Goal: Task Accomplishment & Management: Manage account settings

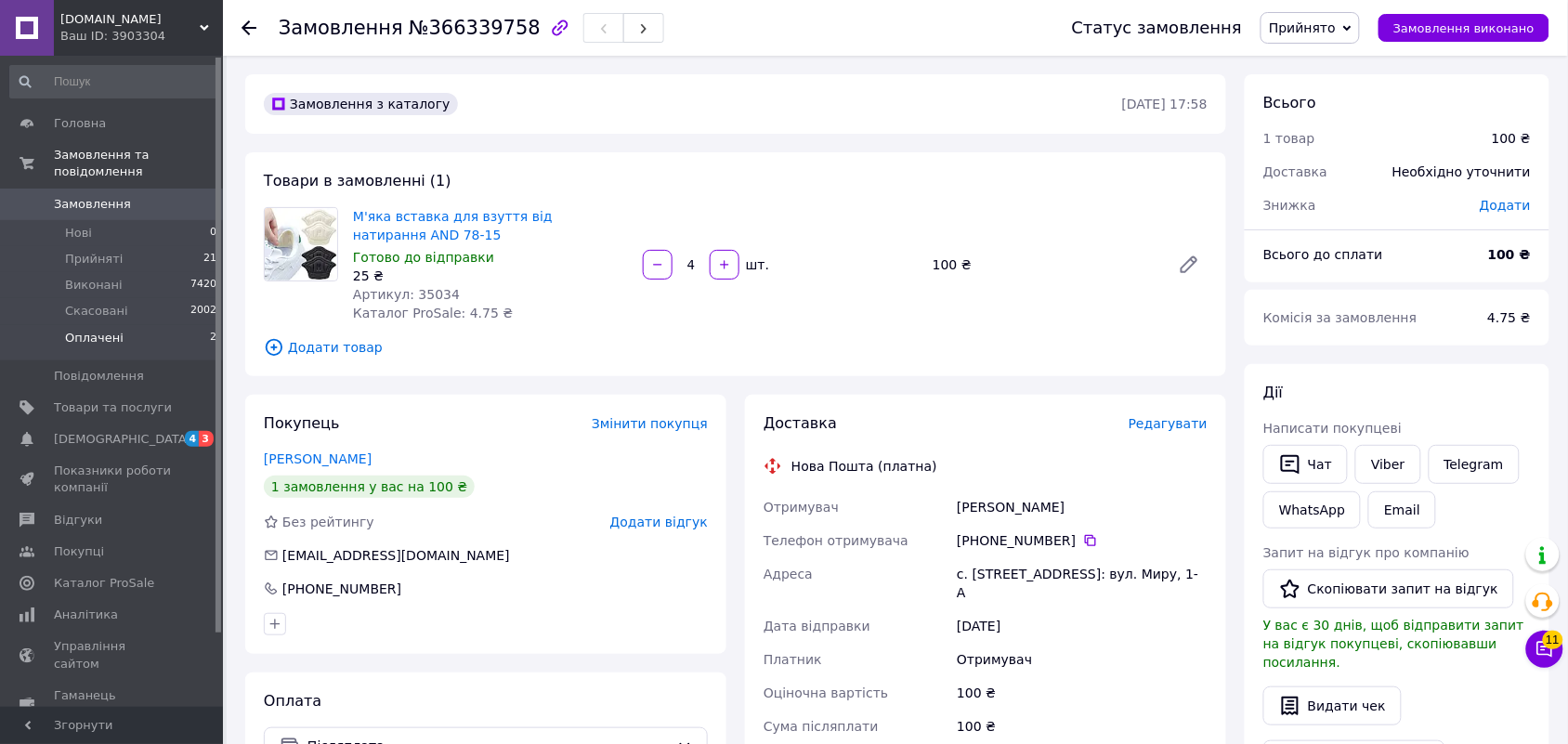
click at [84, 330] on span "Оплачені" at bounding box center [94, 339] width 58 height 17
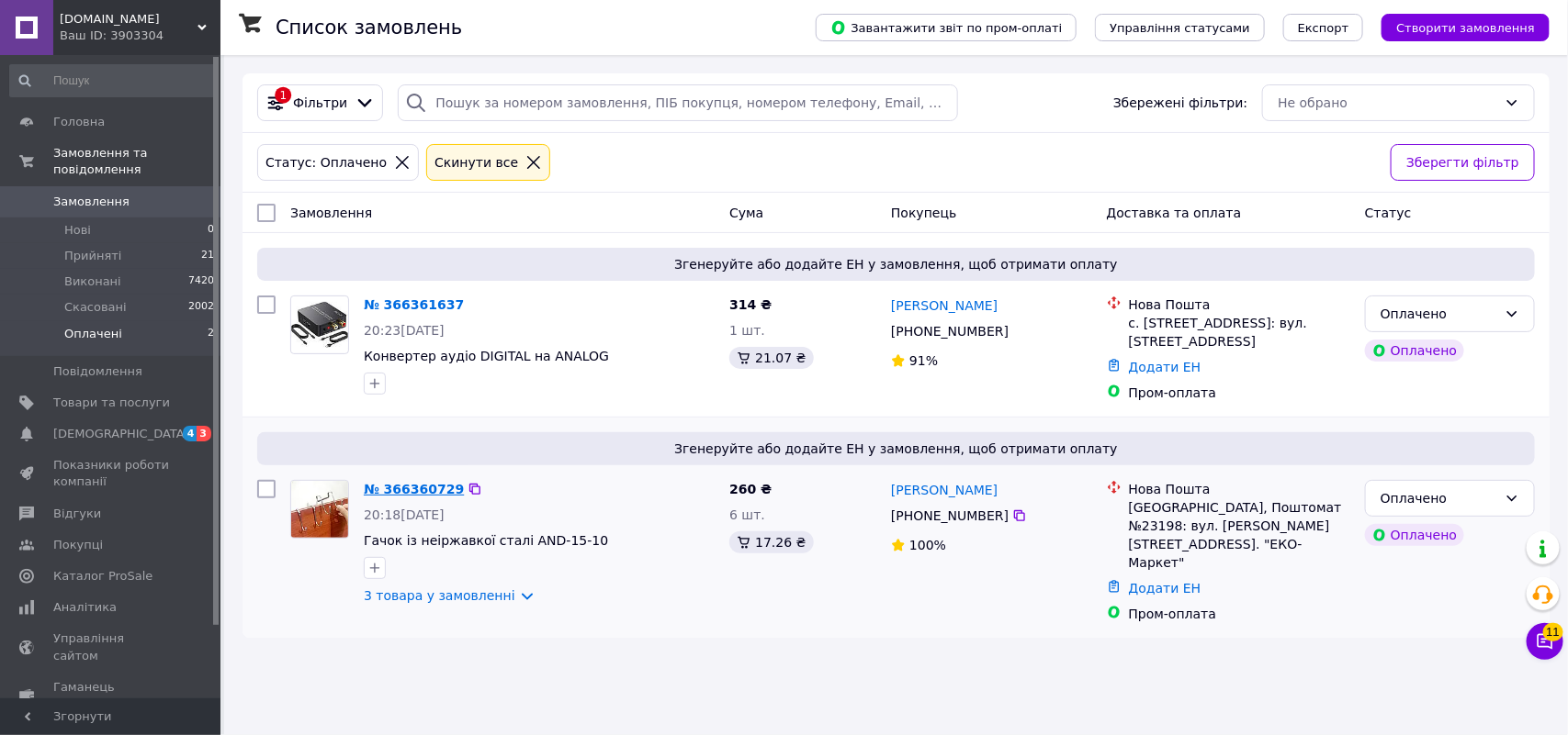
click at [411, 485] on link "№ 366360729" at bounding box center [414, 490] width 100 height 15
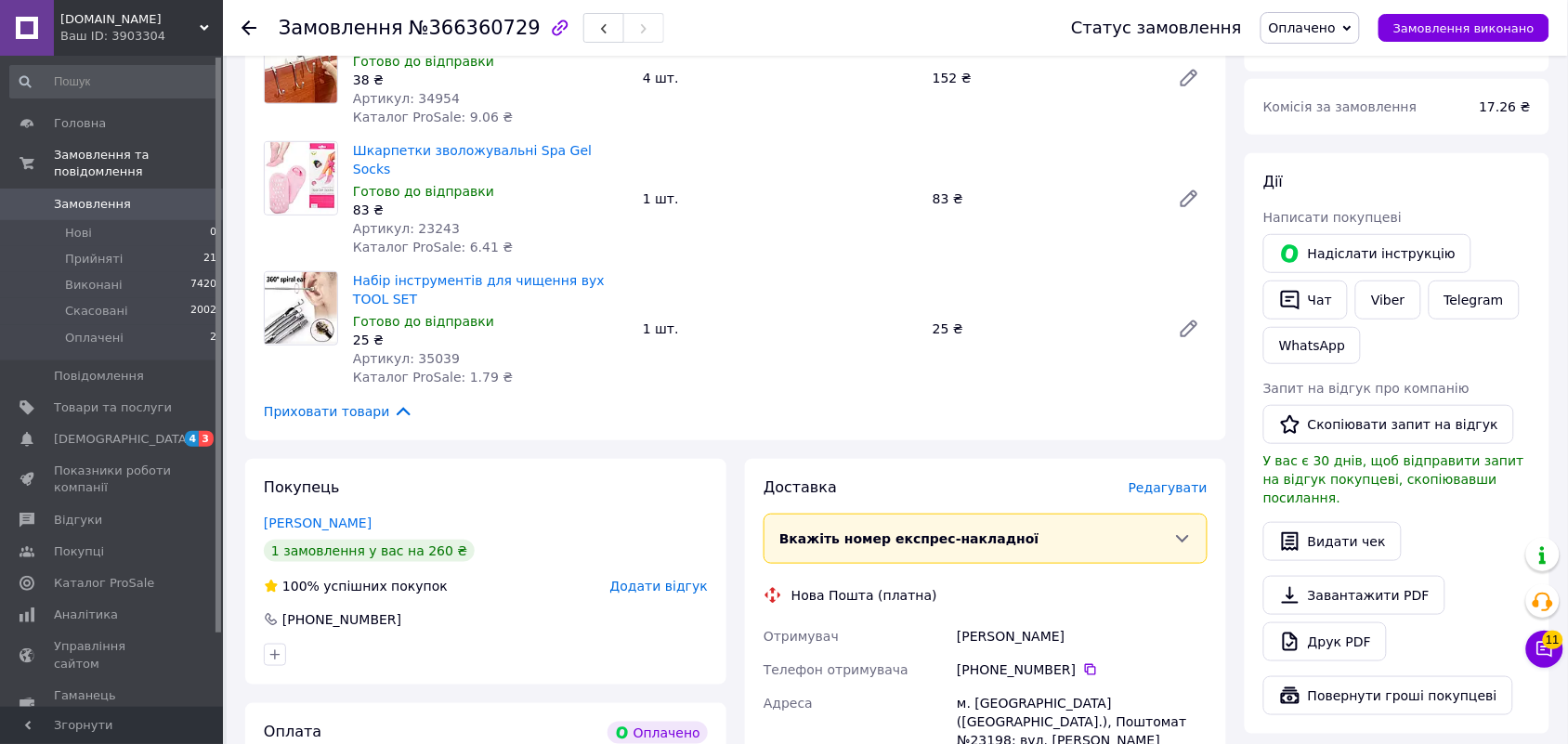
scroll to position [349, 0]
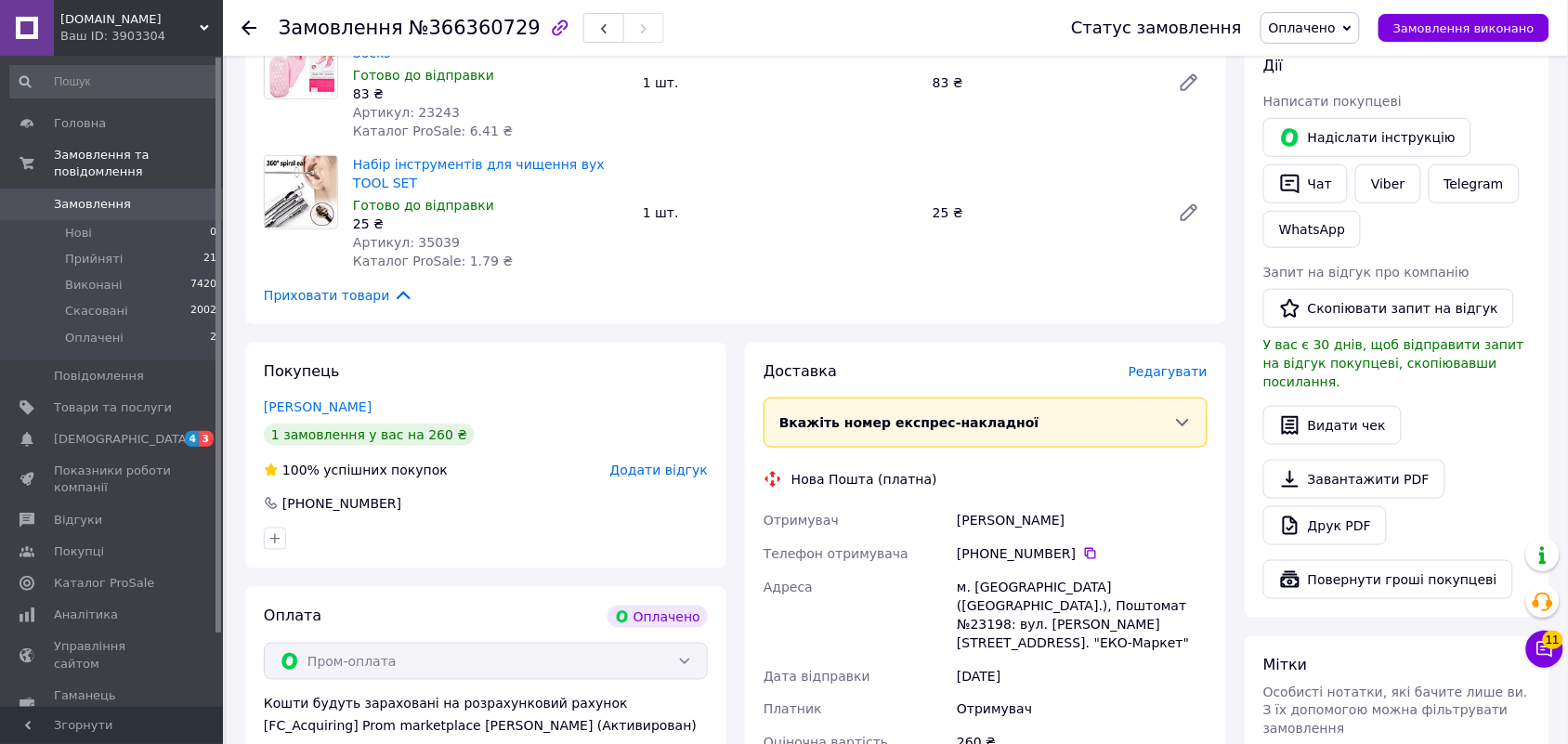
drag, startPoint x: 954, startPoint y: 503, endPoint x: 884, endPoint y: 369, distance: 151.2
click at [1058, 504] on div "Клименко Ирина" at bounding box center [1082, 521] width 259 height 34
copy div "Клименко Ирина"
click at [1083, 546] on icon at bounding box center [1090, 554] width 15 height 15
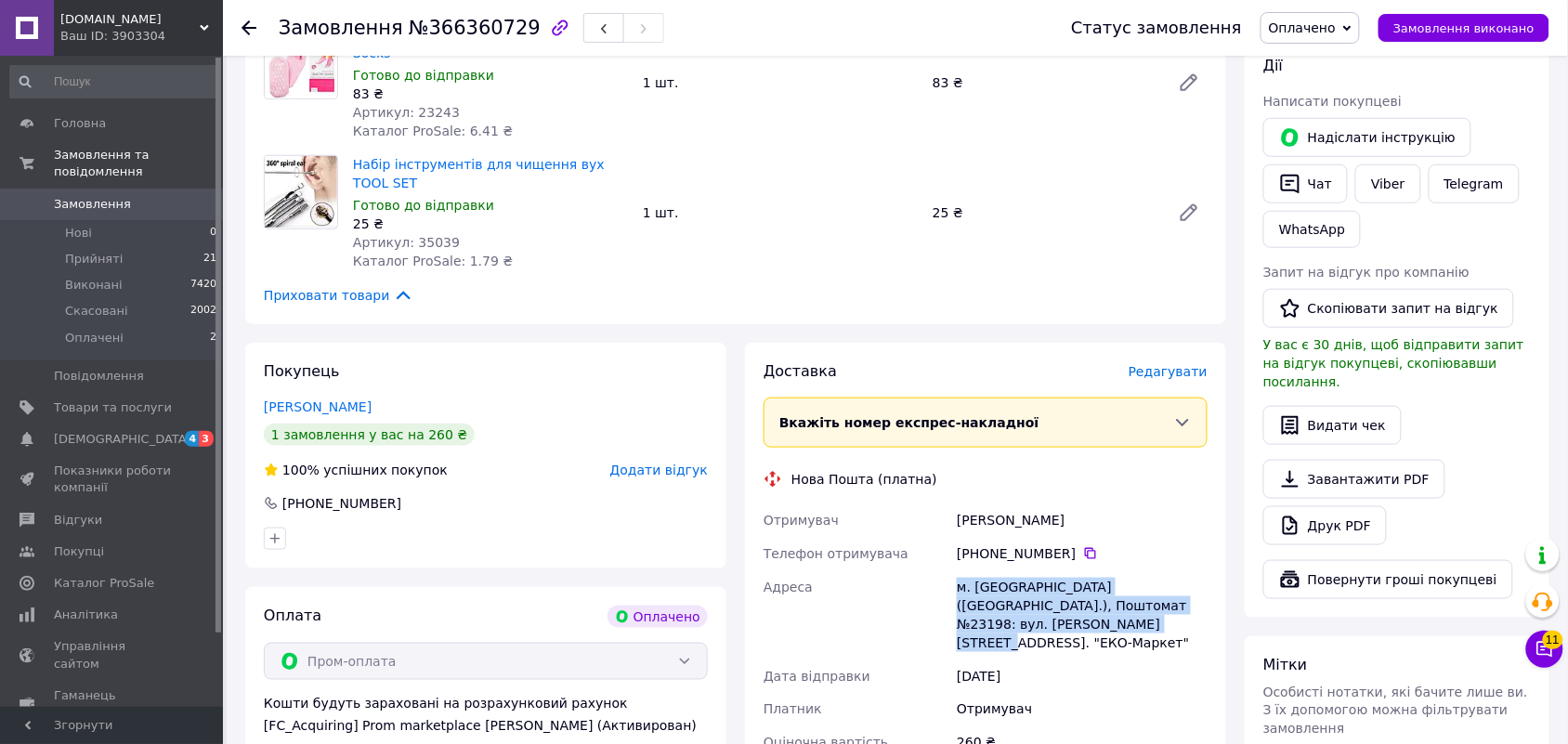
drag, startPoint x: 960, startPoint y: 564, endPoint x: 1071, endPoint y: 599, distance: 116.4
click at [1071, 599] on div "м. Київ (Київська обл.), Поштомат №23198: вул. Вадима Гетьмана, 46б, маг. "ЕКО-…" at bounding box center [1082, 615] width 259 height 89
copy div "м. Київ (Київська обл.), Поштомат №23198: вул. Вадима Гетьмана, 46б, маг. "ЕКО-…"
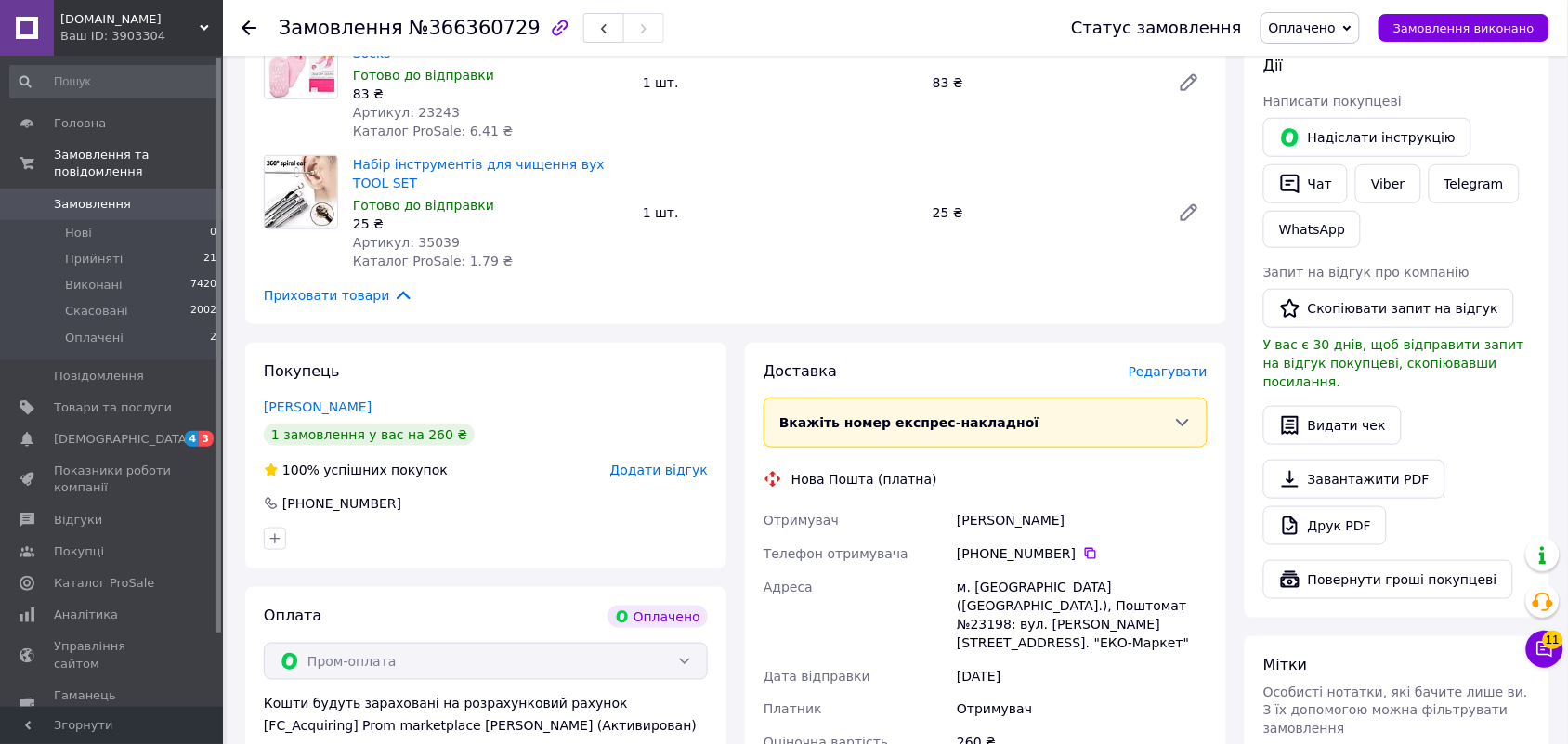
click at [447, 28] on span "№366360729" at bounding box center [475, 28] width 132 height 23
copy span "366360729"
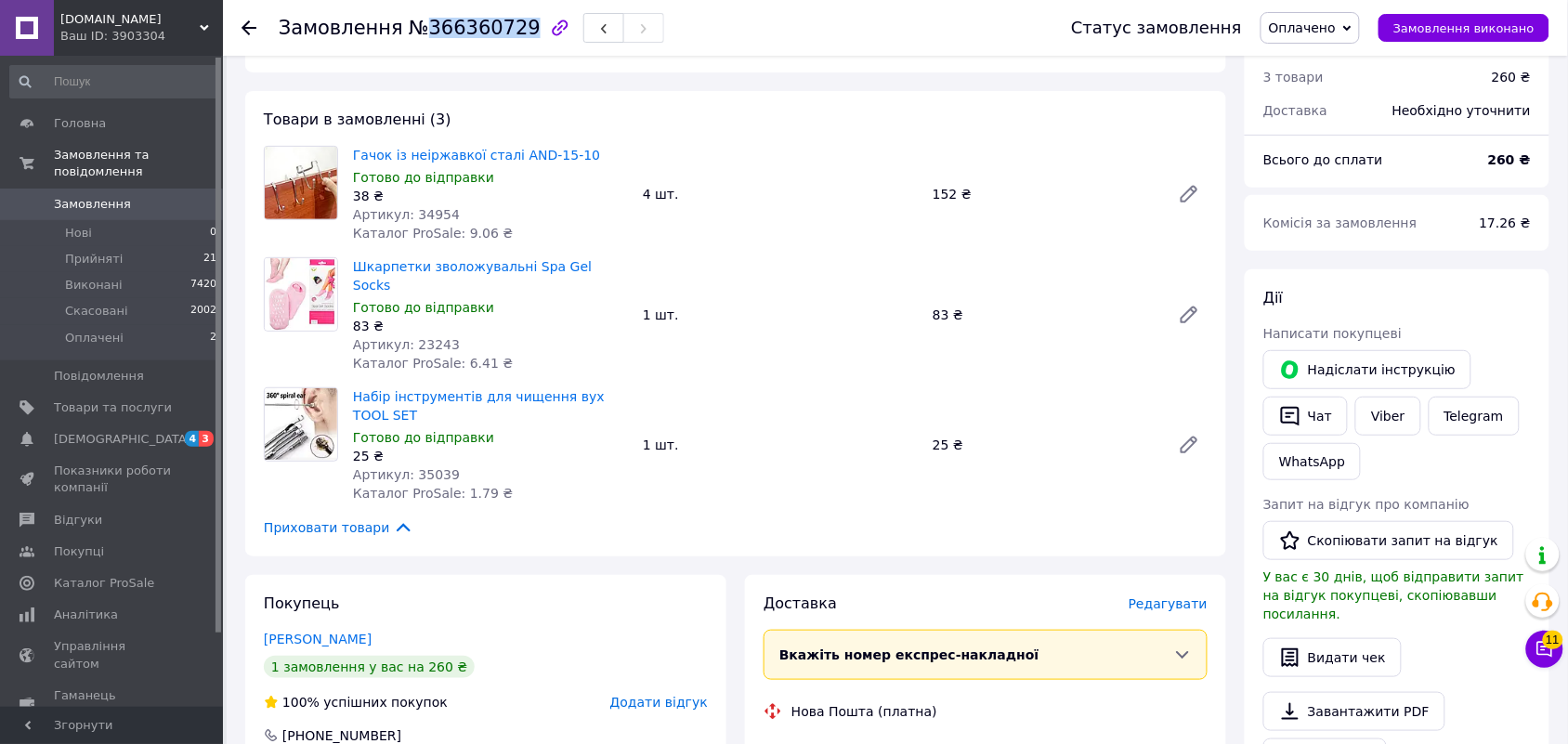
click at [1325, 39] on span "Оплачено" at bounding box center [1310, 28] width 100 height 32
drag, startPoint x: 1322, startPoint y: 60, endPoint x: 1185, endPoint y: 8, distance: 146.5
click at [1320, 60] on li "Прийнято" at bounding box center [1310, 65] width 98 height 28
click at [416, 214] on span "Артикул: 34954" at bounding box center [406, 214] width 107 height 15
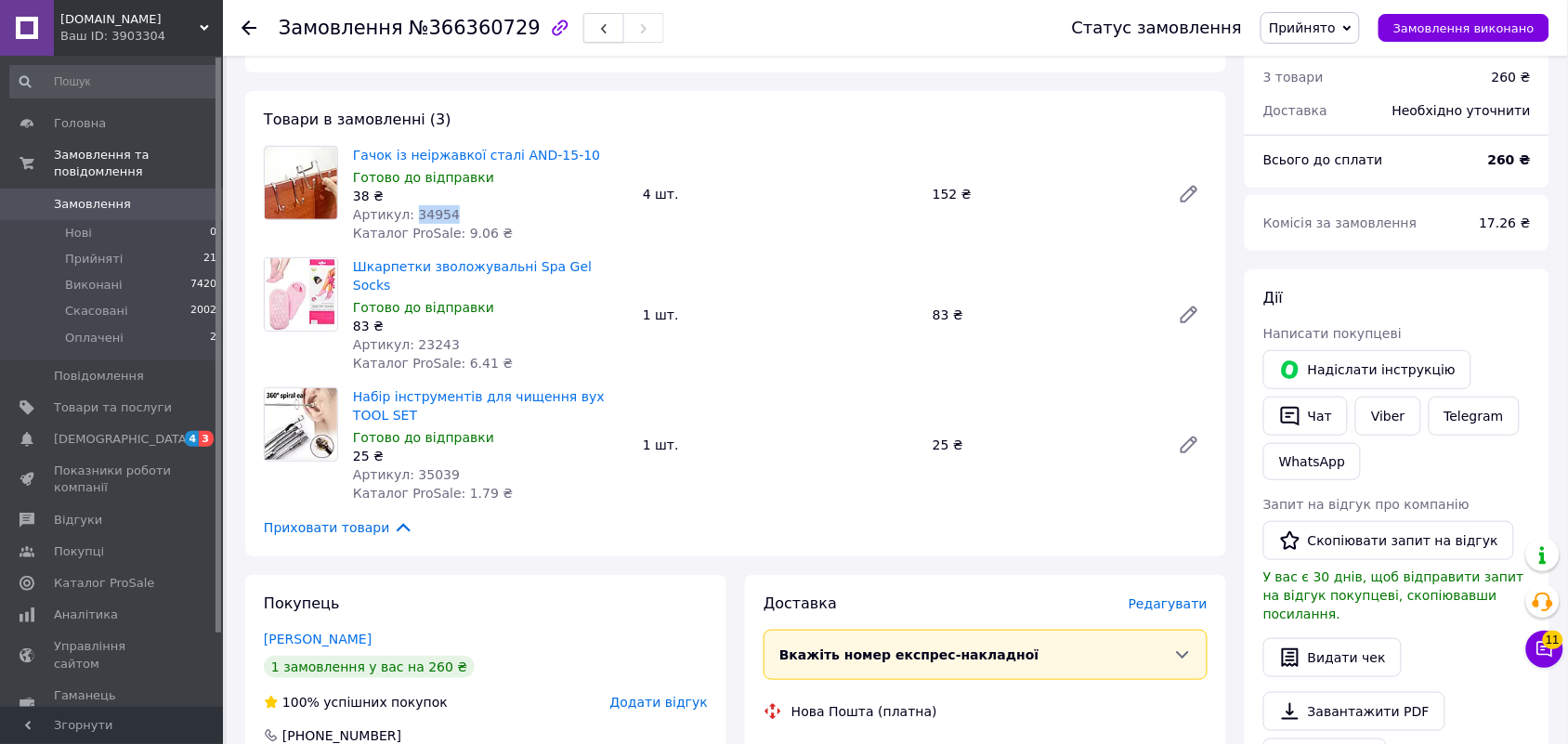
copy span "34954"
click at [426, 338] on span "Артикул: 23243" at bounding box center [406, 345] width 107 height 15
copy span "23243"
click at [424, 467] on span "Артикул: 35039" at bounding box center [406, 475] width 107 height 15
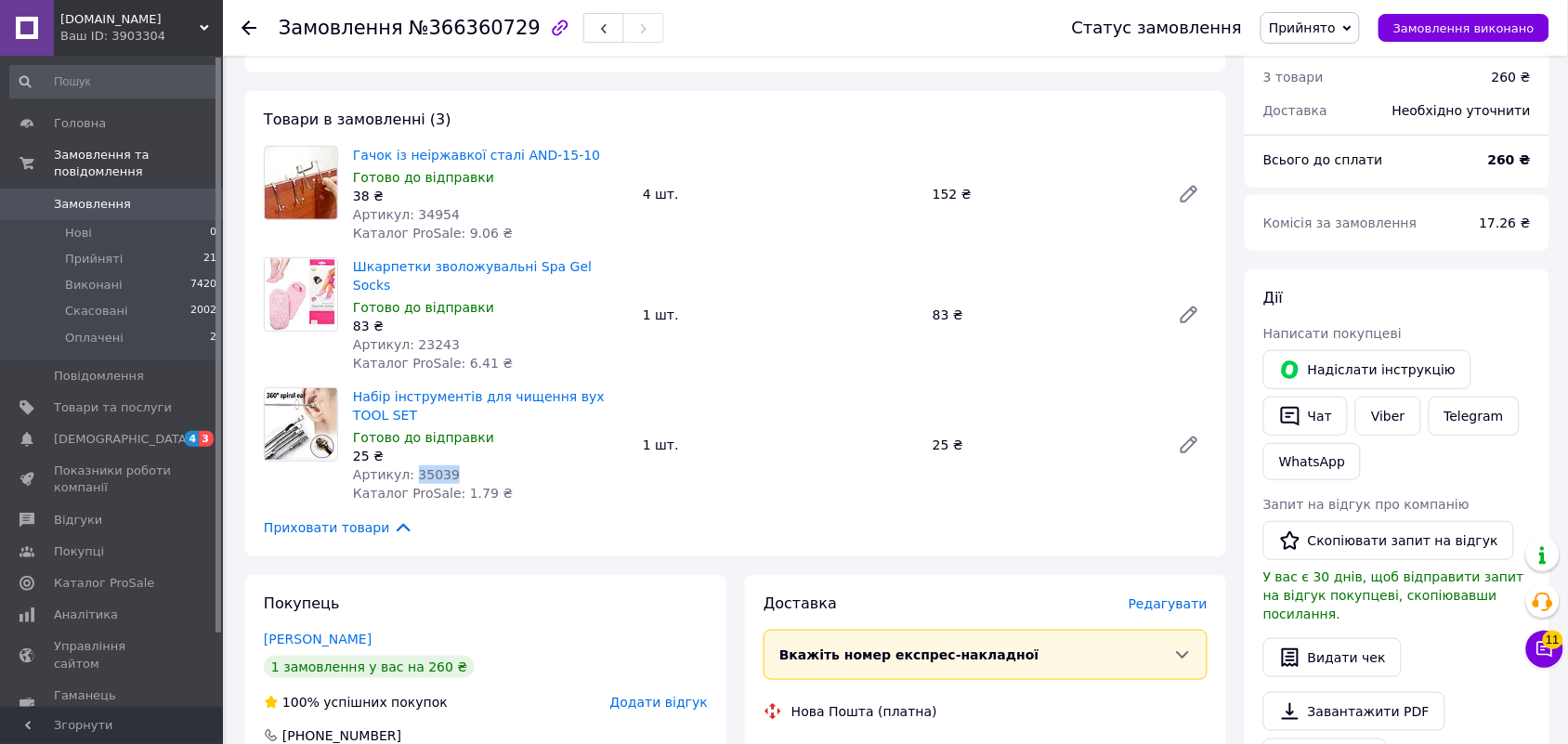
click at [424, 467] on span "Артикул: 35039" at bounding box center [406, 475] width 107 height 15
copy span "35039"
click at [252, 35] on icon at bounding box center [249, 28] width 15 height 15
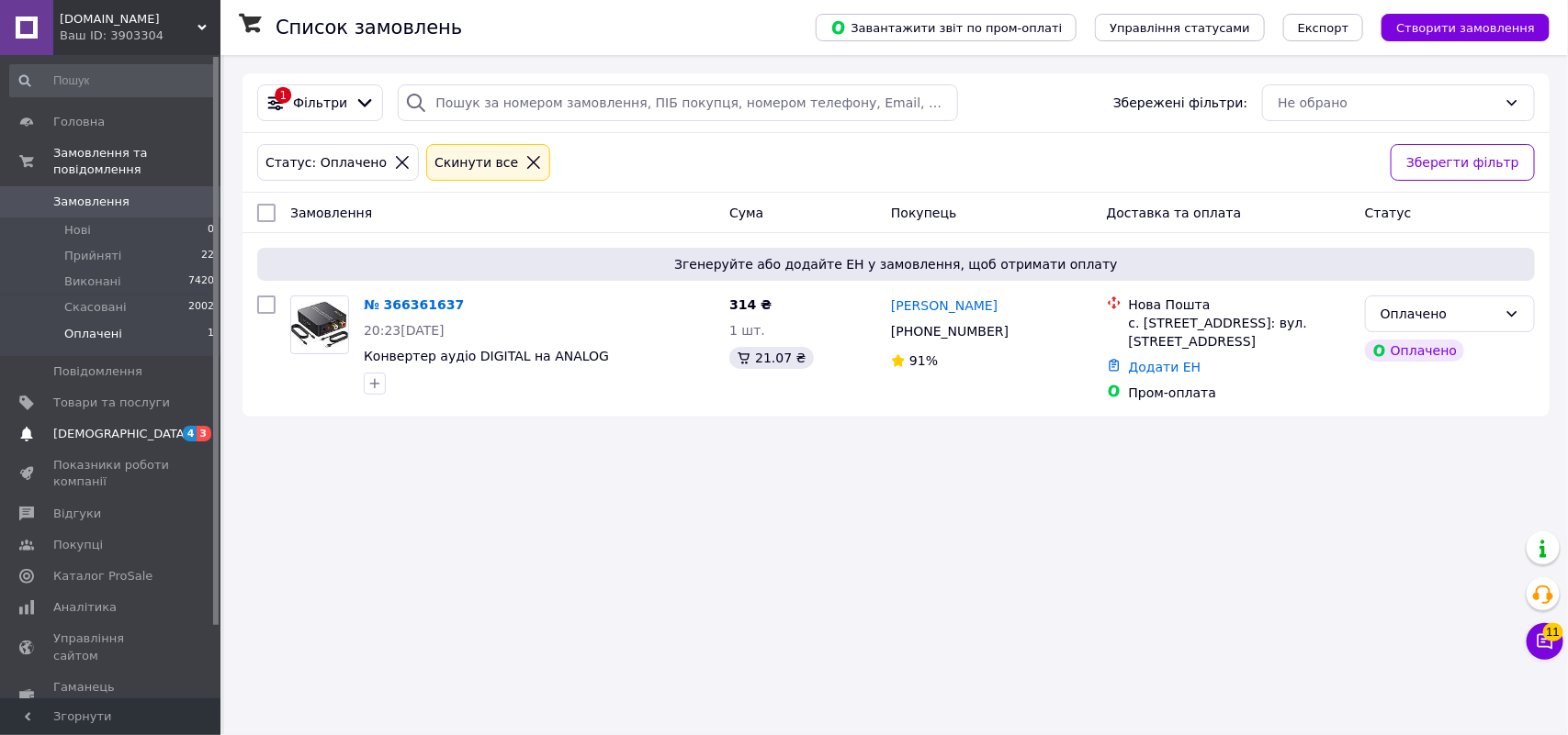
click at [104, 426] on span "Сповіщення" at bounding box center [121, 434] width 136 height 17
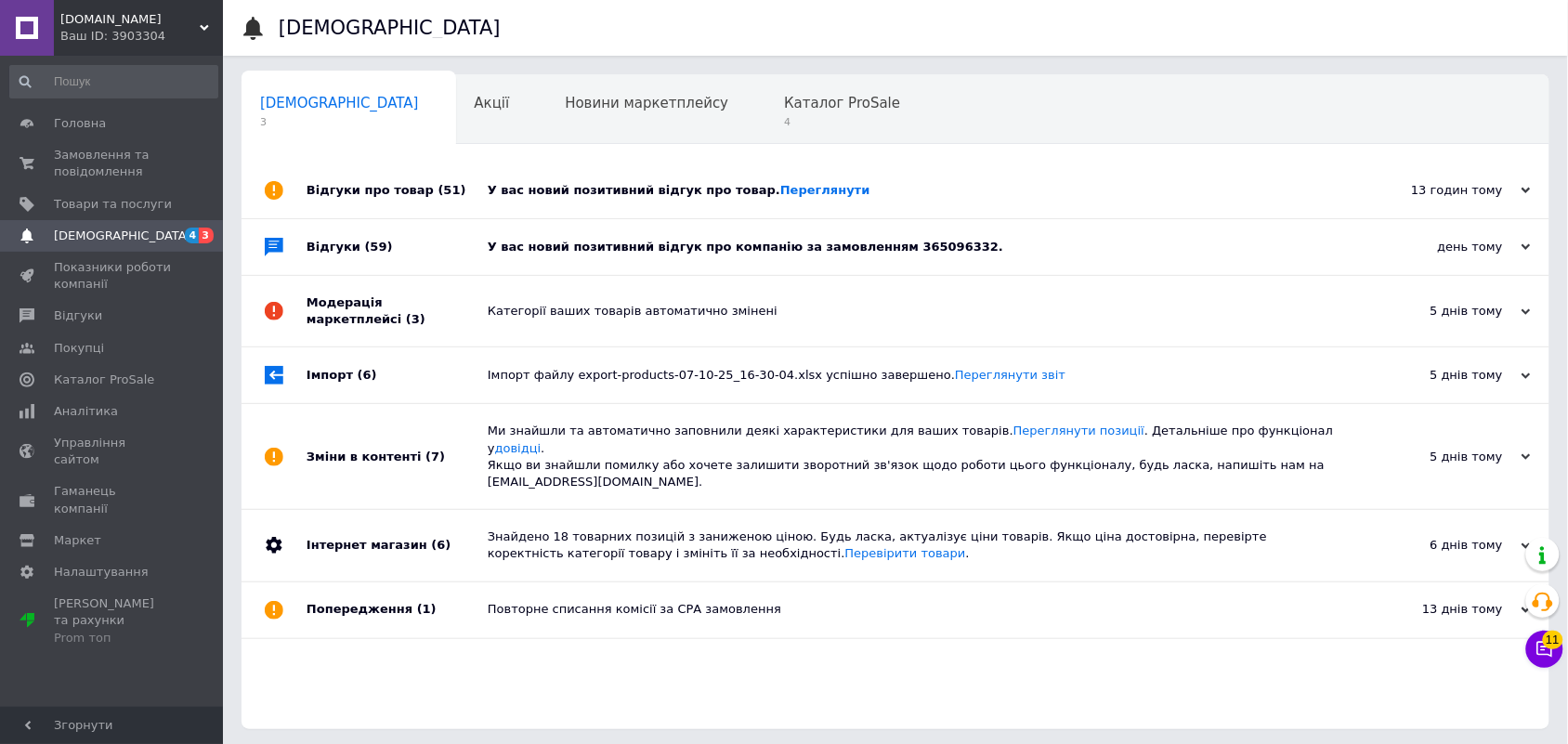
click at [690, 187] on div "У вас новий позитивний відгук про товар. Переглянути" at bounding box center [917, 191] width 857 height 17
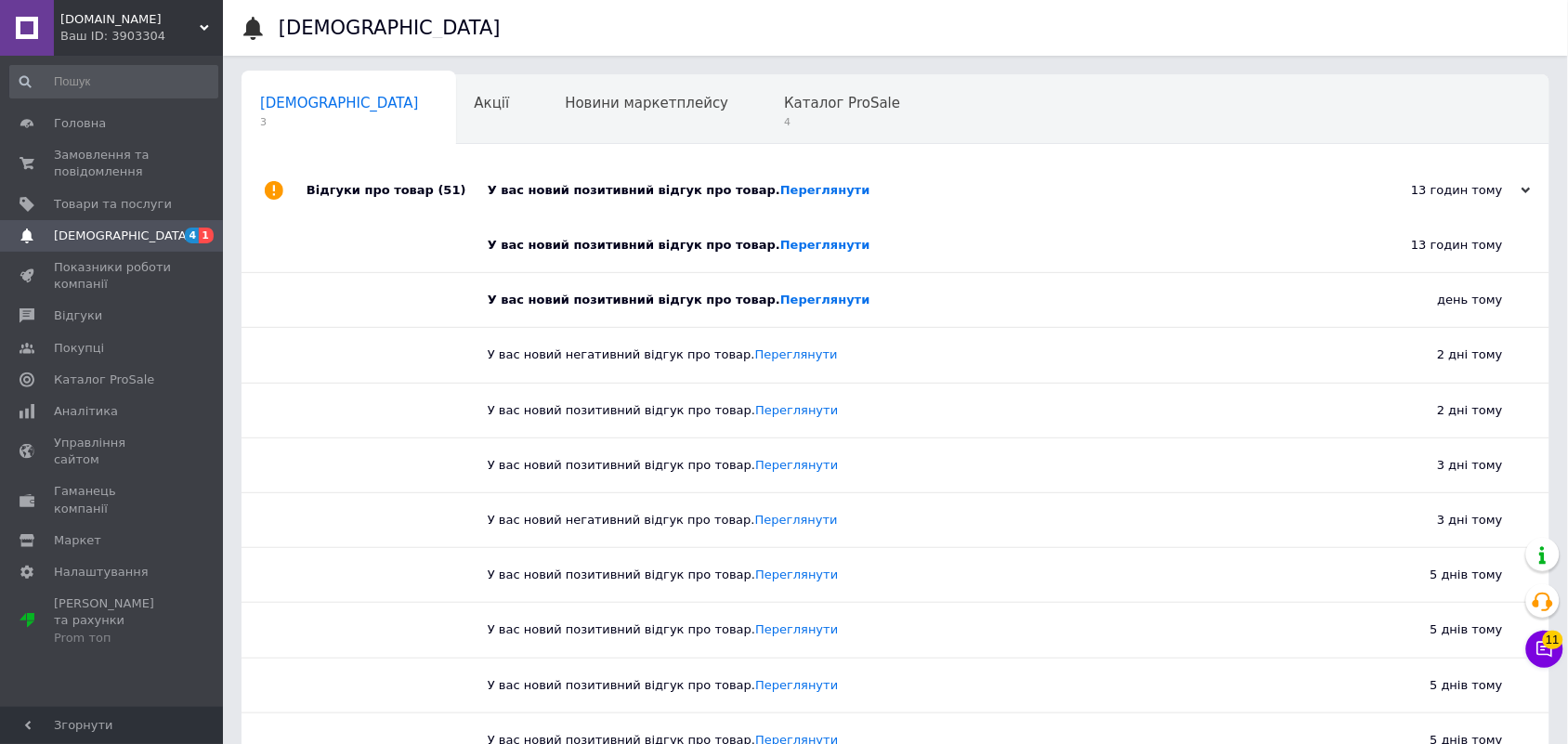
click at [387, 191] on div "Відгуки про товар (51)" at bounding box center [397, 190] width 181 height 55
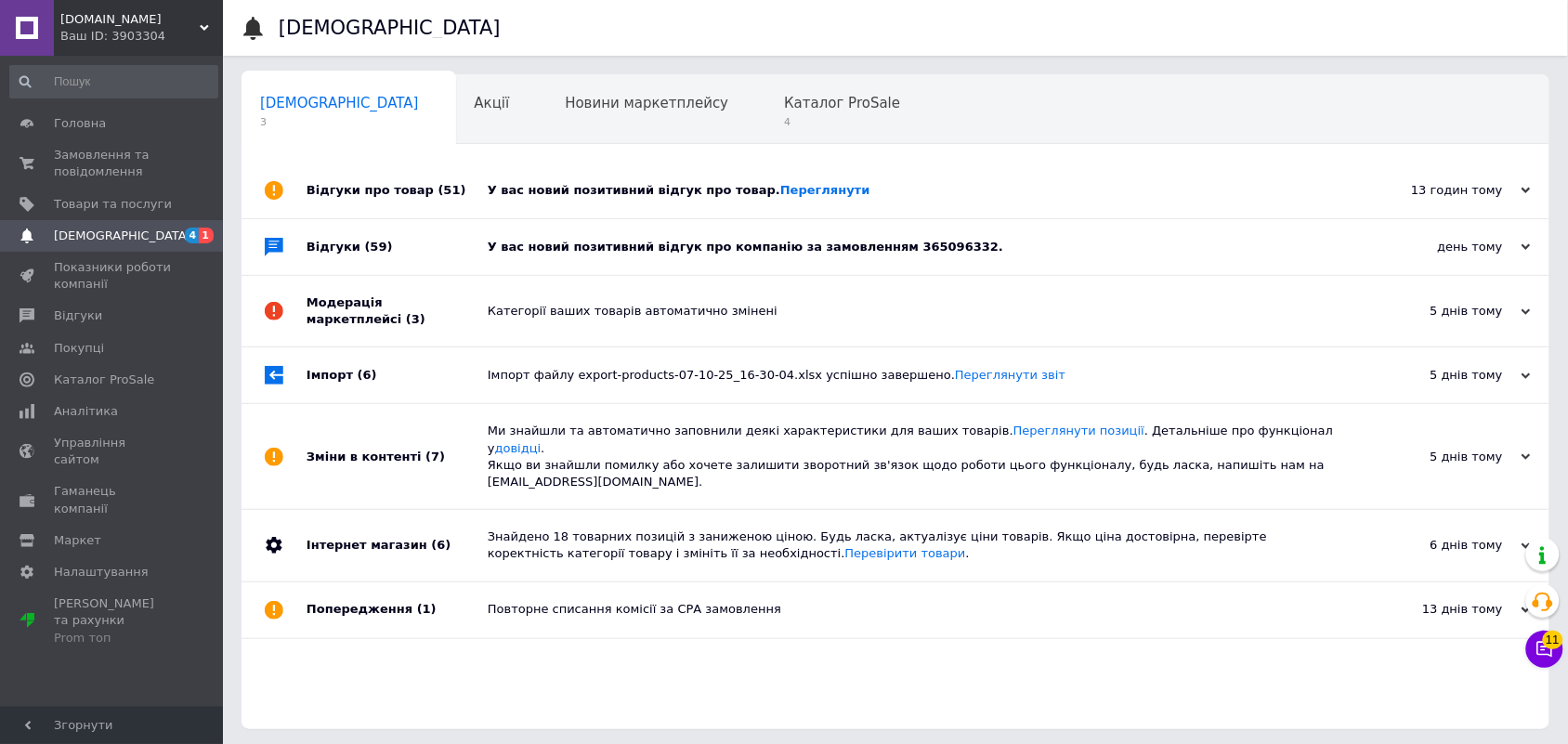
click at [589, 254] on div "У вас новий позитивний відгук про компанію за замовленням 365096332." at bounding box center [917, 247] width 857 height 17
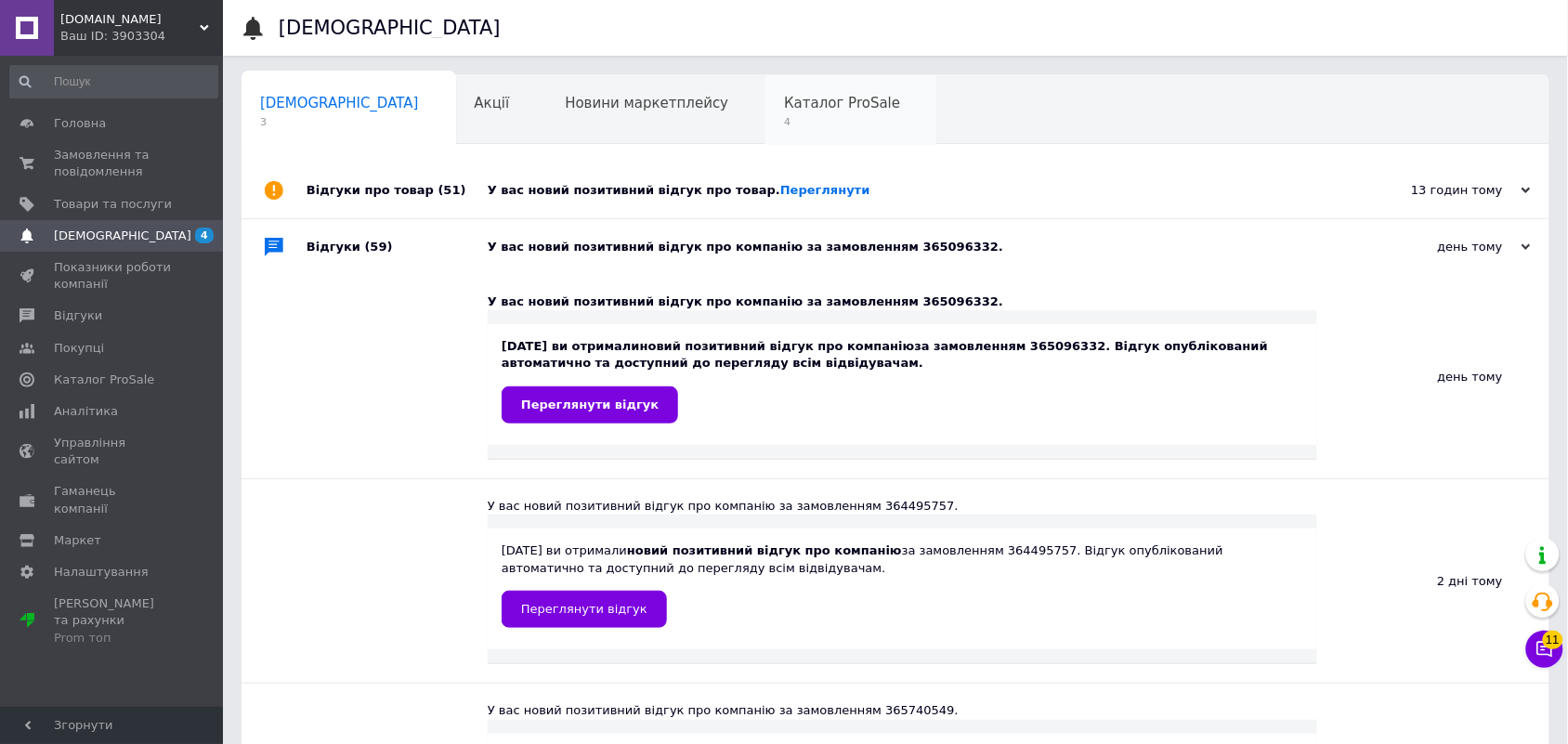
click at [784, 98] on span "Каталог ProSale" at bounding box center [842, 103] width 117 height 17
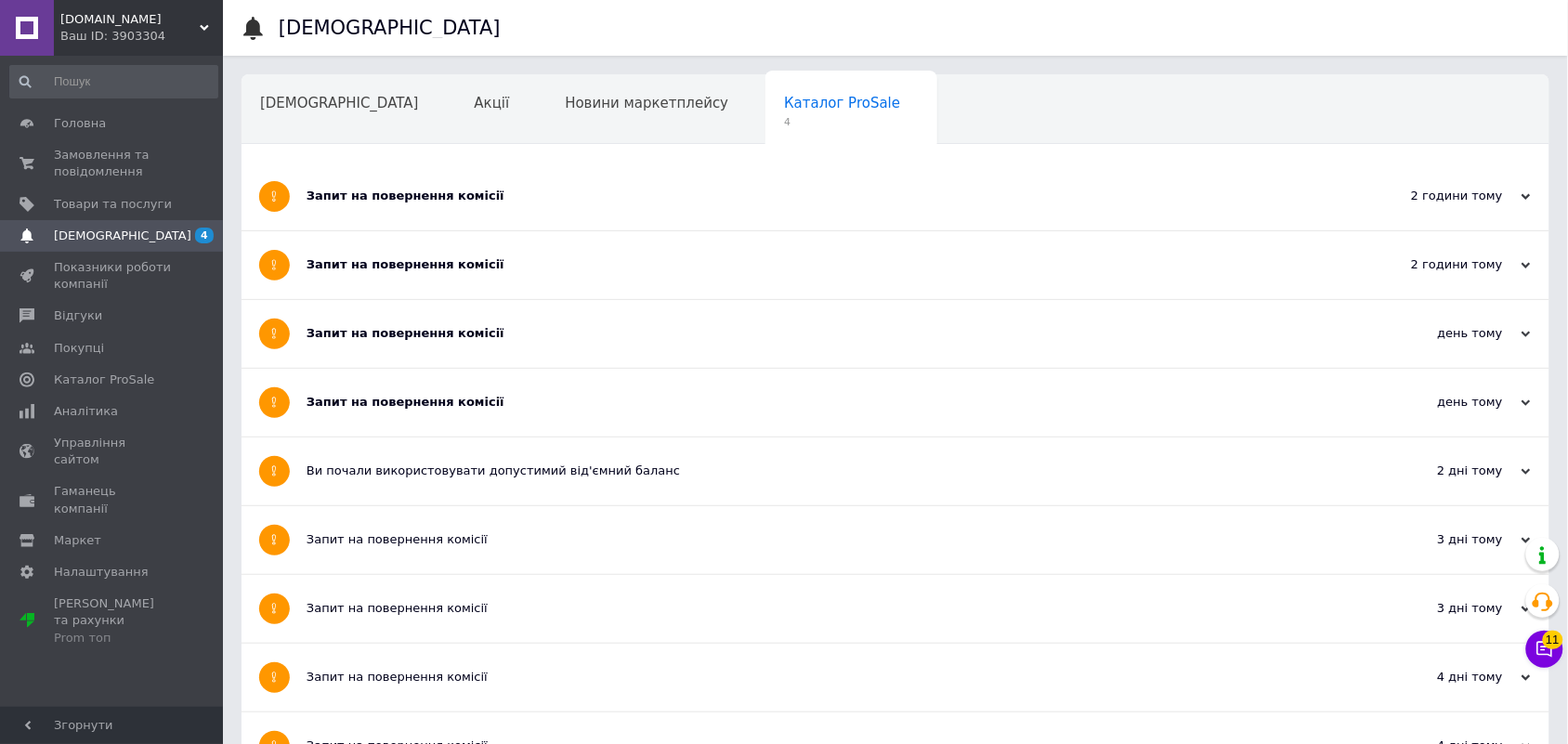
click at [406, 404] on div "Запит на повернення комісії" at bounding box center [825, 403] width 1039 height 17
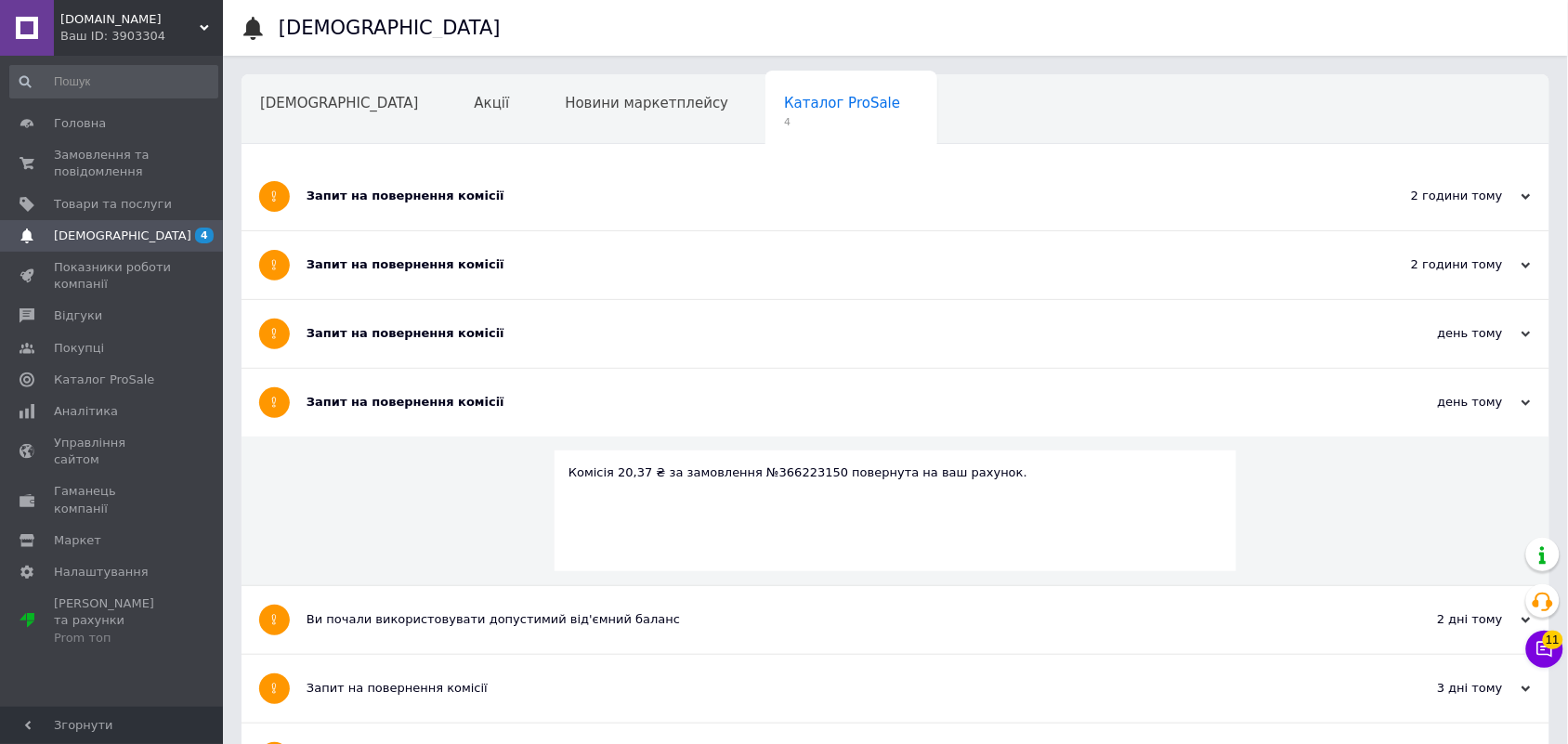
click at [395, 340] on div "Запит на повернення комісії" at bounding box center [825, 334] width 1039 height 17
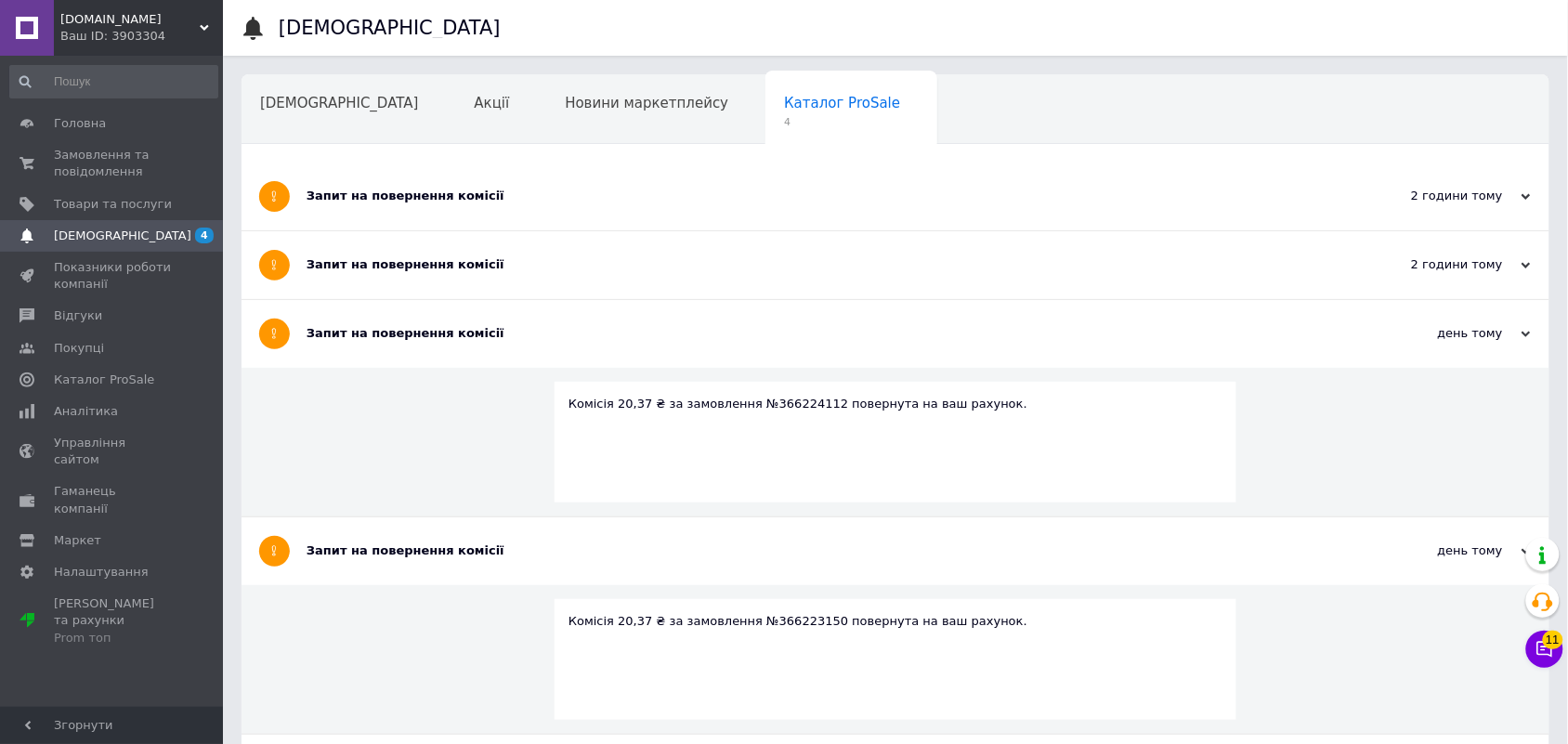
click at [397, 270] on div "Запит на повернення комісії" at bounding box center [825, 265] width 1039 height 17
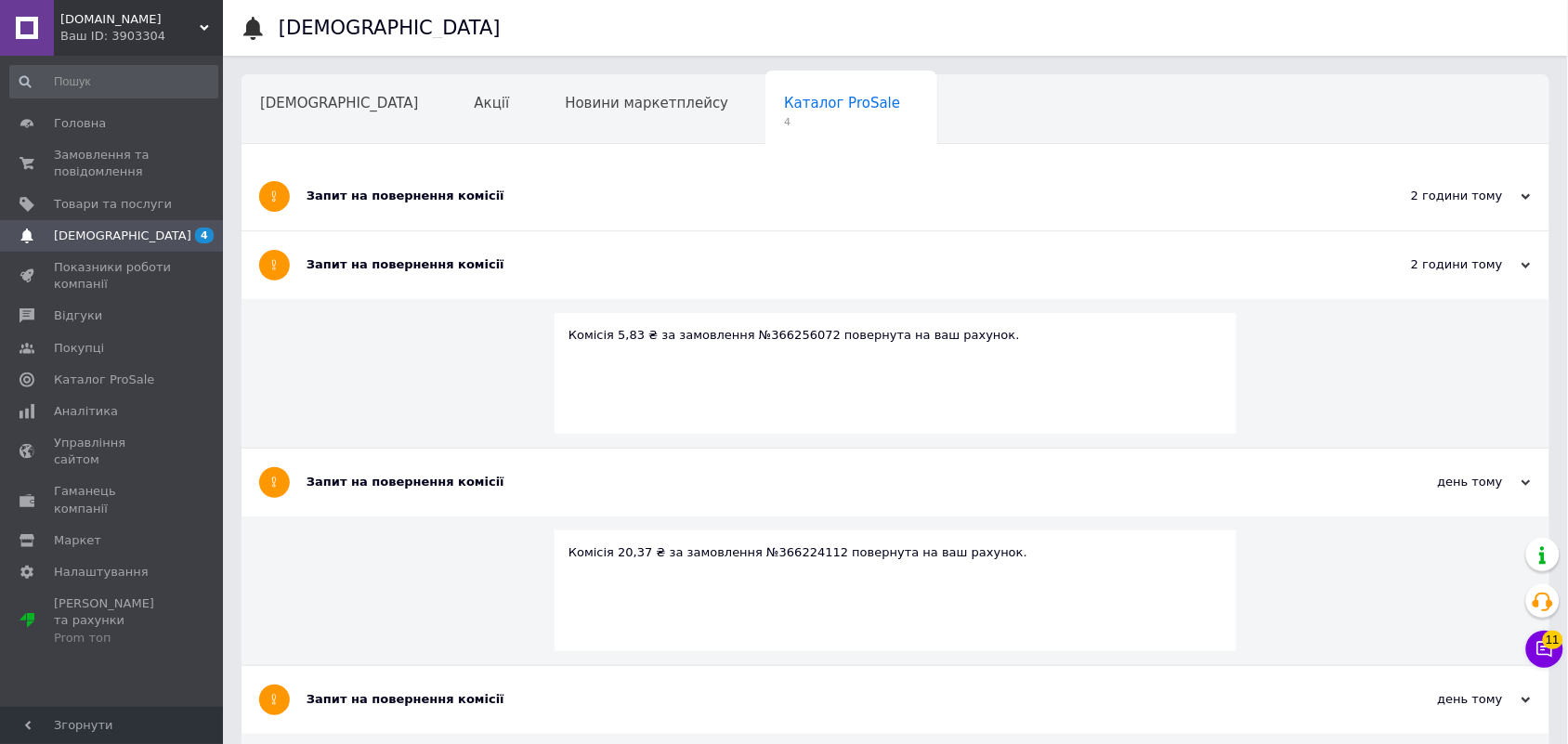
click at [400, 177] on div "Запит на повернення комісії" at bounding box center [825, 197] width 1039 height 68
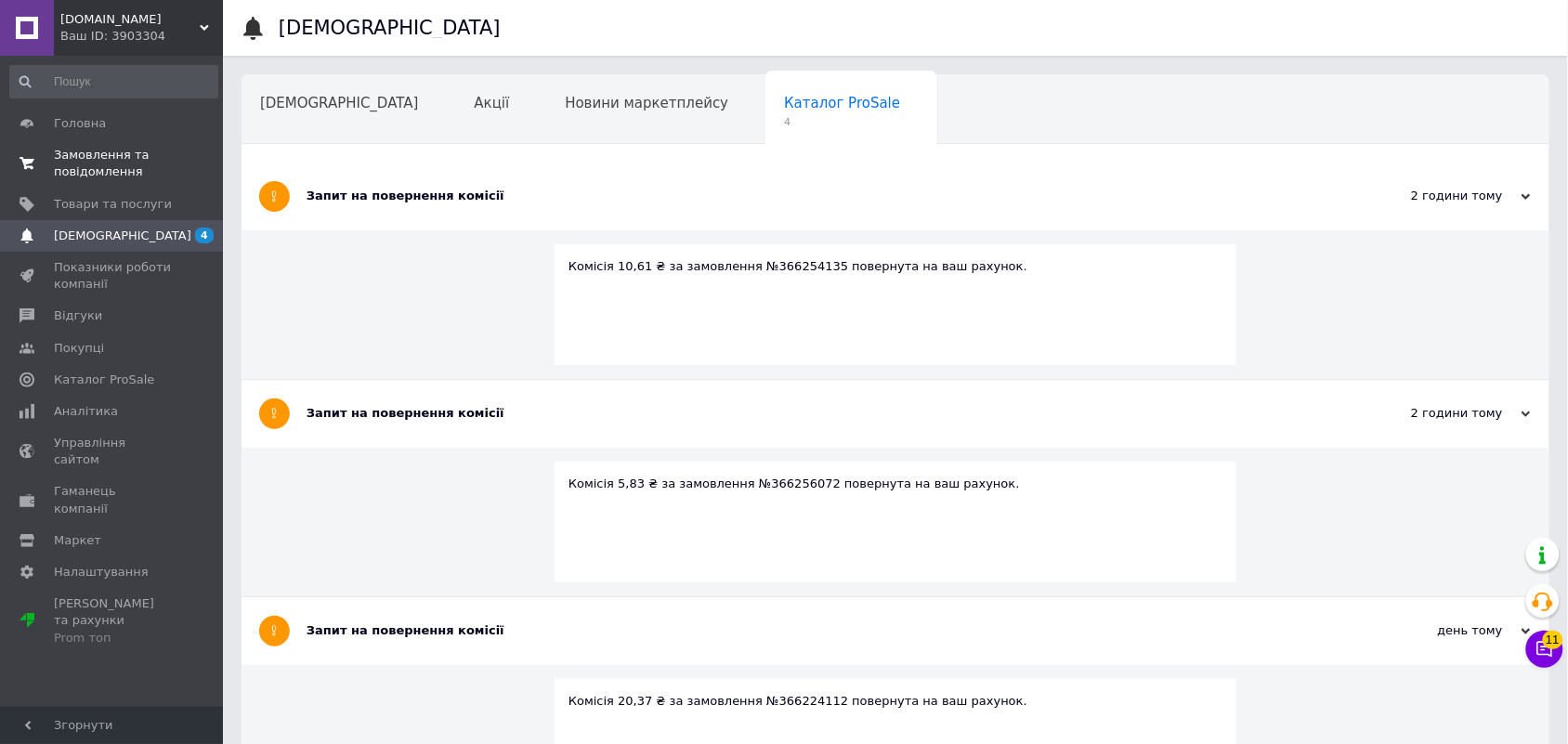
click at [108, 154] on span "Замовлення та повідомлення" at bounding box center [112, 164] width 118 height 34
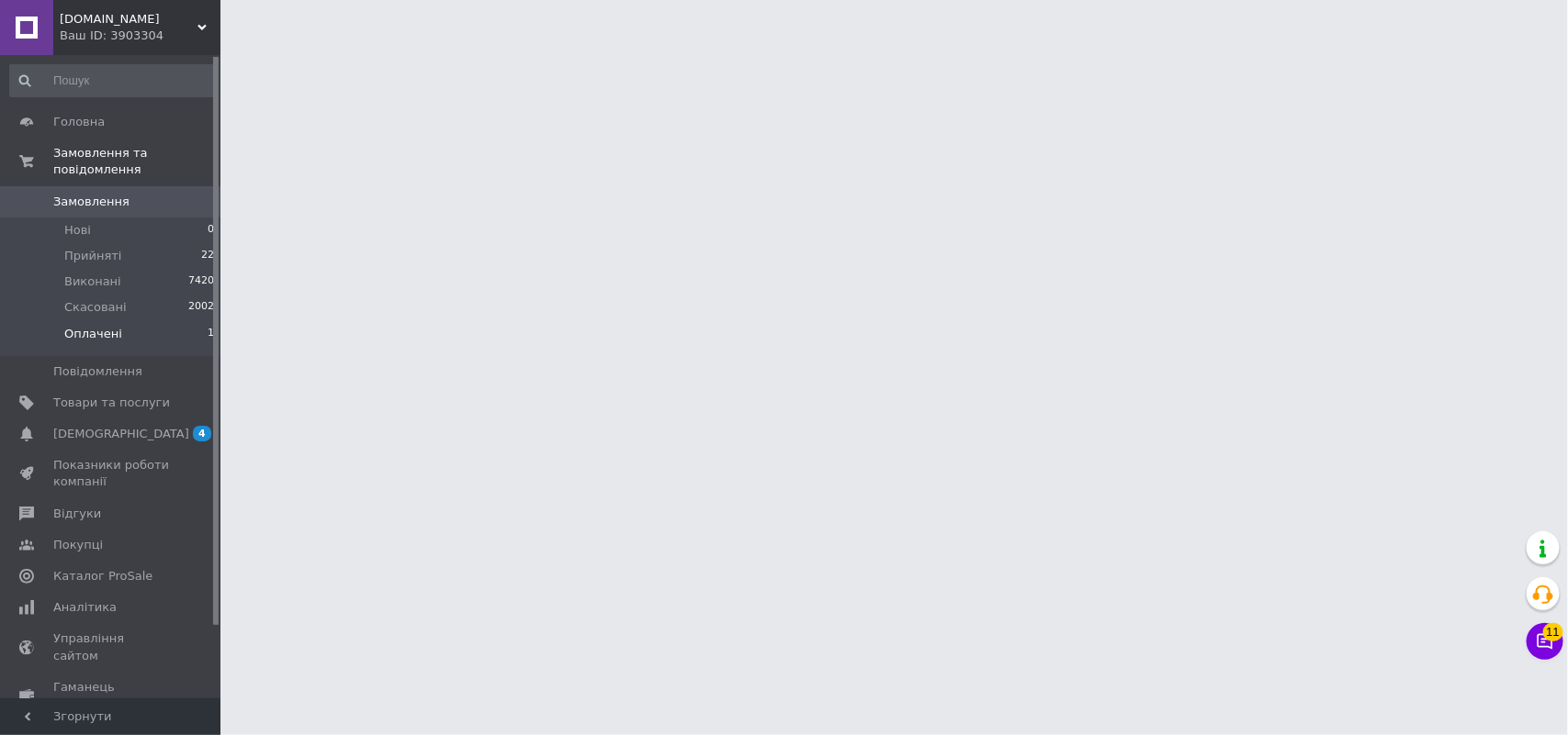
click at [95, 326] on span "Оплачені" at bounding box center [93, 335] width 58 height 17
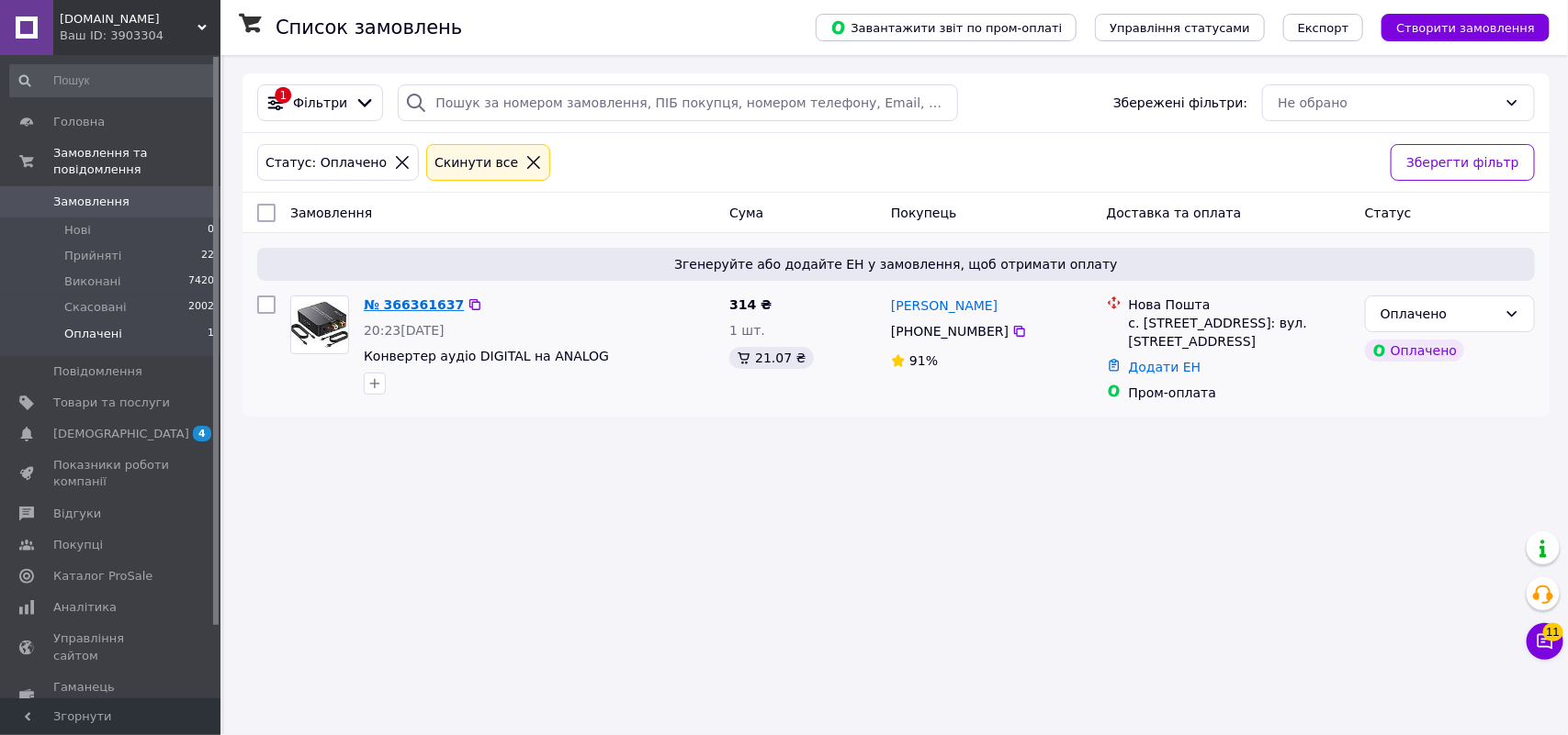
click at [404, 303] on link "№ 366361637" at bounding box center [414, 305] width 100 height 15
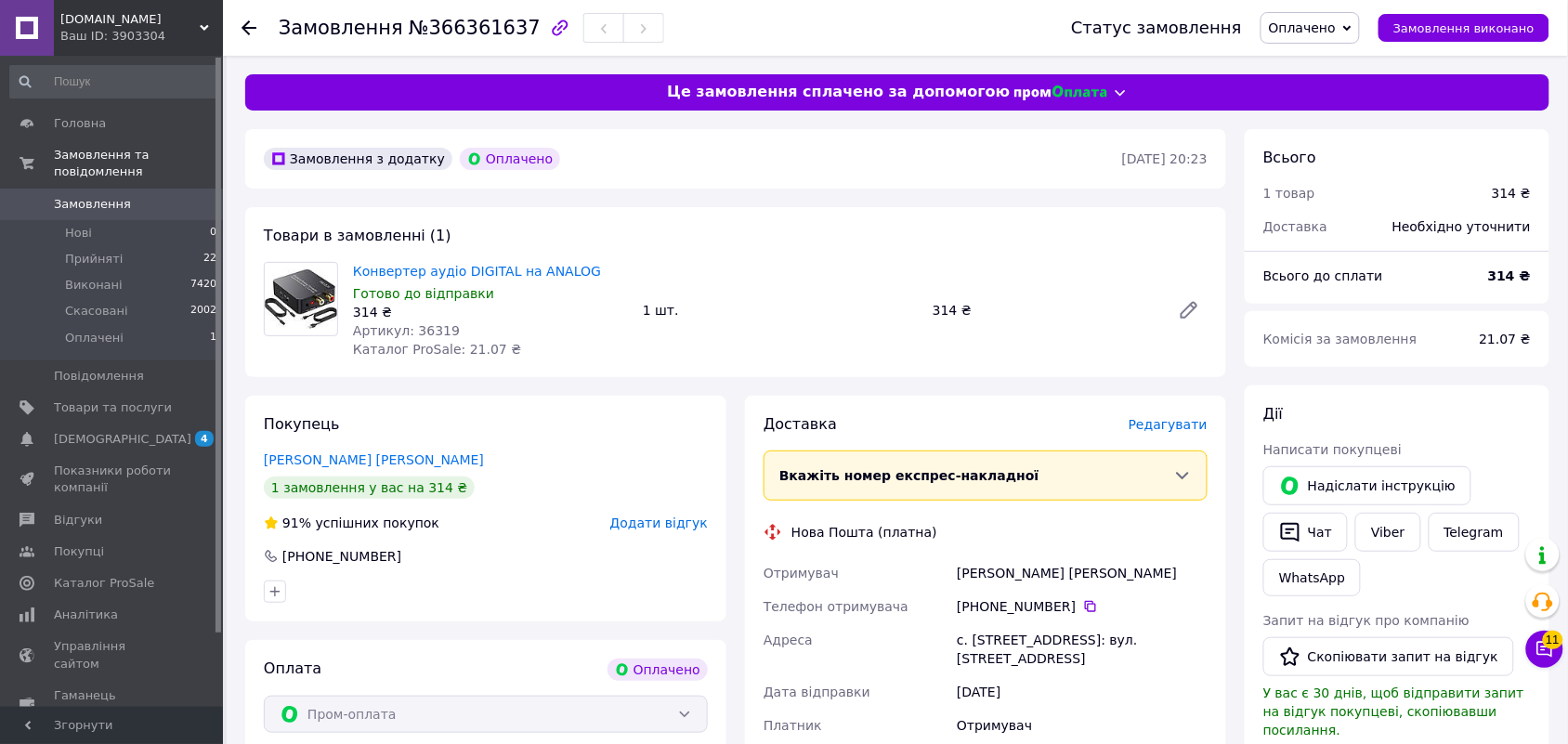
scroll to position [117, 0]
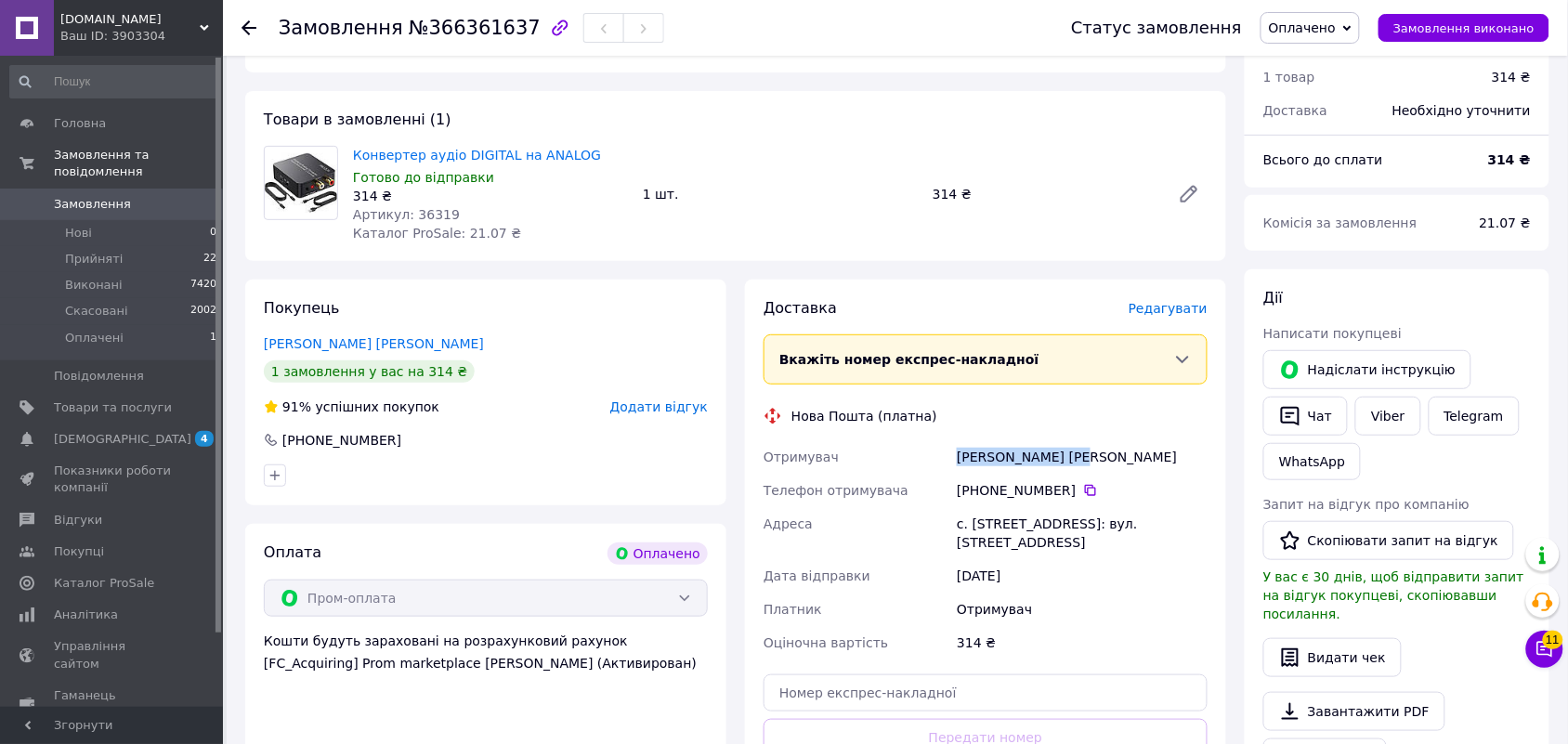
drag, startPoint x: 957, startPoint y: 457, endPoint x: 711, endPoint y: 30, distance: 492.8
click at [1087, 457] on div "Прісневський Юрій" at bounding box center [1082, 457] width 259 height 34
copy div "Прісневський Юрій"
drag, startPoint x: 1075, startPoint y: 493, endPoint x: 934, endPoint y: 246, distance: 284.4
click at [1085, 491] on icon at bounding box center [1090, 491] width 11 height 11
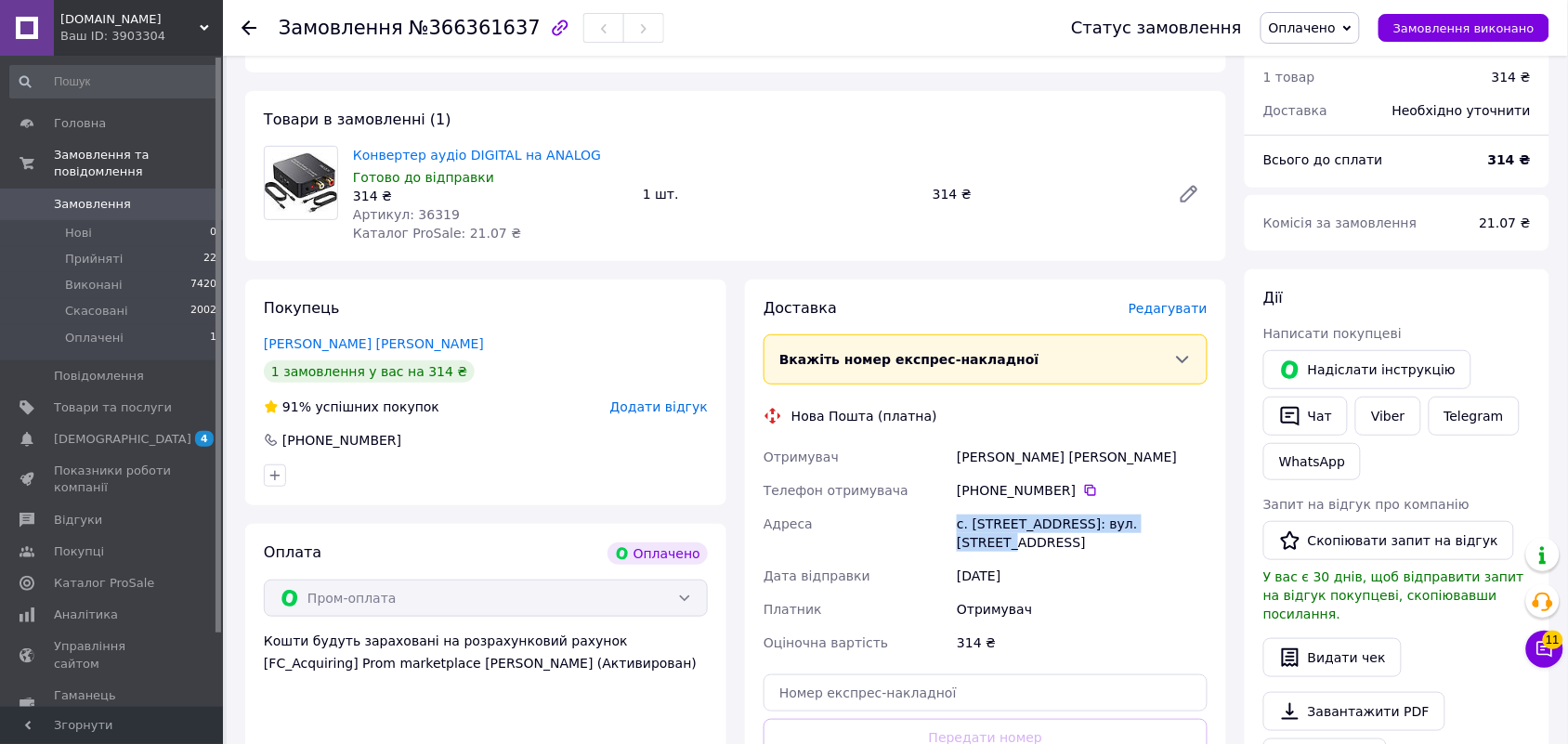
drag, startPoint x: 957, startPoint y: 523, endPoint x: 884, endPoint y: 71, distance: 457.9
click at [1167, 520] on div "с. Лапаївка, №1: вул. Геологів, 2а" at bounding box center [1082, 533] width 259 height 52
copy div "с. Лапаївка, №1: вул. Геологів, 2а"
click at [451, 25] on span "№366361637" at bounding box center [475, 28] width 132 height 23
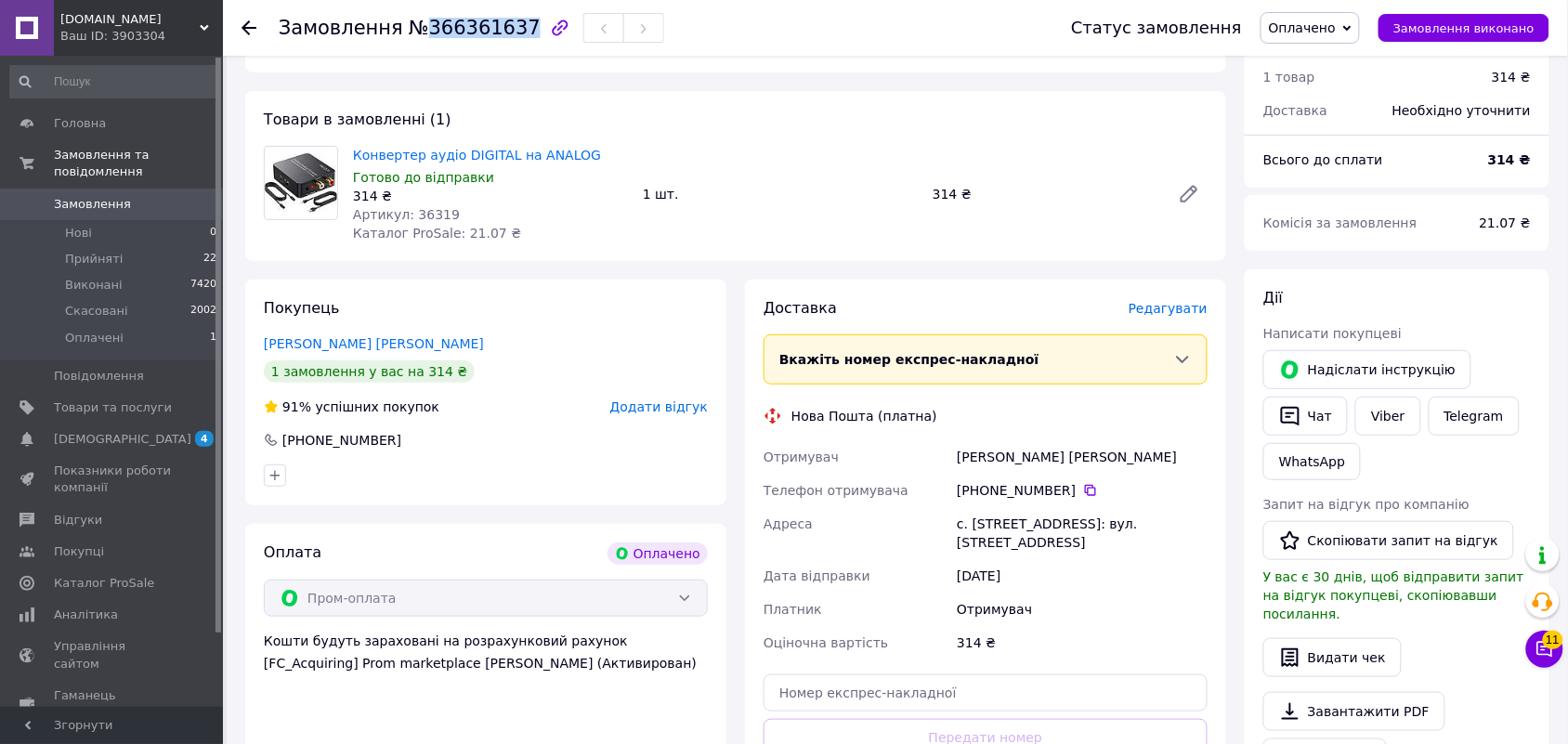
copy span "366361637"
click at [1335, 33] on span "Оплачено" at bounding box center [1302, 28] width 67 height 15
drag, startPoint x: 1342, startPoint y: 65, endPoint x: 1309, endPoint y: 60, distance: 33.4
click at [1340, 66] on li "Прийнято" at bounding box center [1310, 65] width 98 height 28
click at [423, 214] on span "Артикул: 36319" at bounding box center [406, 214] width 107 height 15
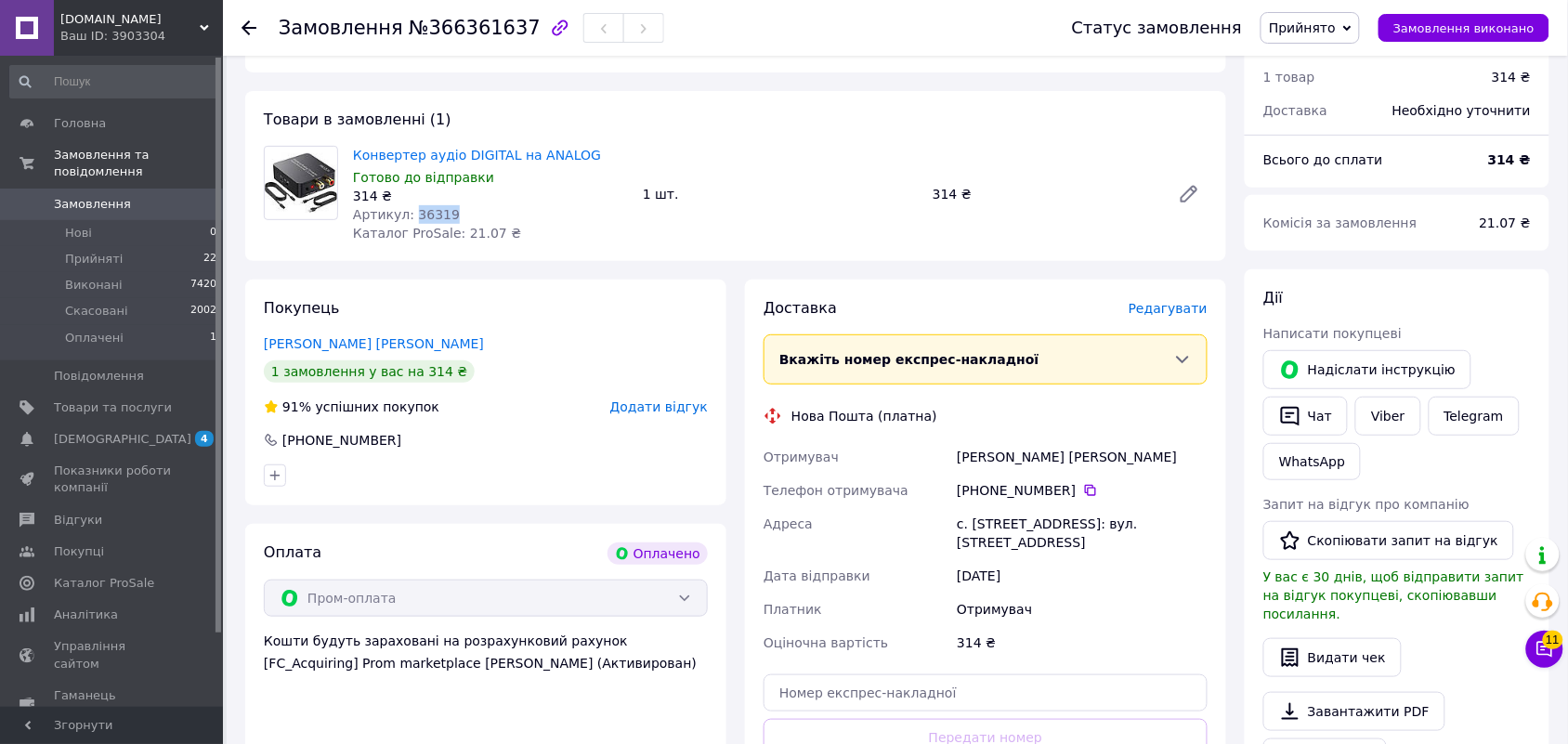
click at [423, 214] on span "Артикул: 36319" at bounding box center [406, 214] width 107 height 15
copy span "36319"
click at [102, 25] on span "Big-drop.in.ua" at bounding box center [130, 20] width 139 height 17
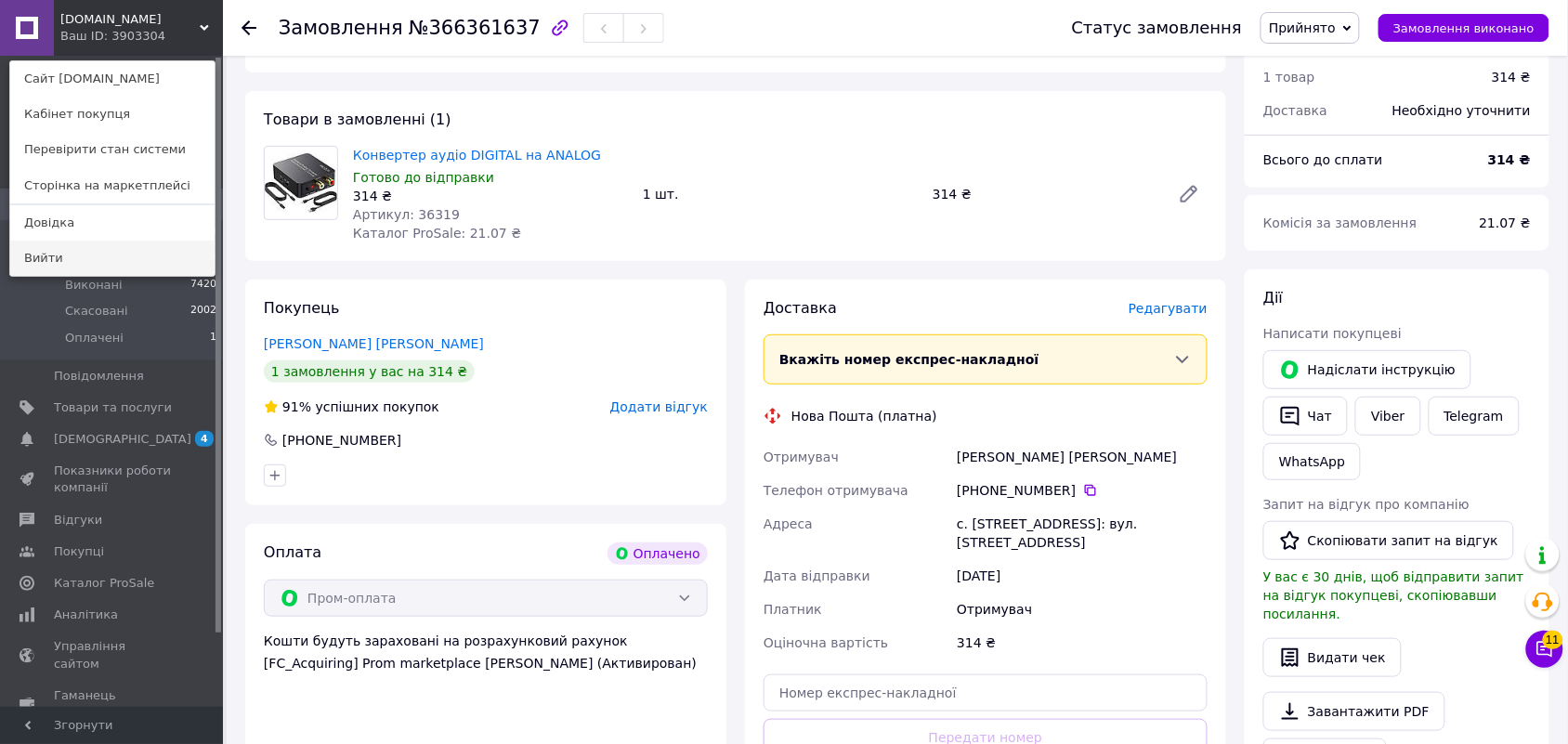
click at [65, 251] on link "Вийти" at bounding box center [112, 259] width 204 height 36
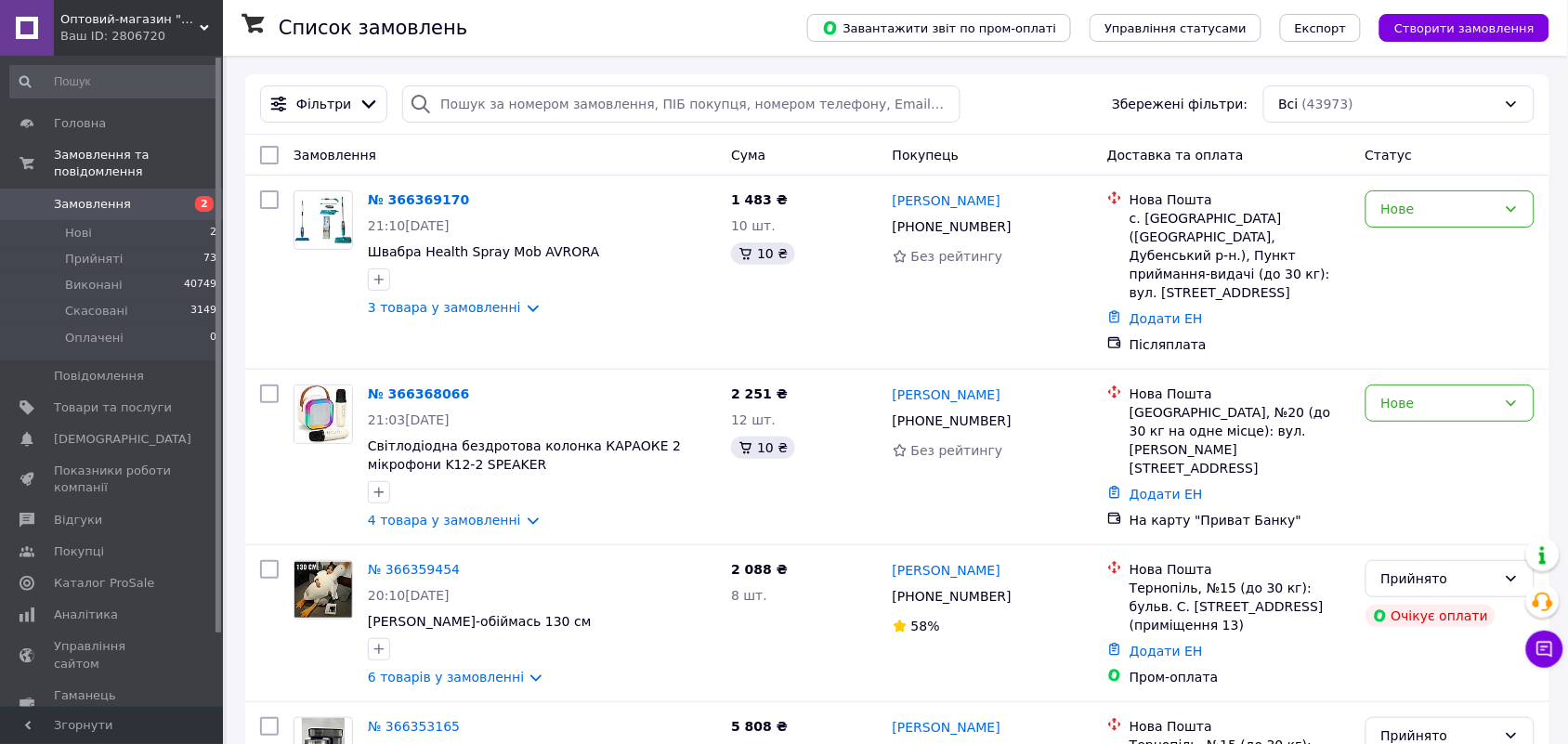
click at [161, 25] on span "Оптовий-магазин "Юг-Опт"" at bounding box center [130, 20] width 139 height 17
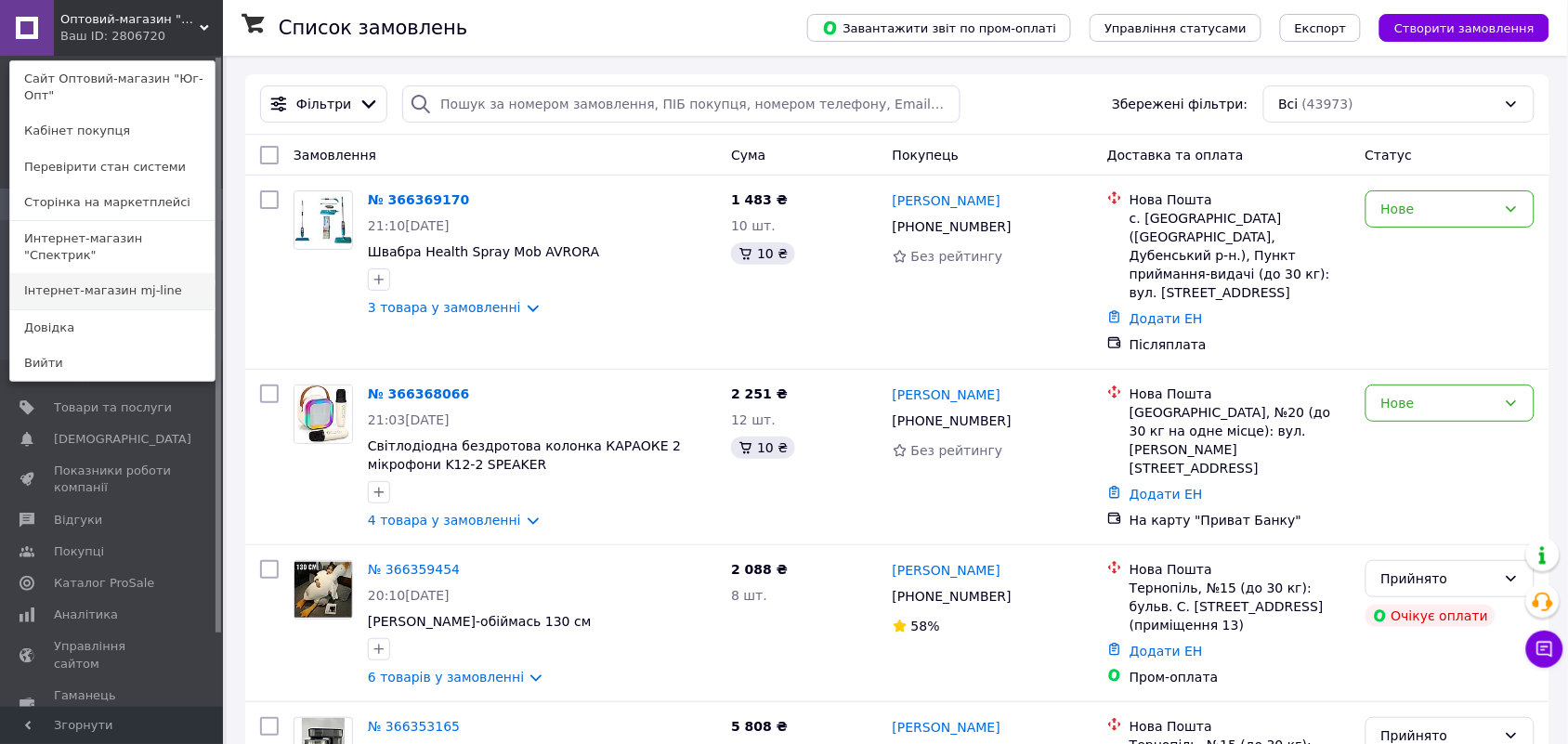
click at [134, 274] on link "Інтернет-магазин mj-line" at bounding box center [112, 292] width 204 height 36
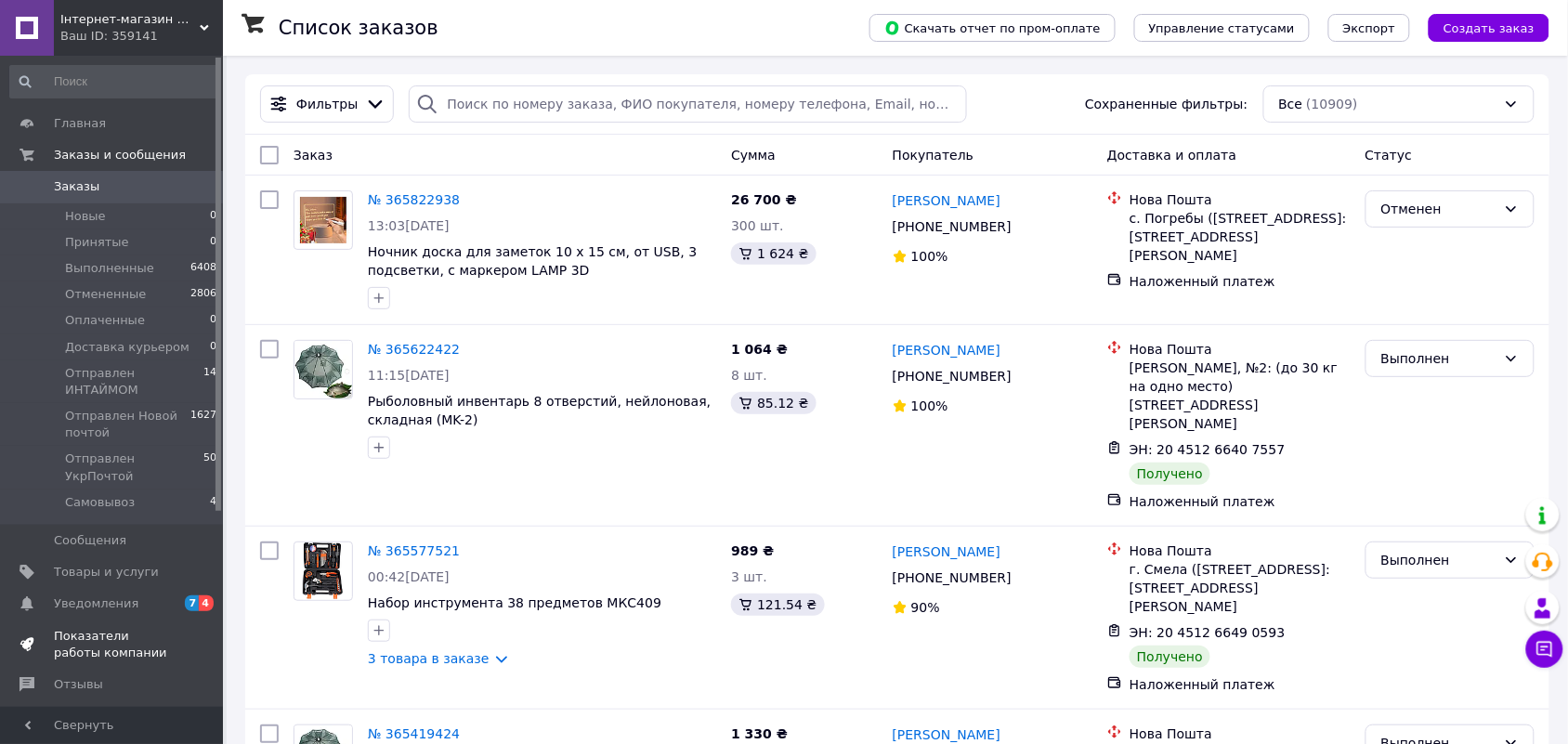
click at [137, 628] on span "Показатели работы компании" at bounding box center [112, 645] width 118 height 34
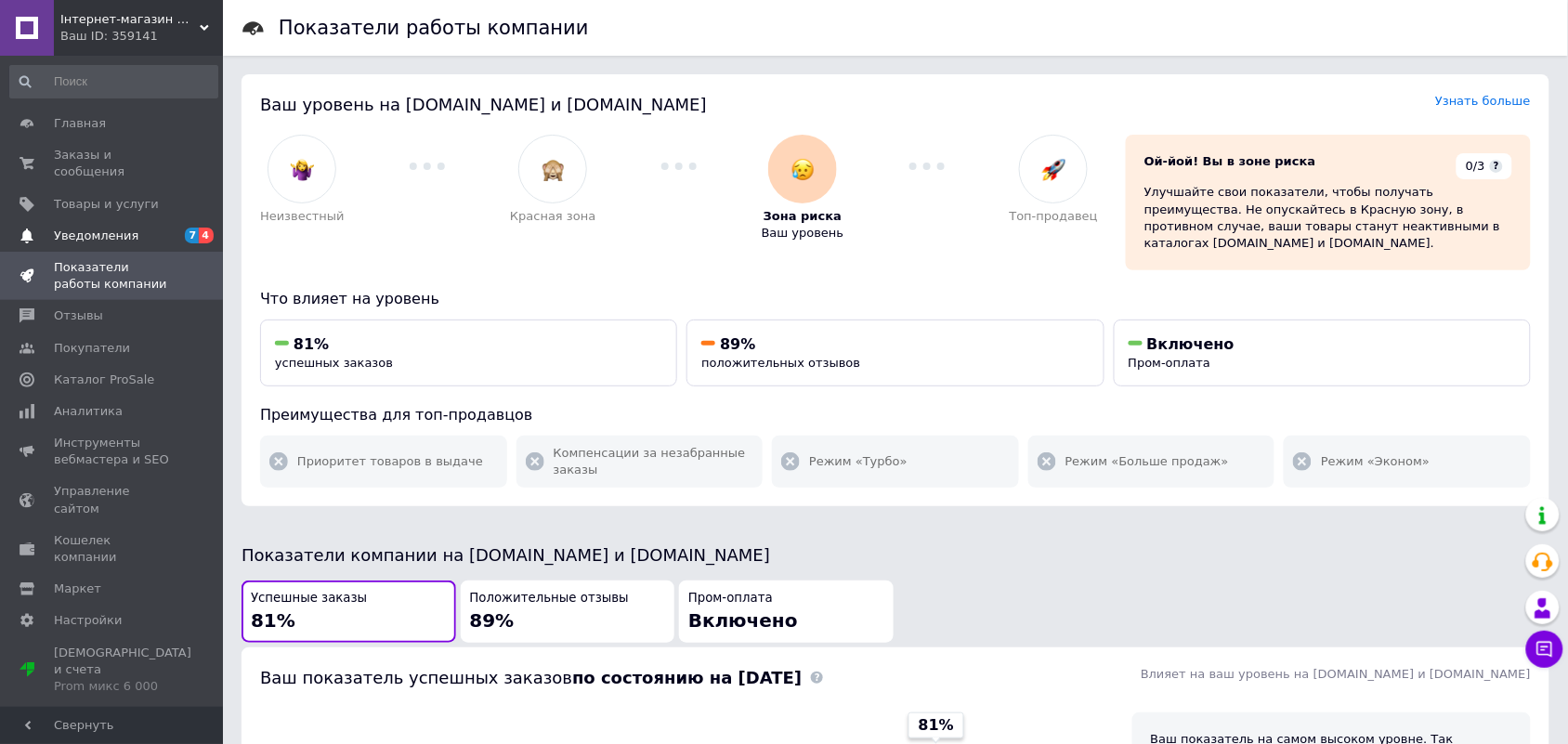
click at [110, 228] on span "Уведомления" at bounding box center [96, 236] width 85 height 17
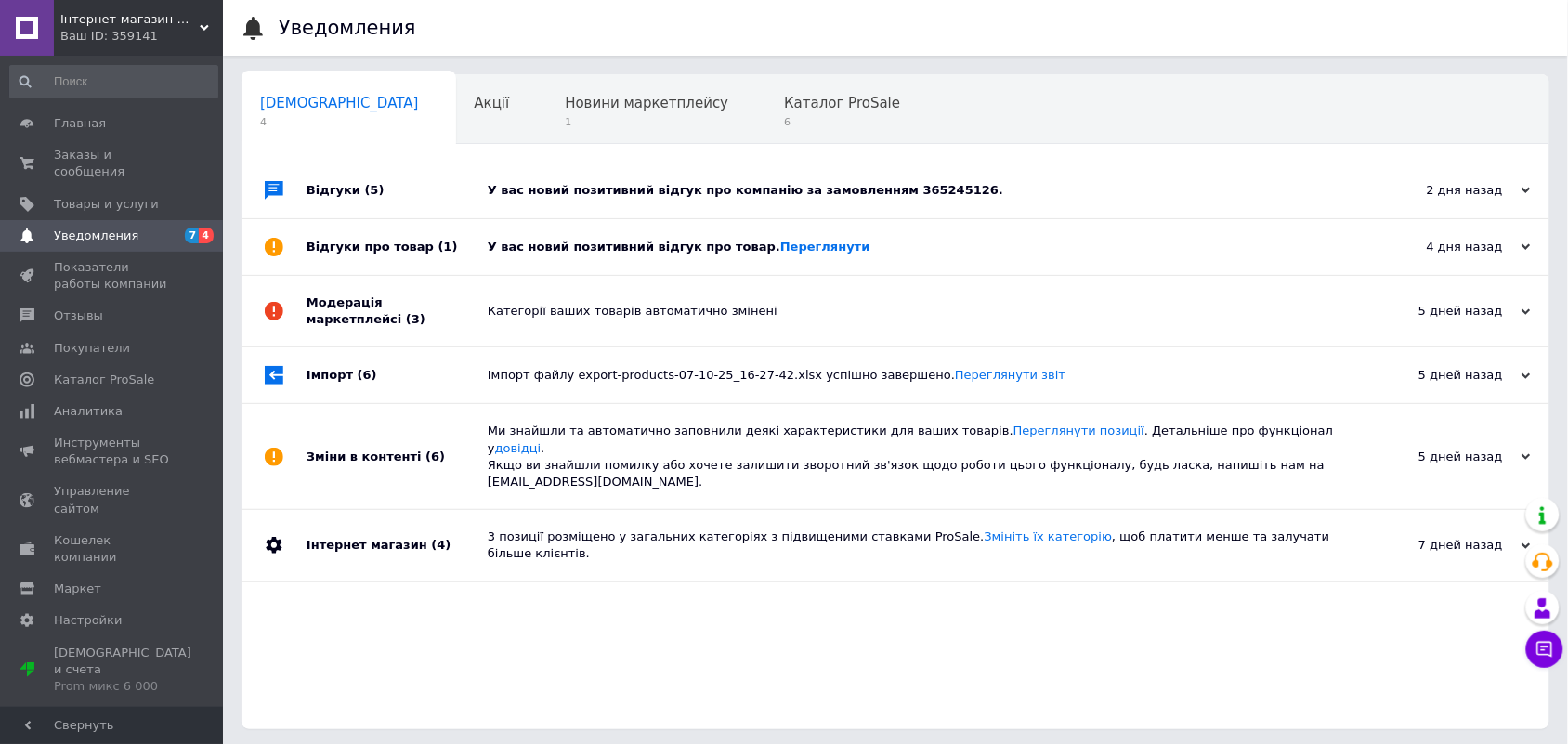
click at [605, 248] on div "У вас новий позитивний відгук про товар. Переглянути" at bounding box center [917, 247] width 857 height 17
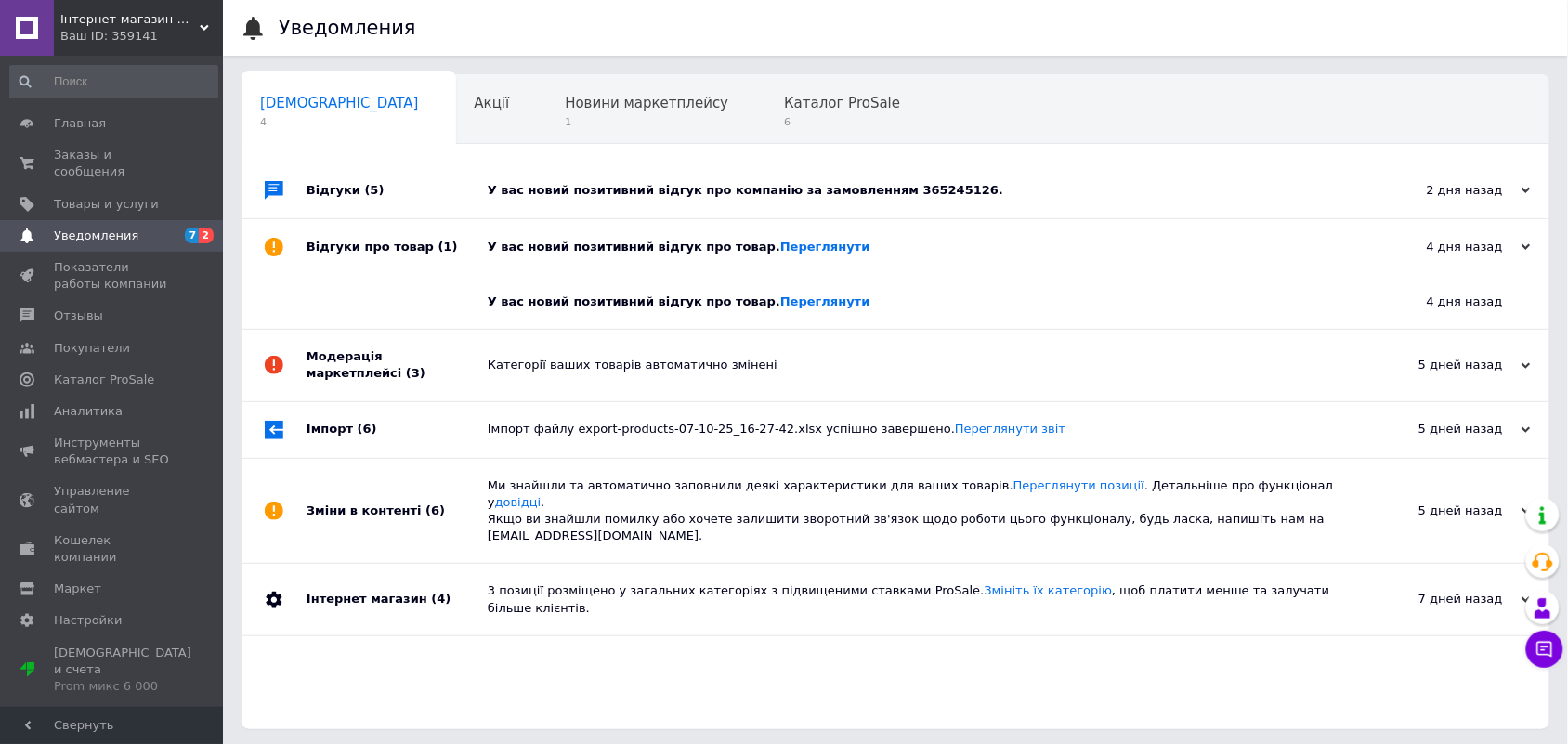
click at [587, 192] on div "У вас новий позитивний відгук про компанію за замовленням 365245126." at bounding box center [917, 191] width 857 height 17
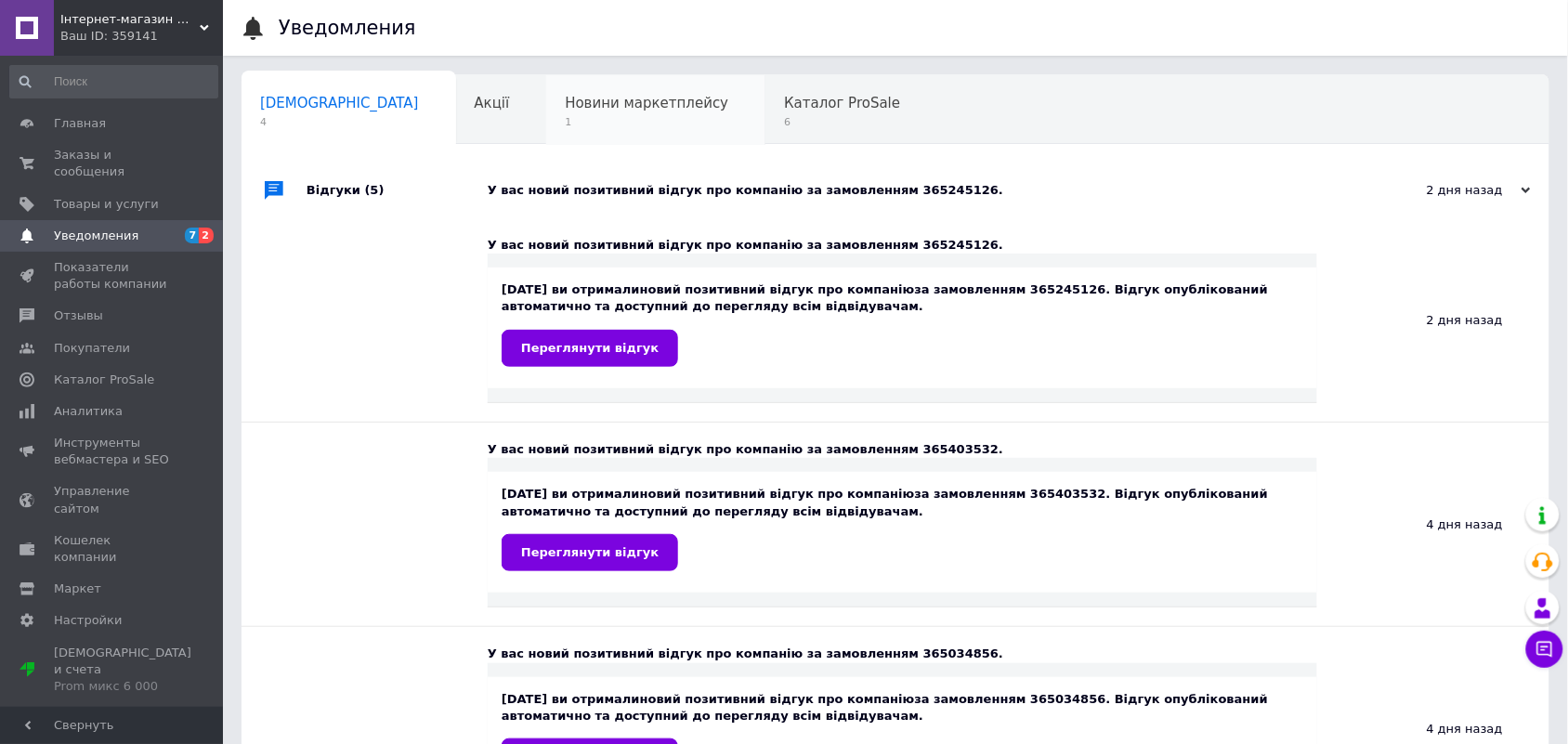
click at [565, 107] on span "Новини маркетплейсу" at bounding box center [647, 103] width 164 height 17
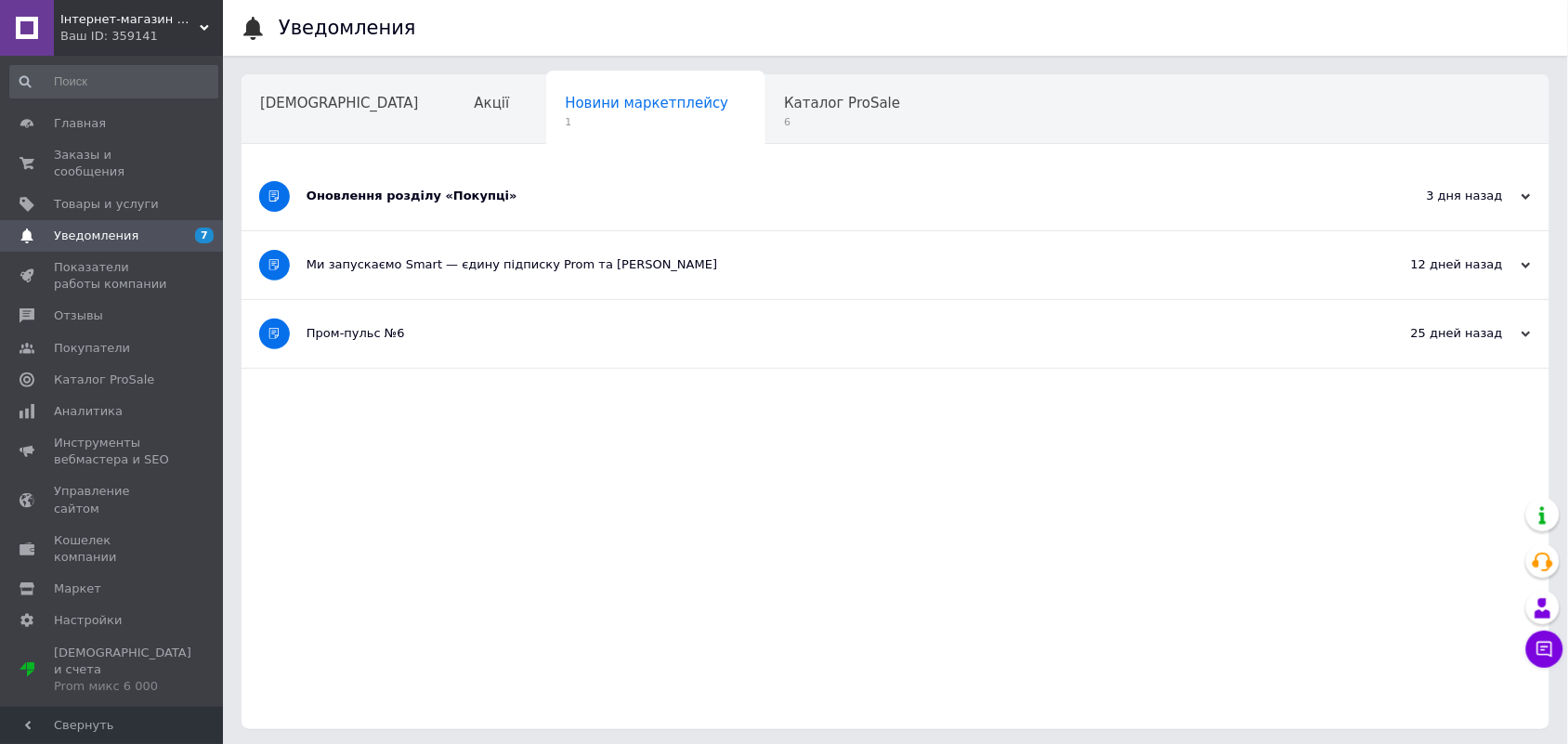
click at [447, 194] on div "Оновлення розділу «Покупці»" at bounding box center [825, 197] width 1039 height 17
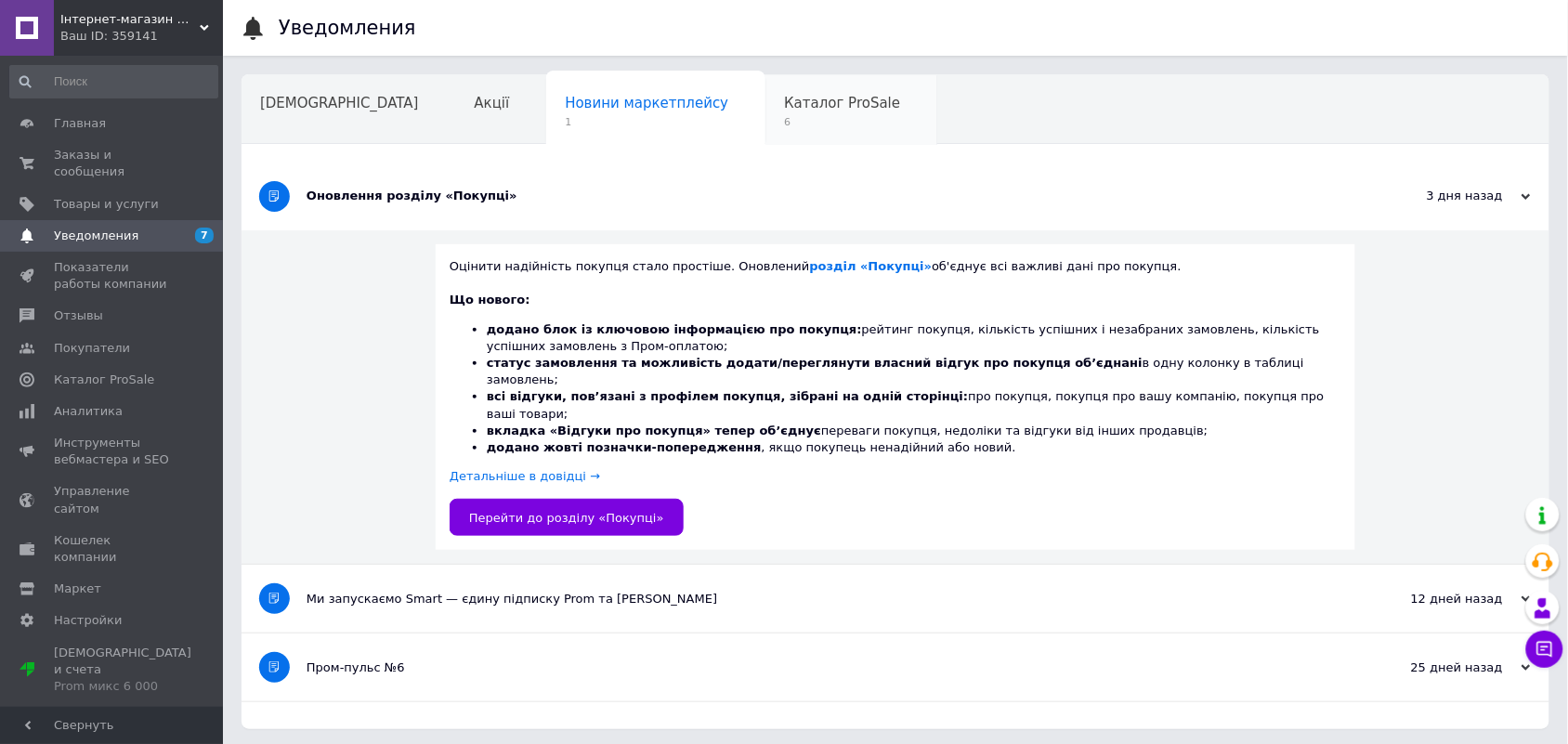
click at [784, 110] on span "Каталог ProSale" at bounding box center [842, 103] width 117 height 17
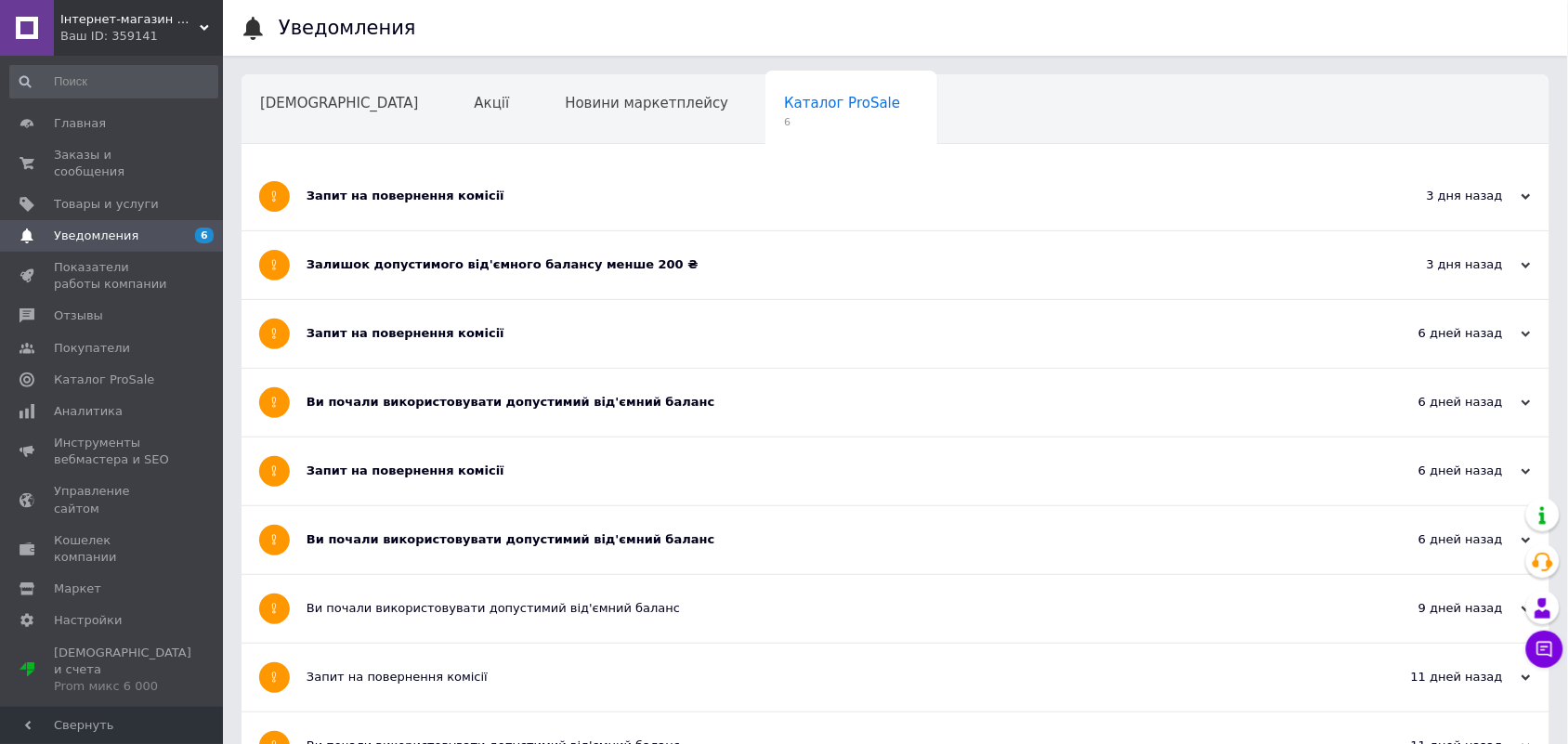
click at [437, 540] on div "Ви почали використовувати допустимий від'ємний баланс" at bounding box center [825, 540] width 1039 height 17
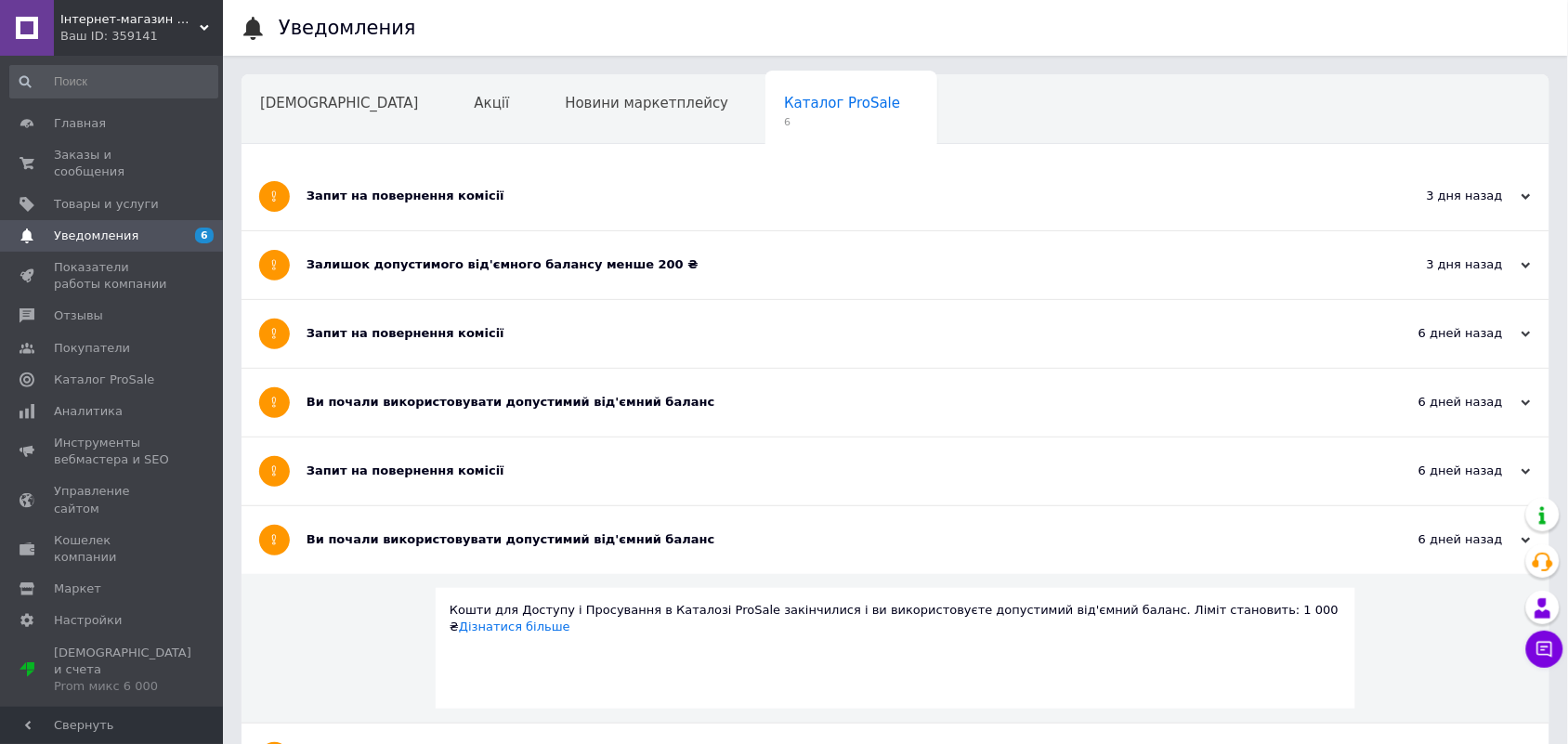
click at [416, 469] on div "Запит на повернення комісії" at bounding box center [825, 471] width 1039 height 17
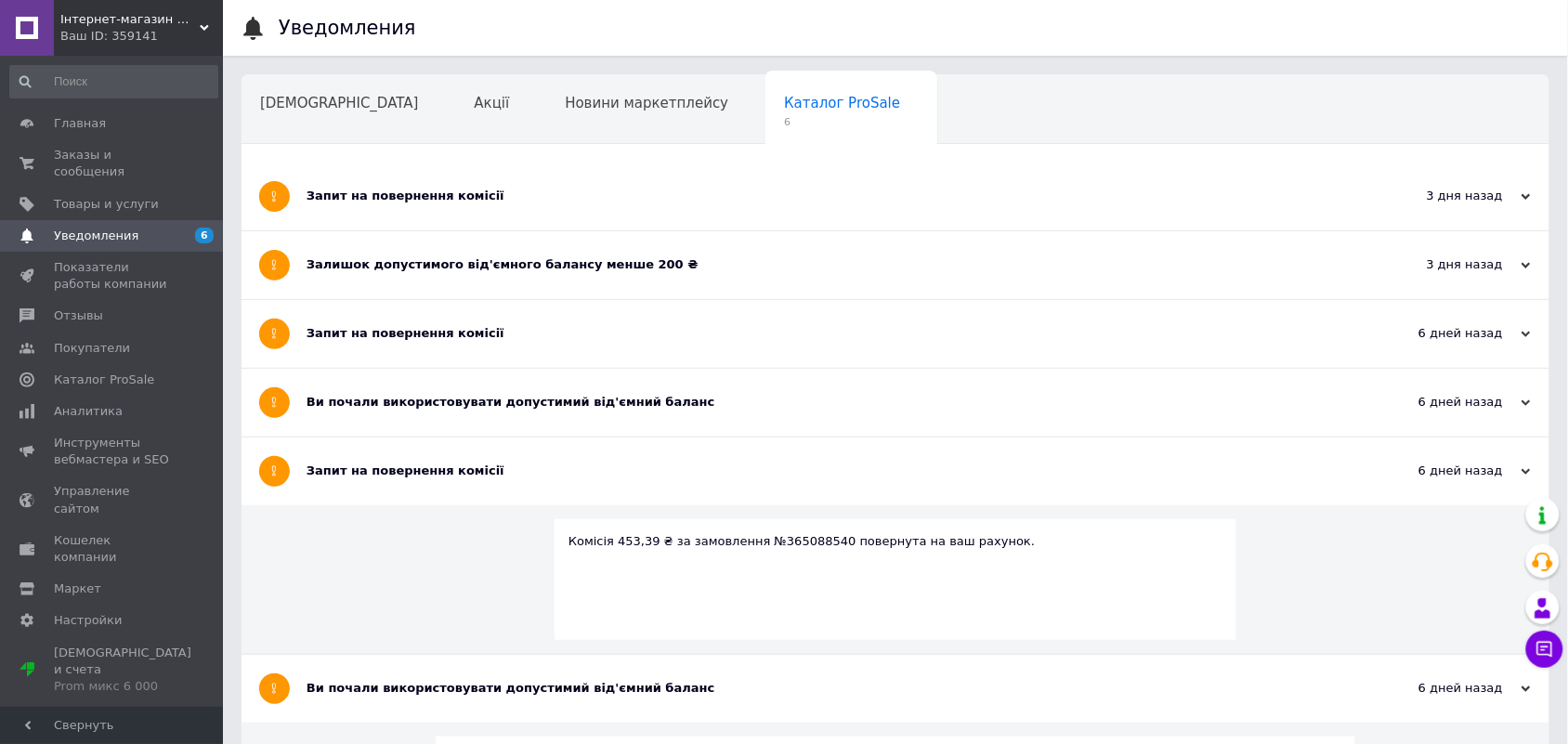
click at [402, 395] on div "Ви почали використовувати допустимий від'ємний баланс" at bounding box center [825, 403] width 1039 height 17
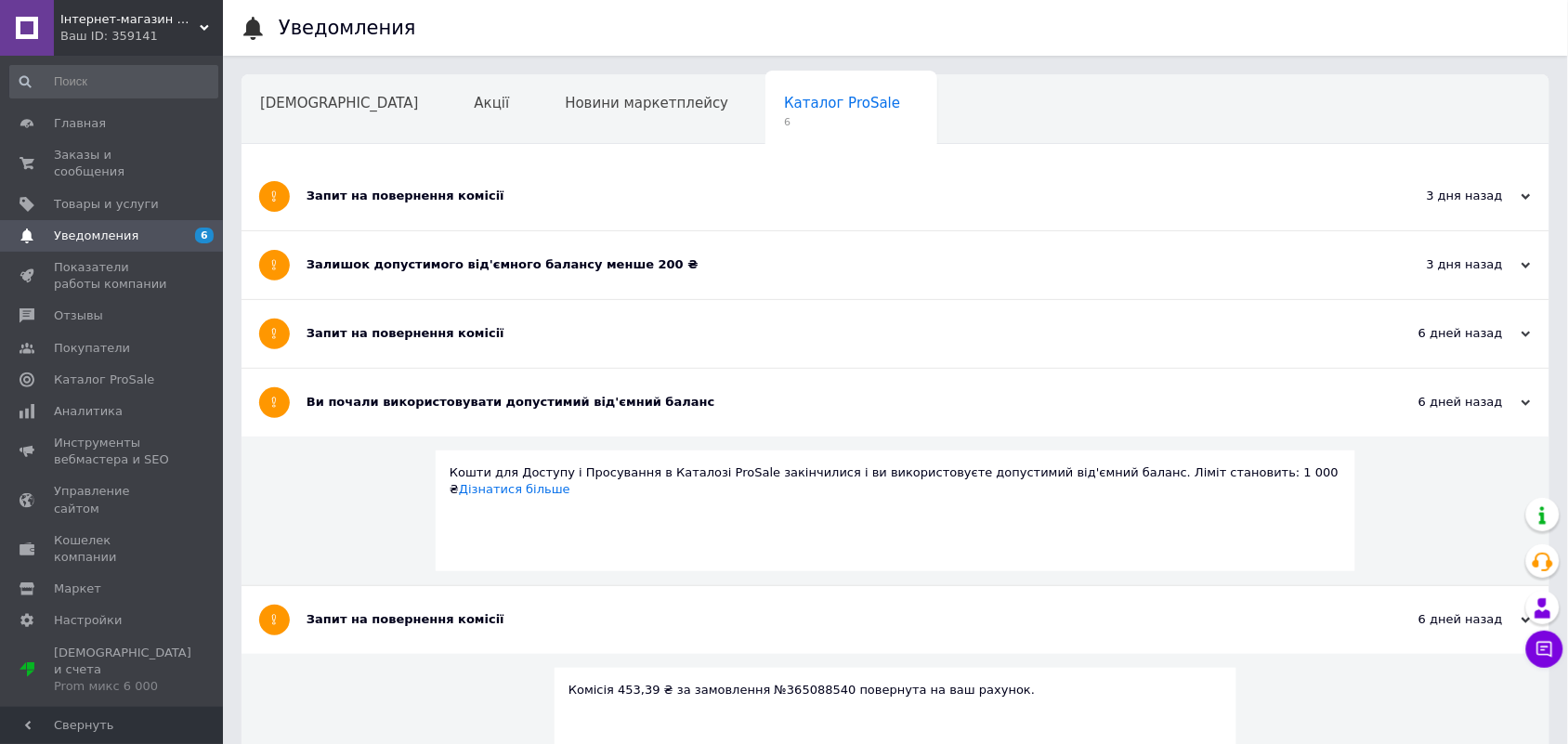
click at [386, 330] on div "Запит на повернення комісії" at bounding box center [825, 334] width 1039 height 17
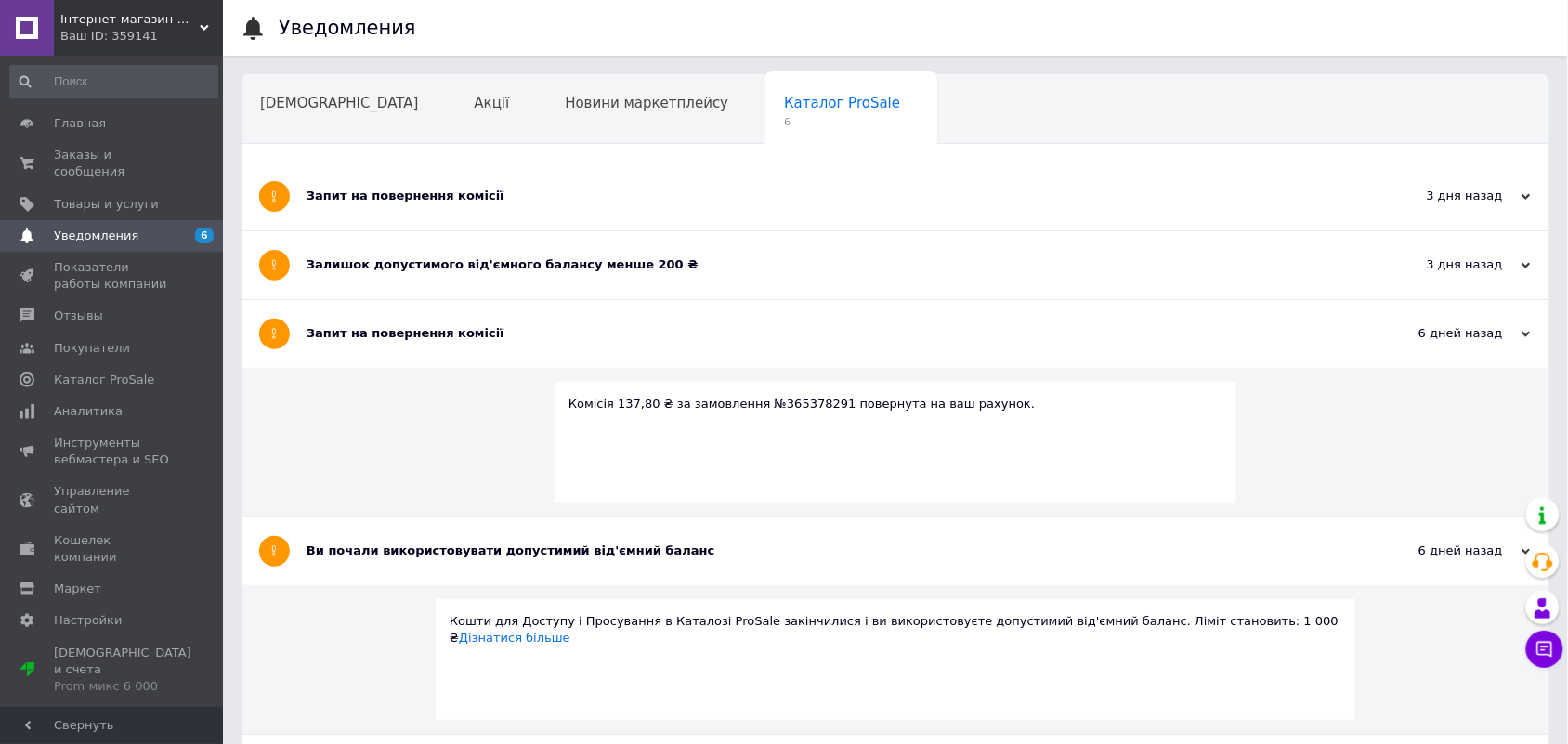
click at [377, 253] on div "Залишок допустимого від'ємного балансу менше 200 ₴" at bounding box center [825, 265] width 1039 height 68
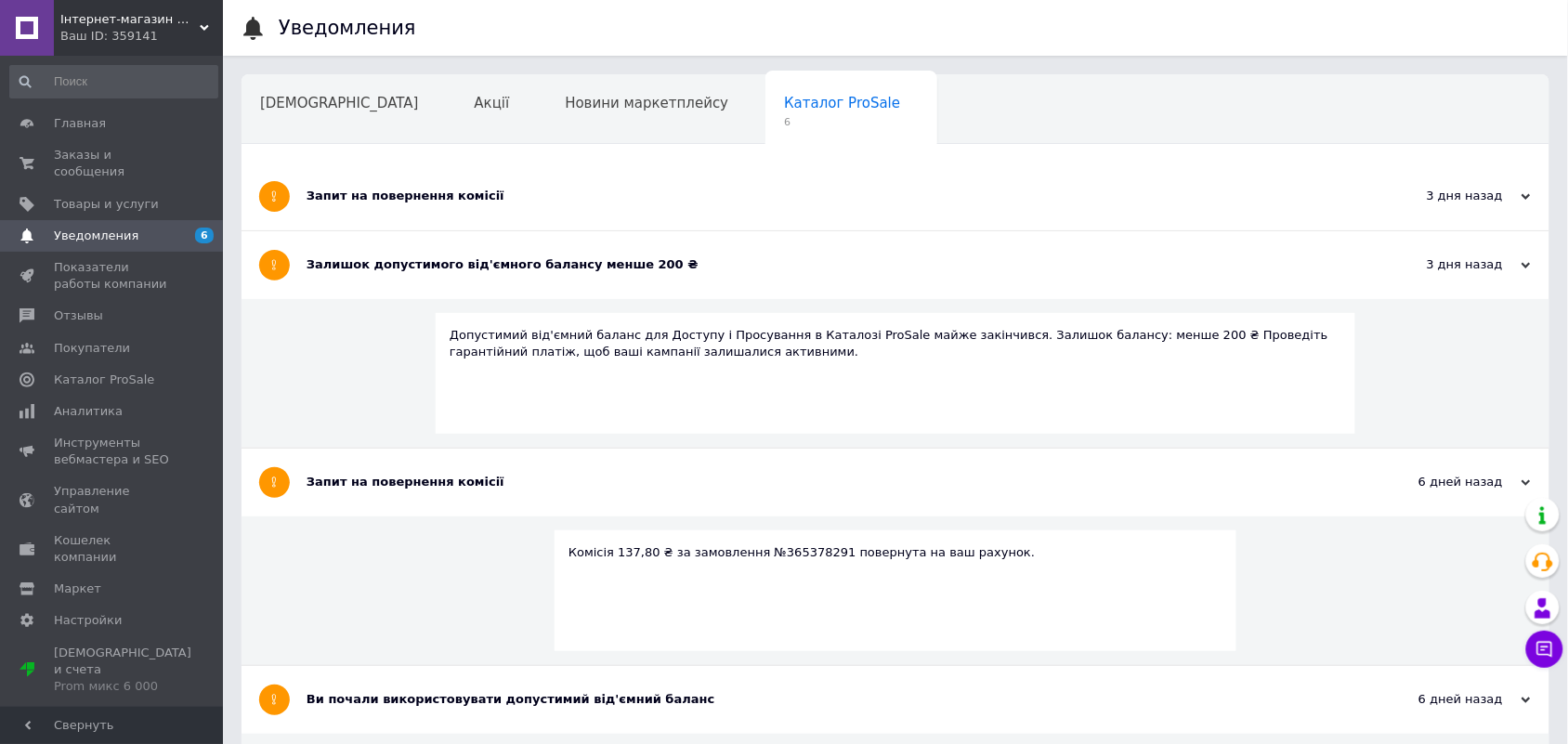
click at [378, 204] on div "Запит на повернення комісії" at bounding box center [825, 197] width 1039 height 17
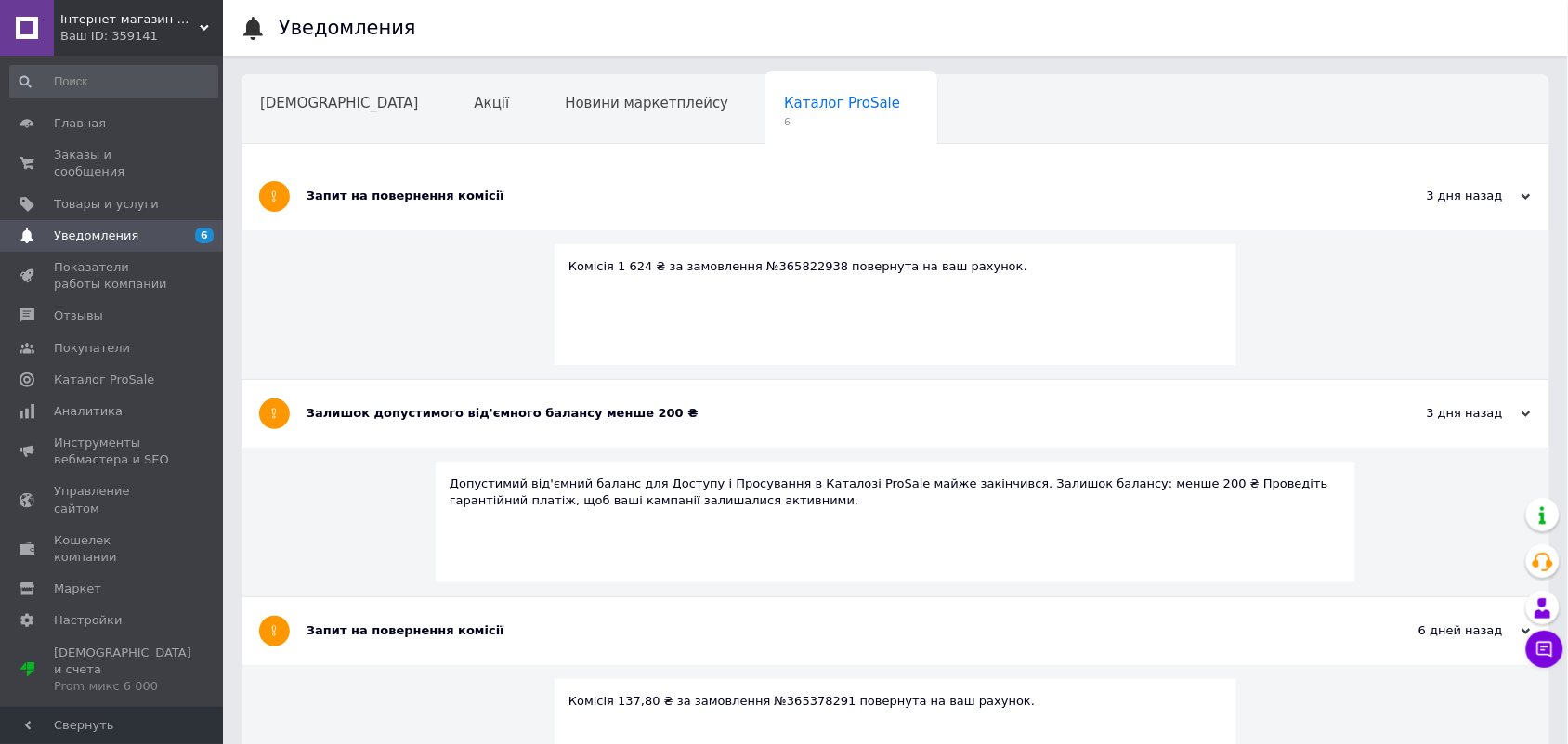
click at [99, 38] on div "Ваш ID: 359141" at bounding box center [141, 37] width 163 height 17
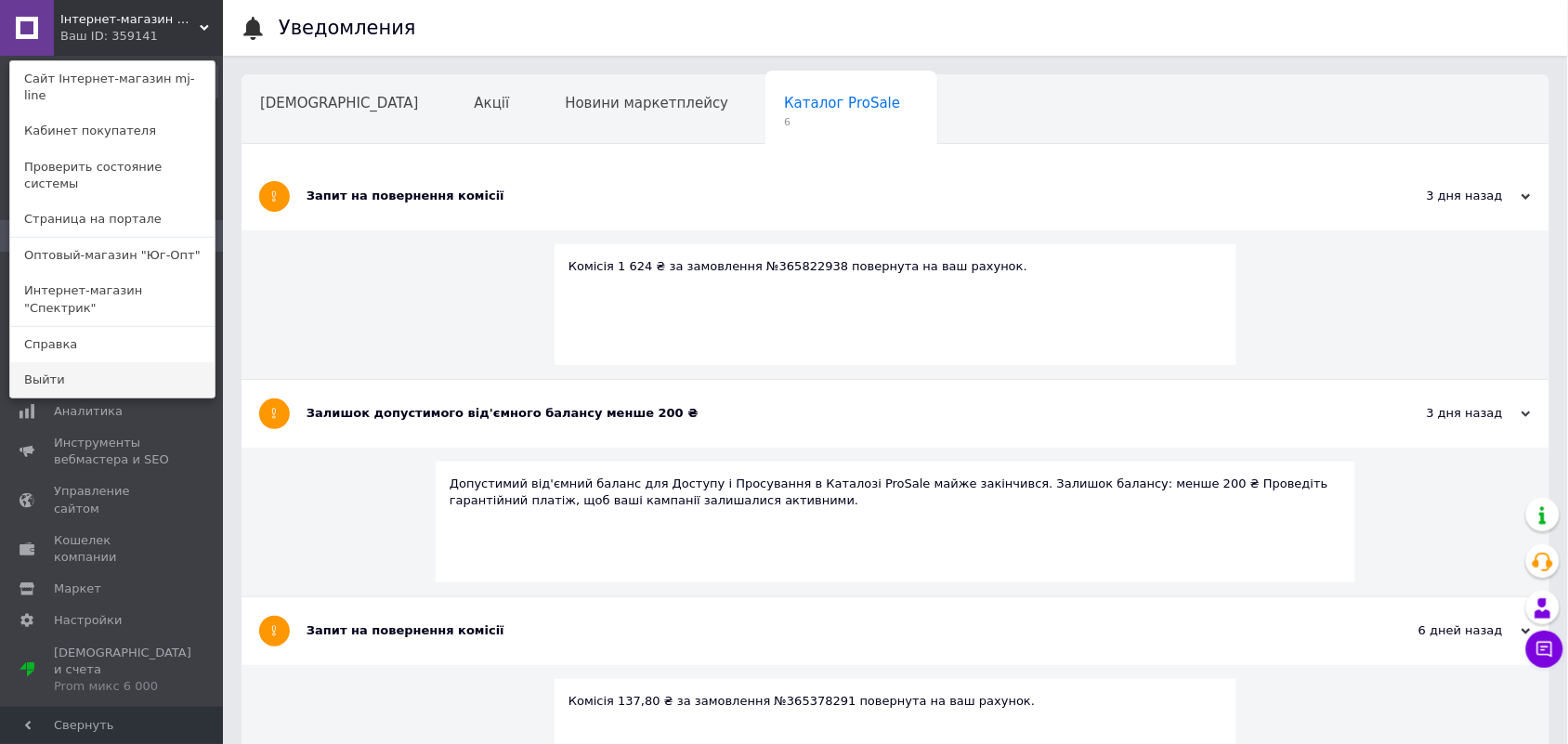
click at [56, 362] on link "Выйти" at bounding box center [112, 380] width 204 height 36
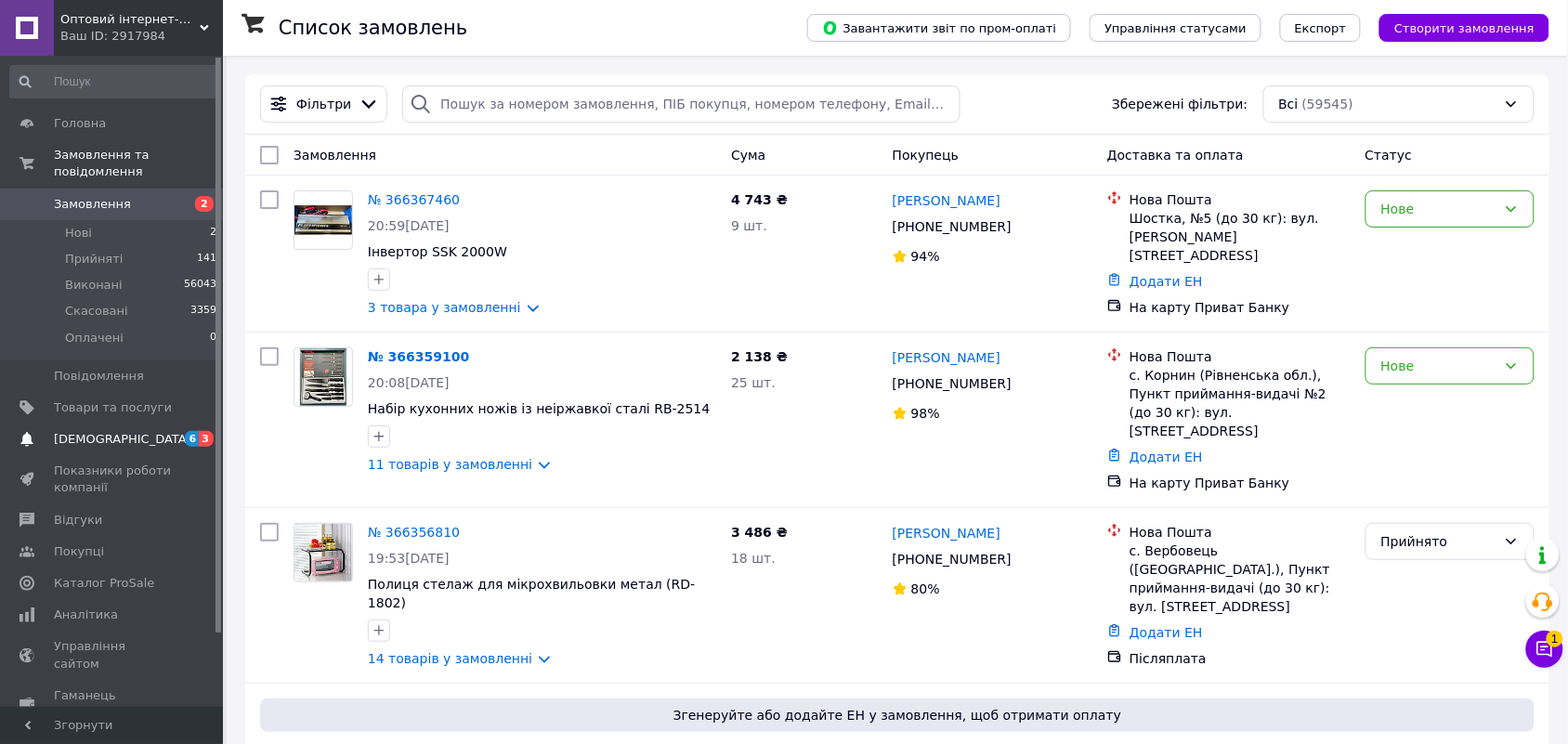
click at [93, 431] on span "Сповіщення" at bounding box center [122, 439] width 137 height 17
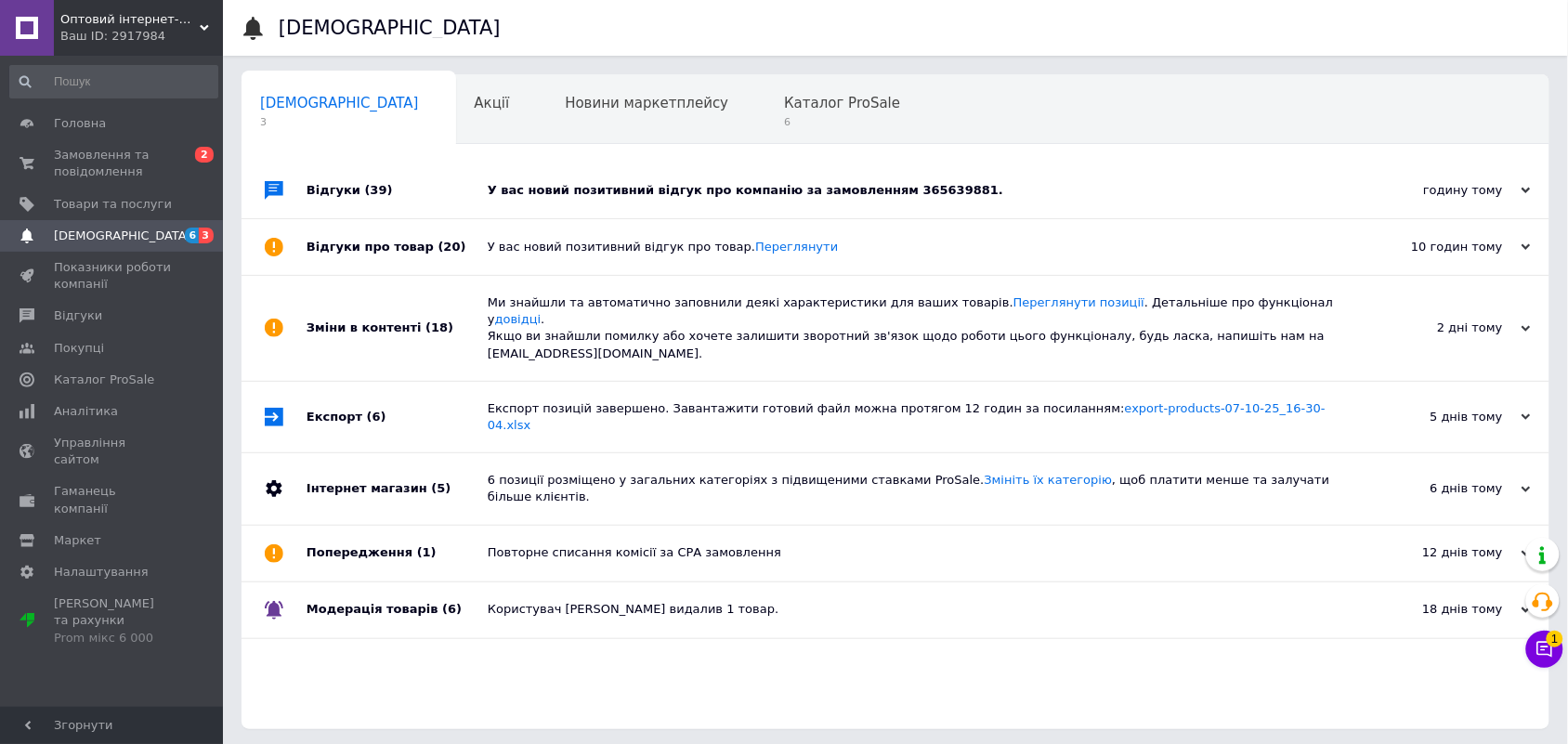
click at [602, 191] on div "У вас новий позитивний відгук про компанію за замовленням 365639881." at bounding box center [917, 191] width 857 height 17
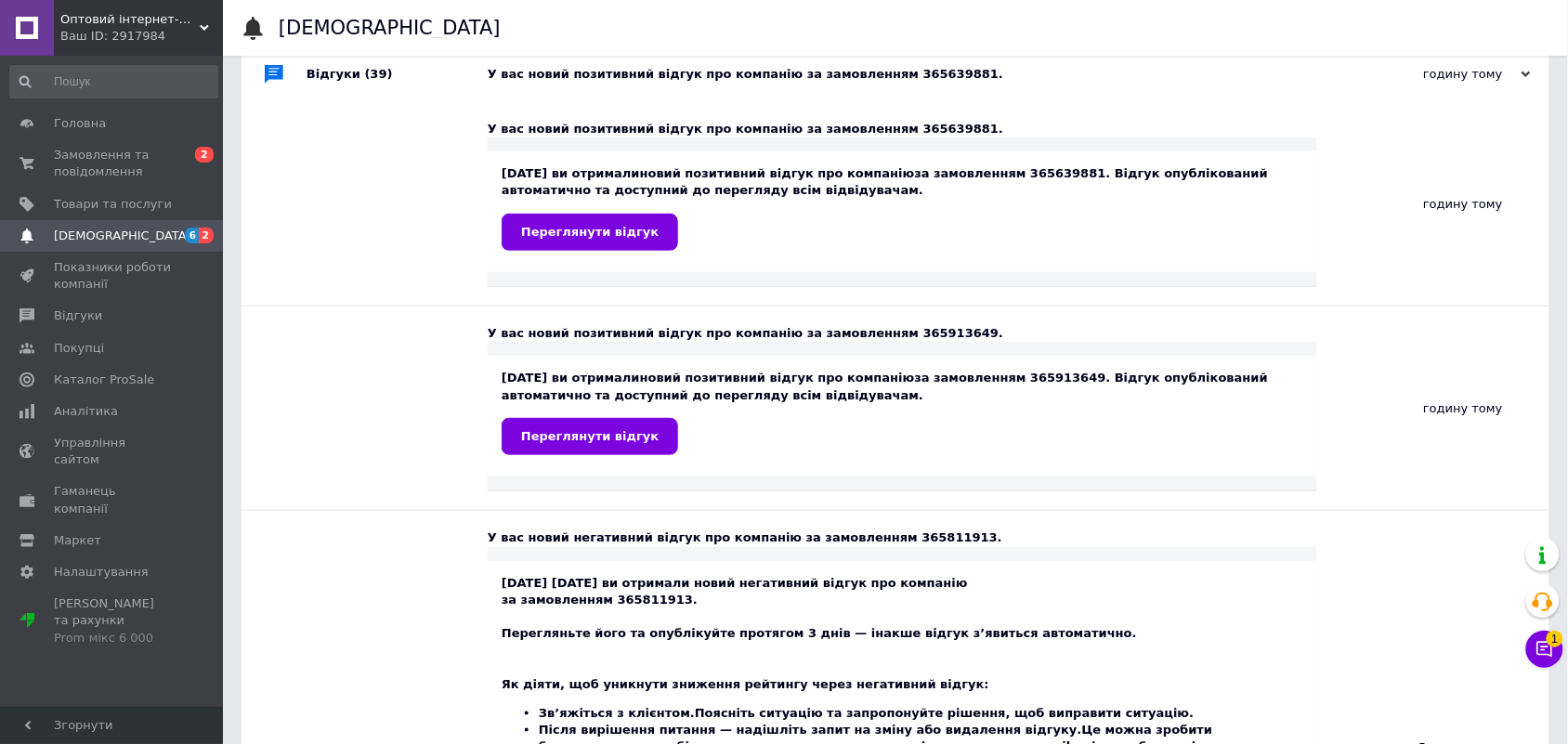
scroll to position [465, 0]
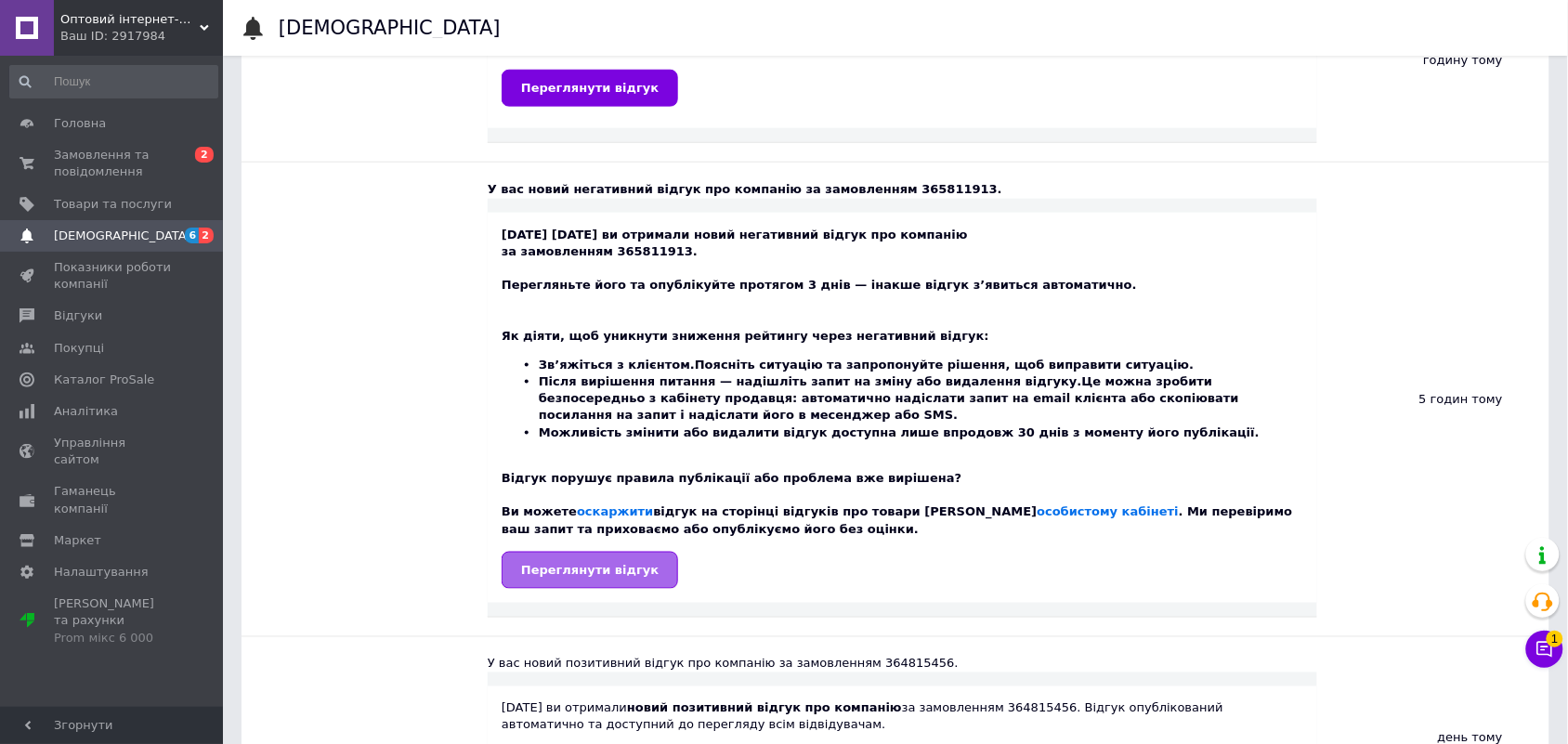
click at [604, 578] on span "Переглянути відгук" at bounding box center [589, 570] width 137 height 14
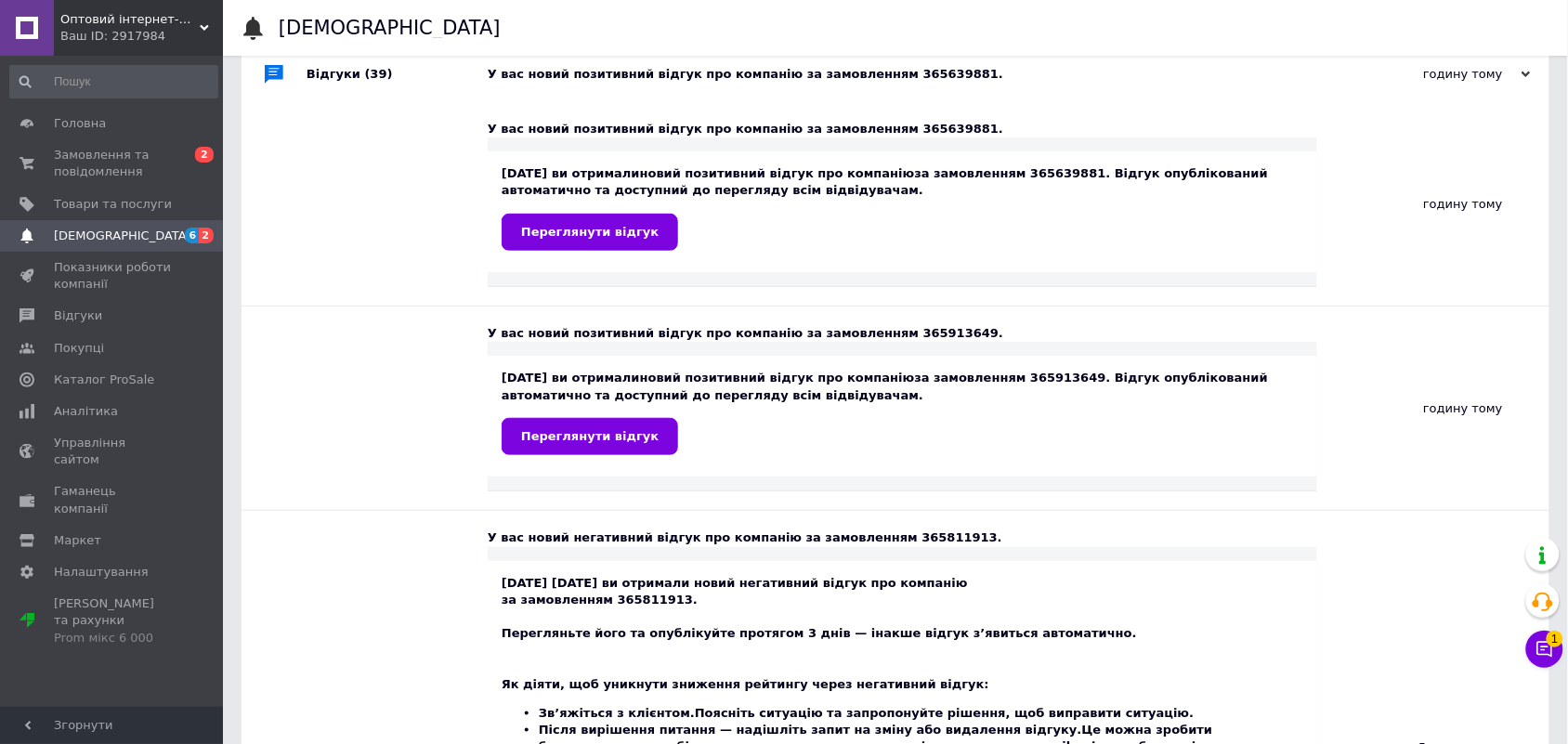
scroll to position [0, 0]
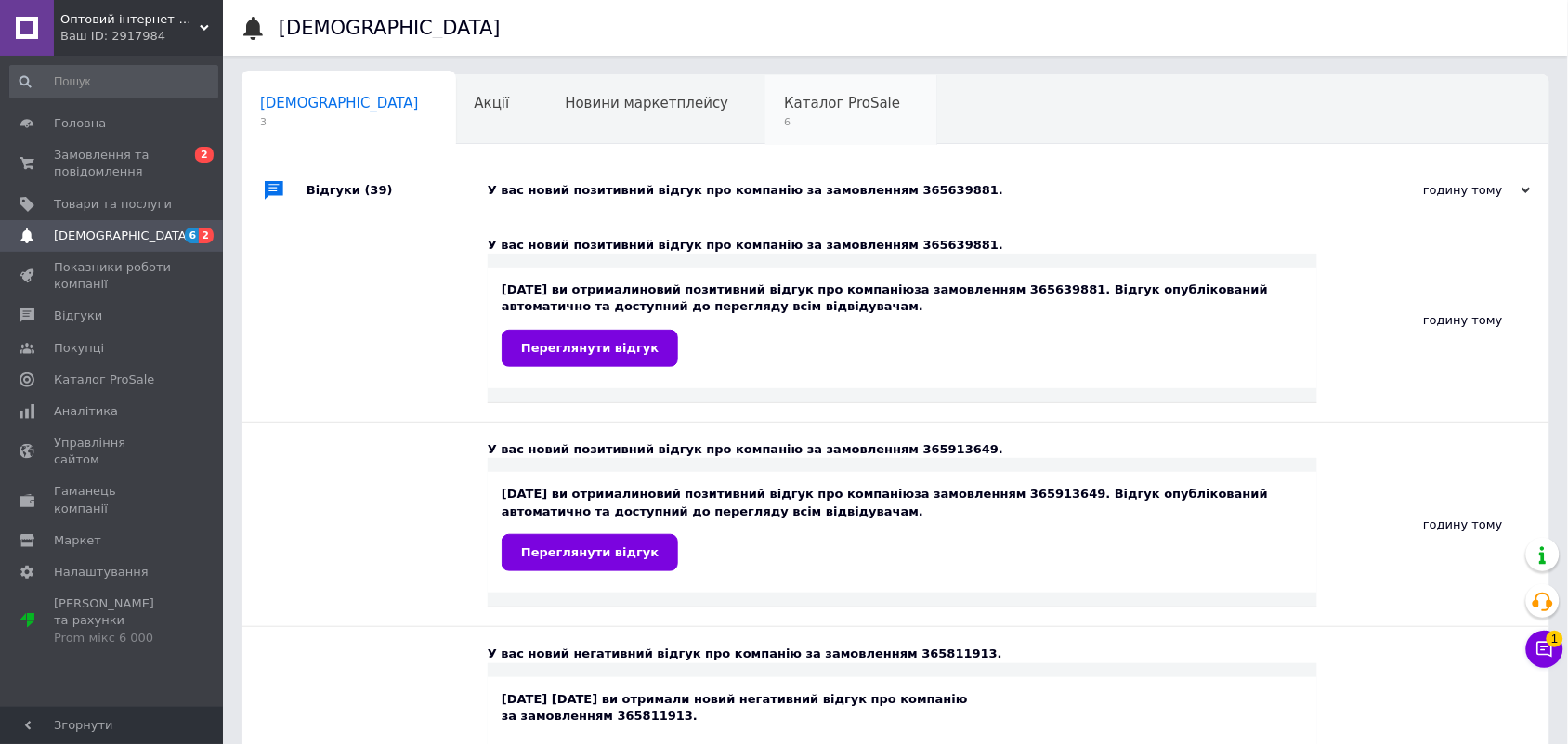
click at [784, 109] on span "Каталог ProSale" at bounding box center [842, 103] width 117 height 17
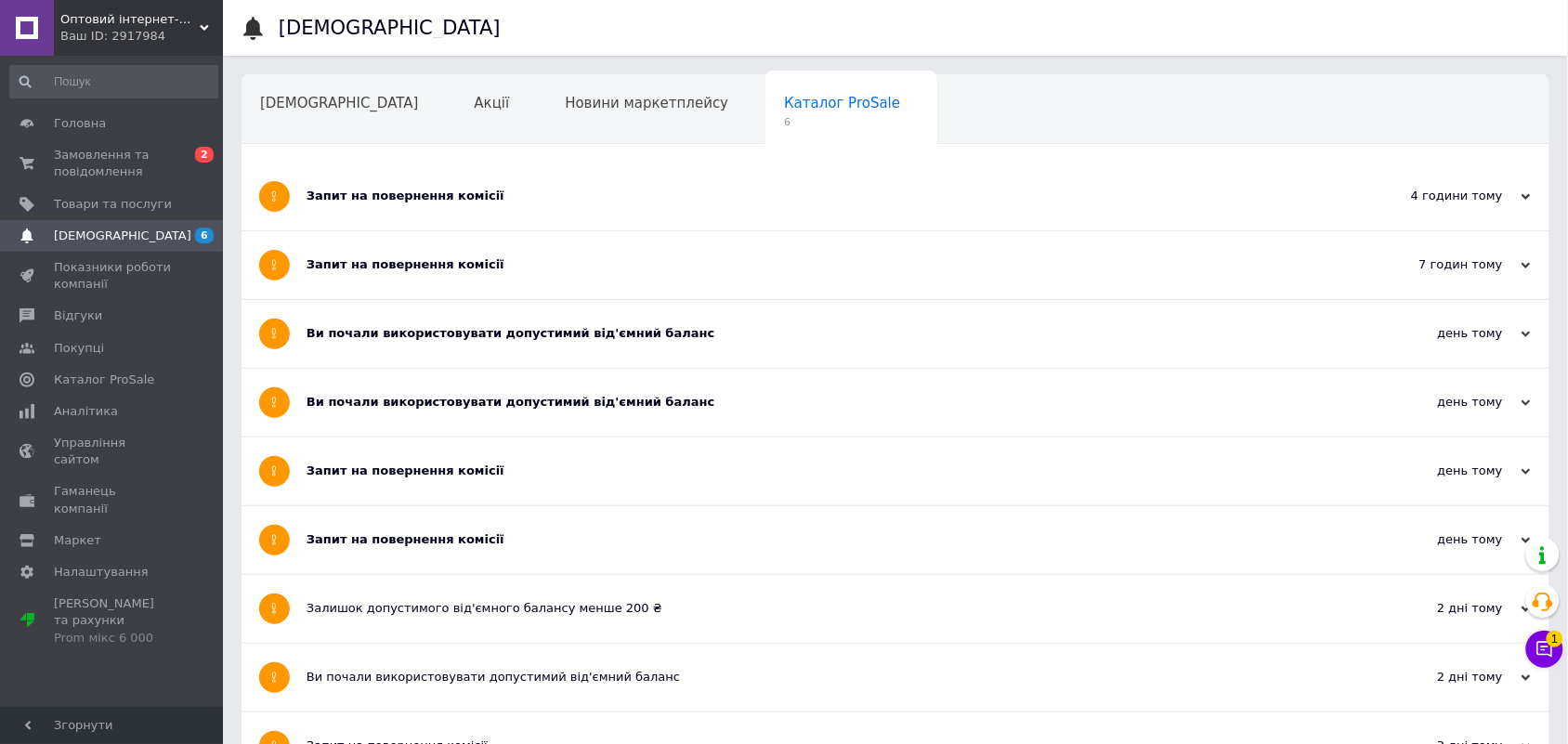
click at [429, 546] on div "Запит на повернення комісії" at bounding box center [825, 540] width 1039 height 17
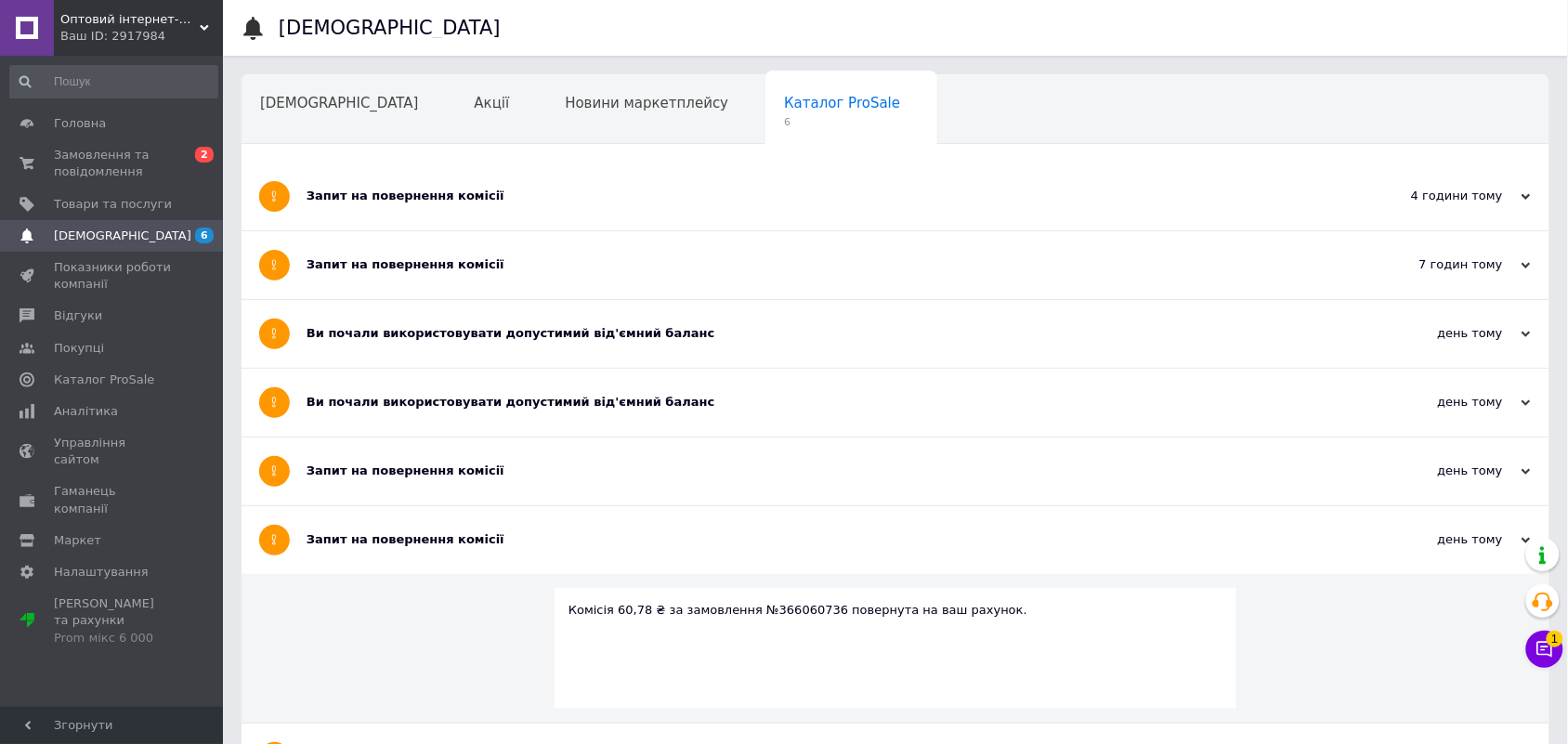
click at [412, 472] on div "Запит на повернення комісії" at bounding box center [825, 471] width 1039 height 17
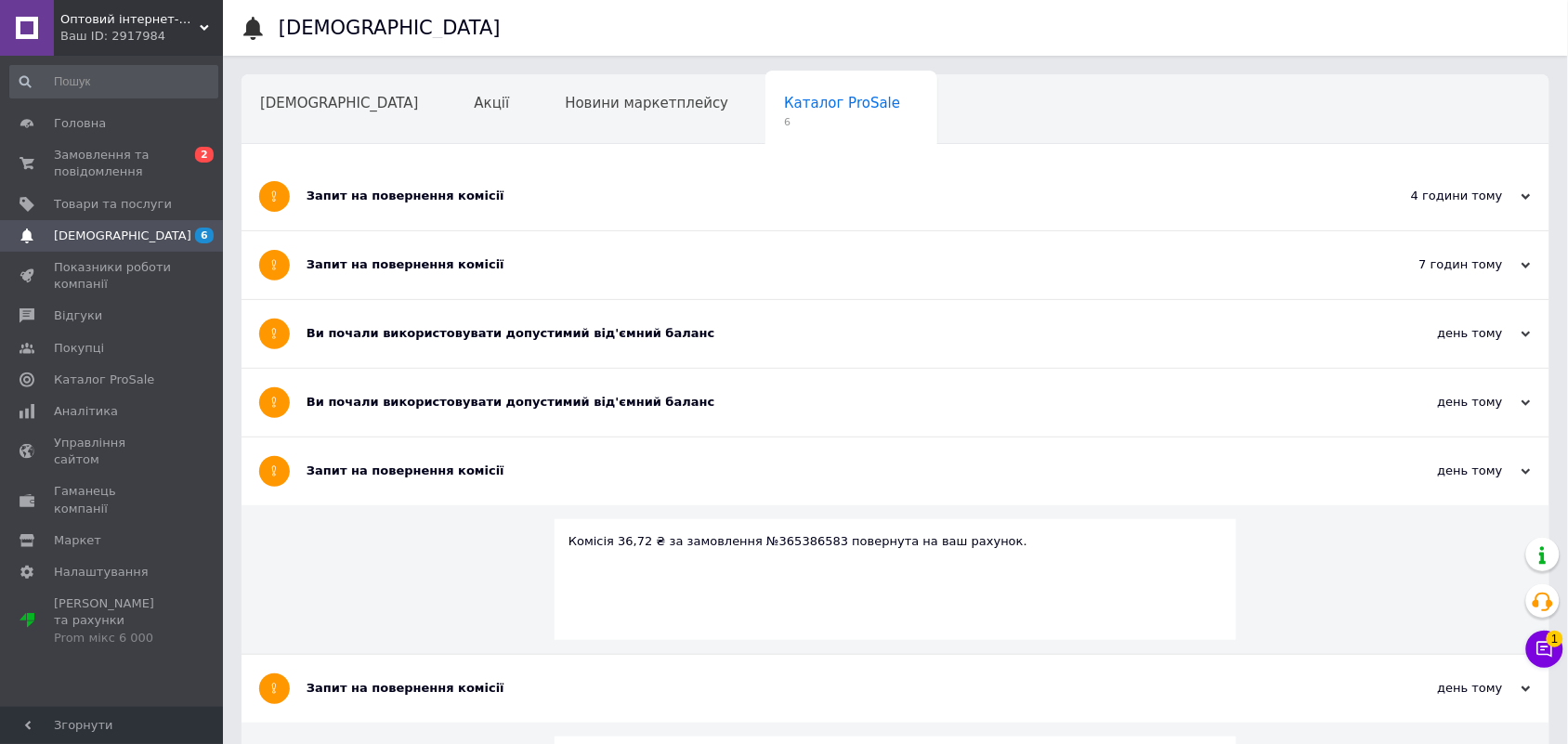
drag, startPoint x: 412, startPoint y: 415, endPoint x: 410, endPoint y: 351, distance: 64.0
click at [412, 412] on div "Ви почали використовувати допустимий від'ємний баланс" at bounding box center [825, 403] width 1039 height 68
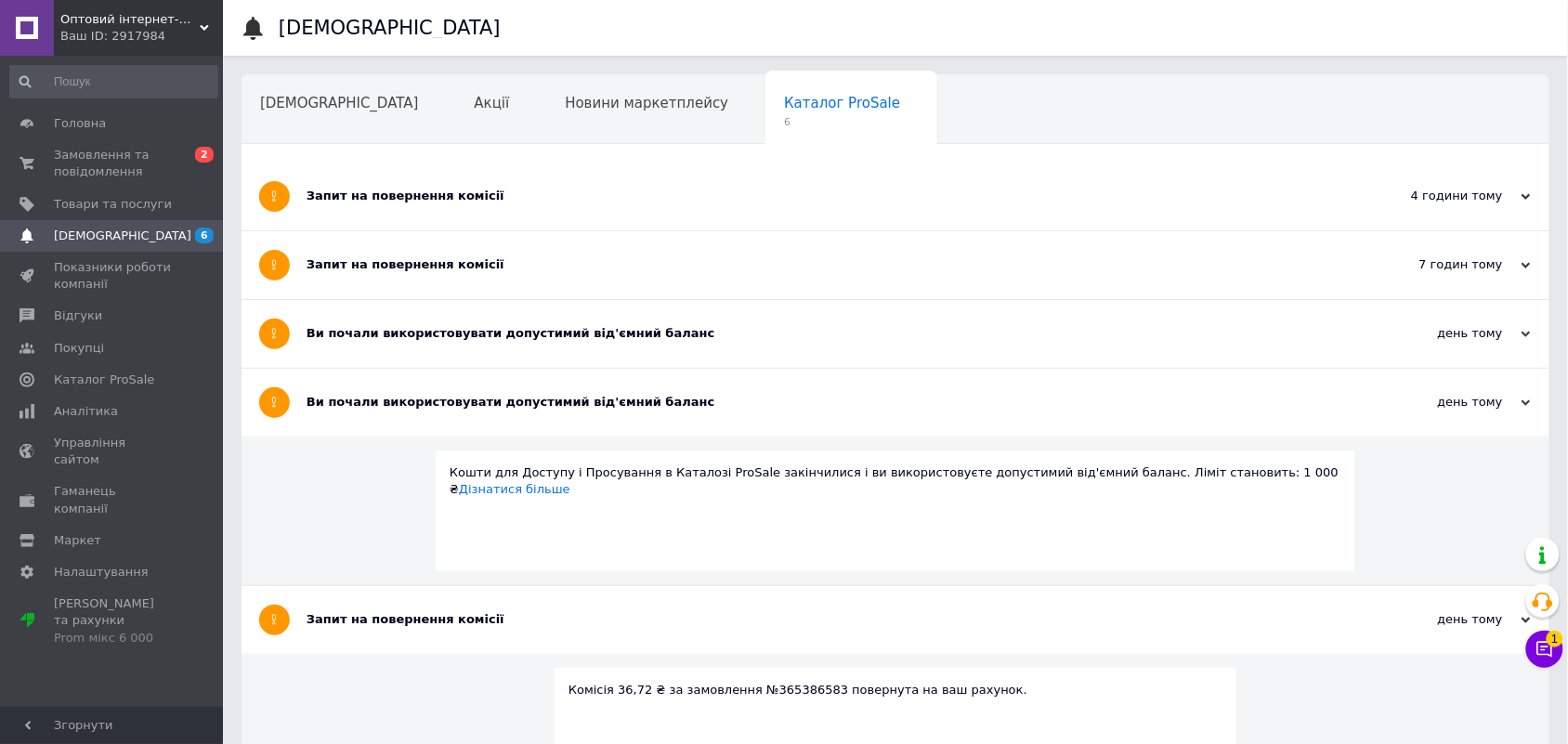
click at [410, 349] on div "Ви почали використовувати допустимий від'ємний баланс" at bounding box center [825, 334] width 1039 height 68
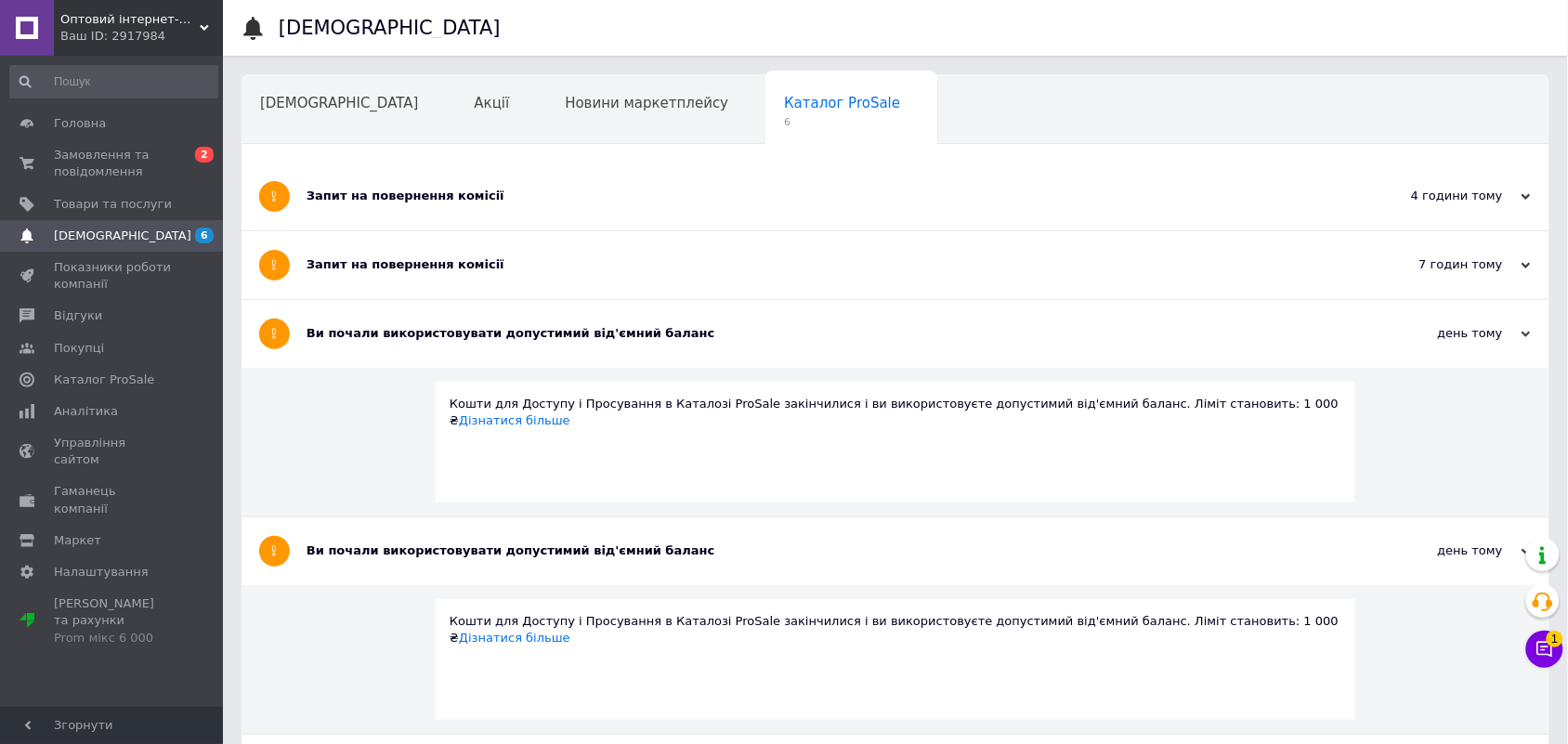
click at [374, 268] on div "Запит на повернення комісії" at bounding box center [825, 265] width 1039 height 17
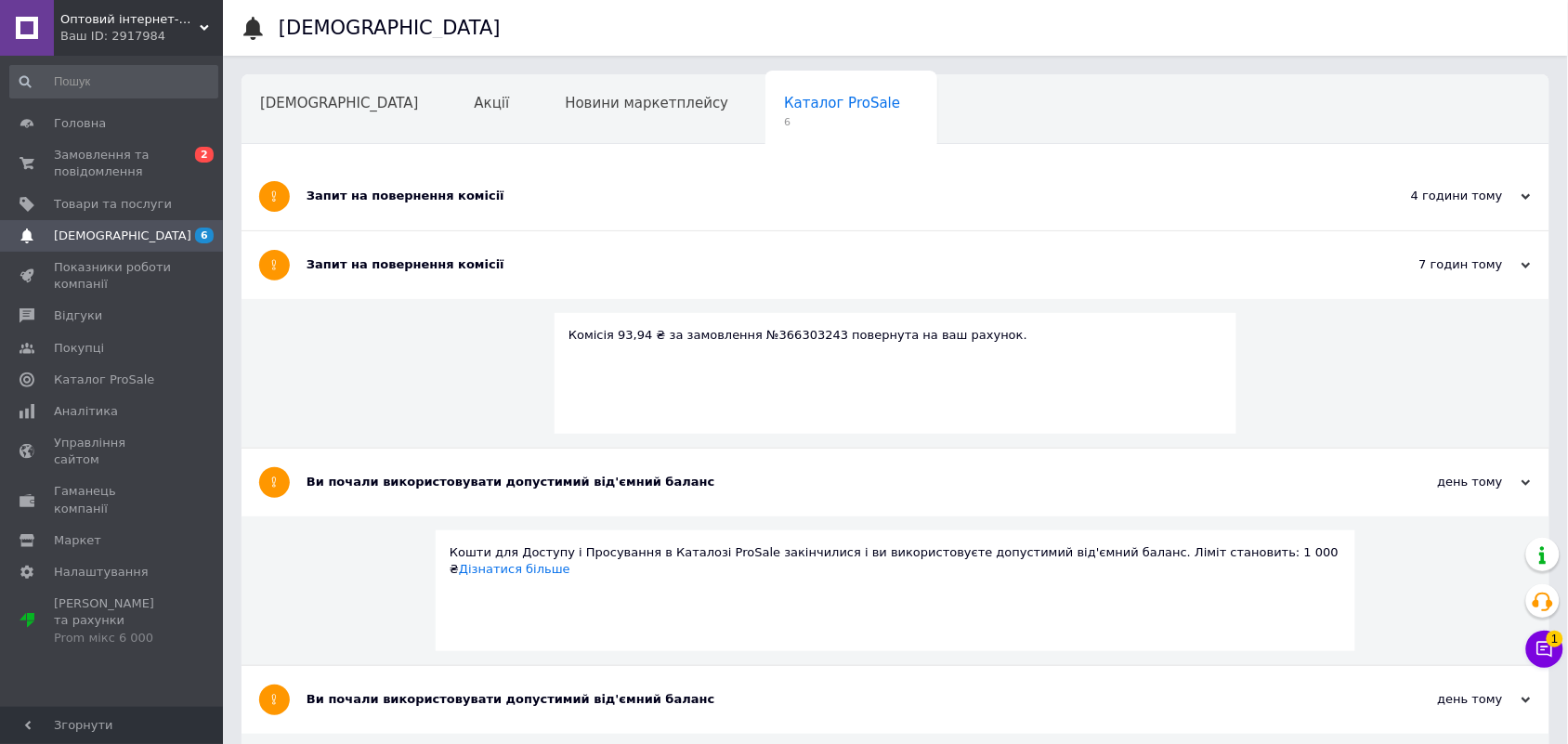
click at [376, 198] on div "Запит на повернення комісії" at bounding box center [825, 197] width 1039 height 17
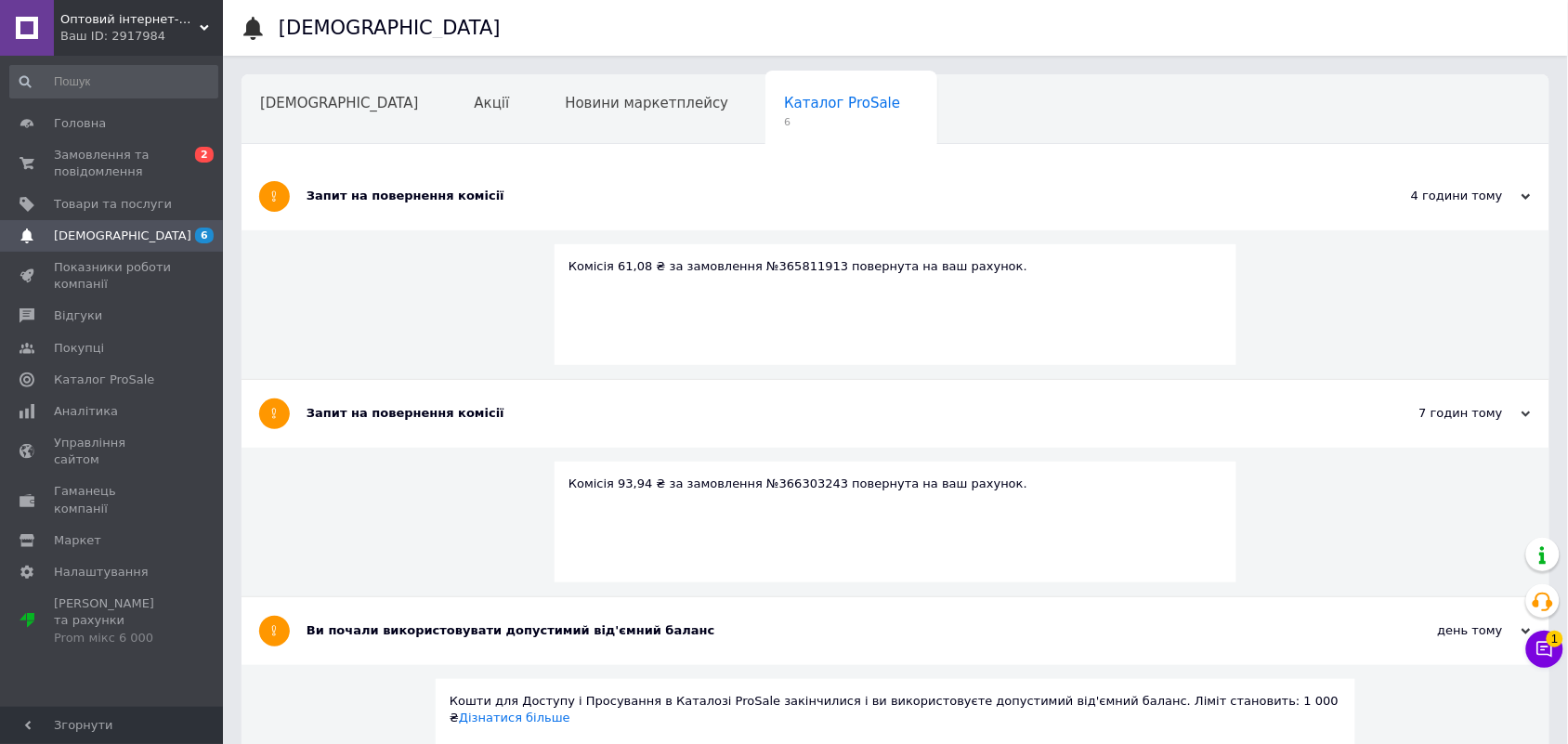
click at [139, 31] on div "Ваш ID: 2917984" at bounding box center [141, 37] width 163 height 17
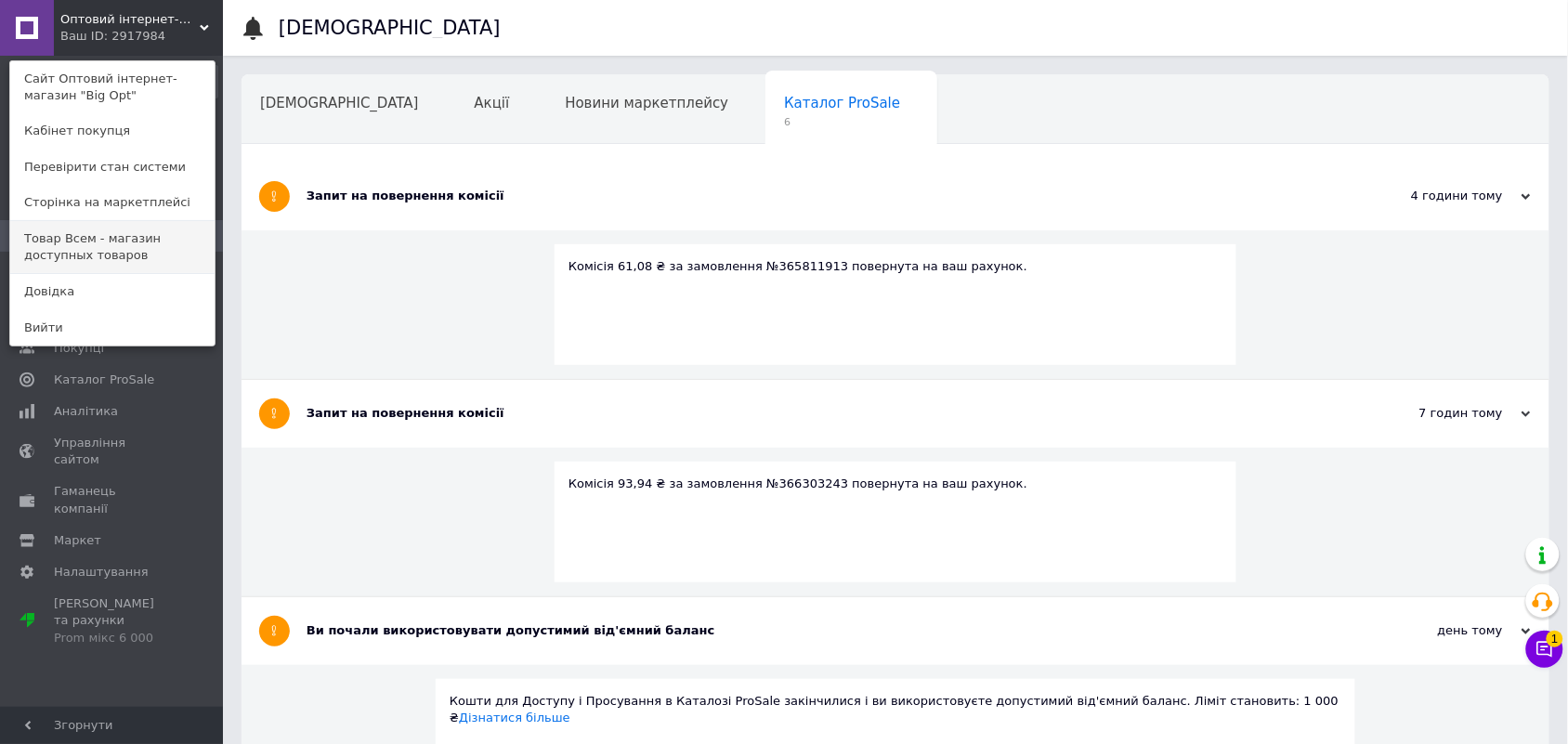
click at [144, 240] on link "Товар Всем - магазин доступных товаров" at bounding box center [112, 246] width 204 height 52
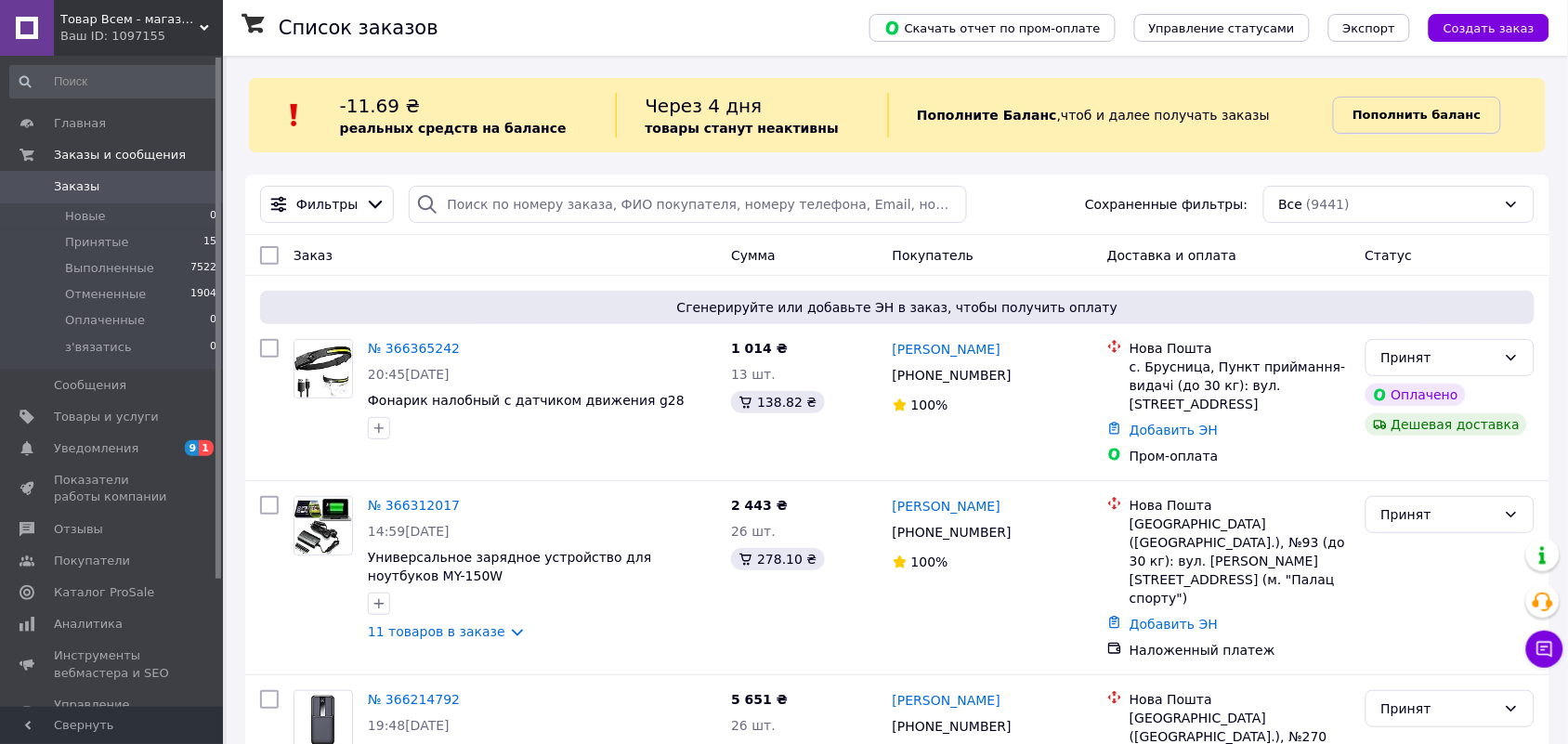
click at [1426, 113] on b "Пополнить баланс" at bounding box center [1417, 115] width 128 height 14
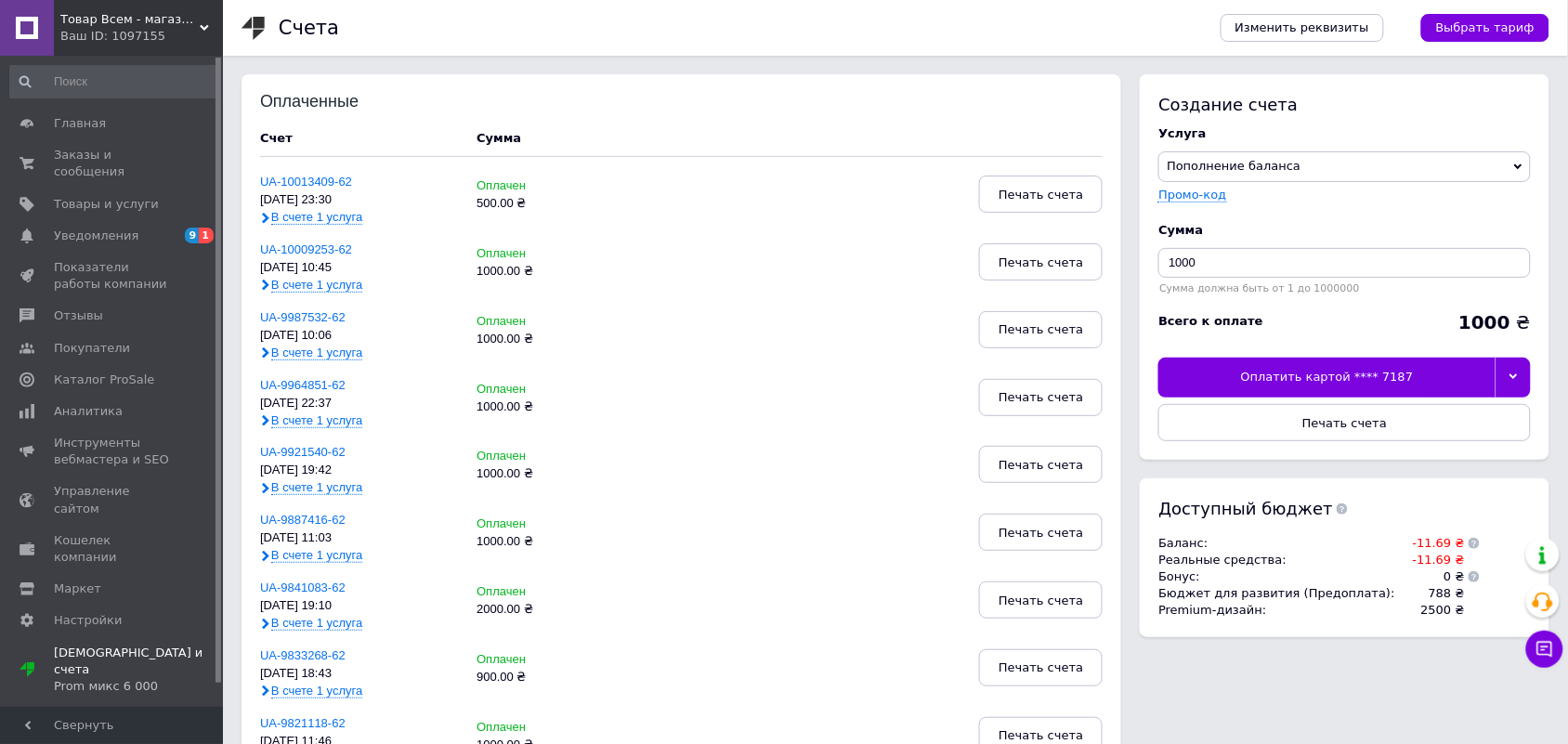
click at [1511, 379] on icon at bounding box center [1513, 376] width 8 height 8
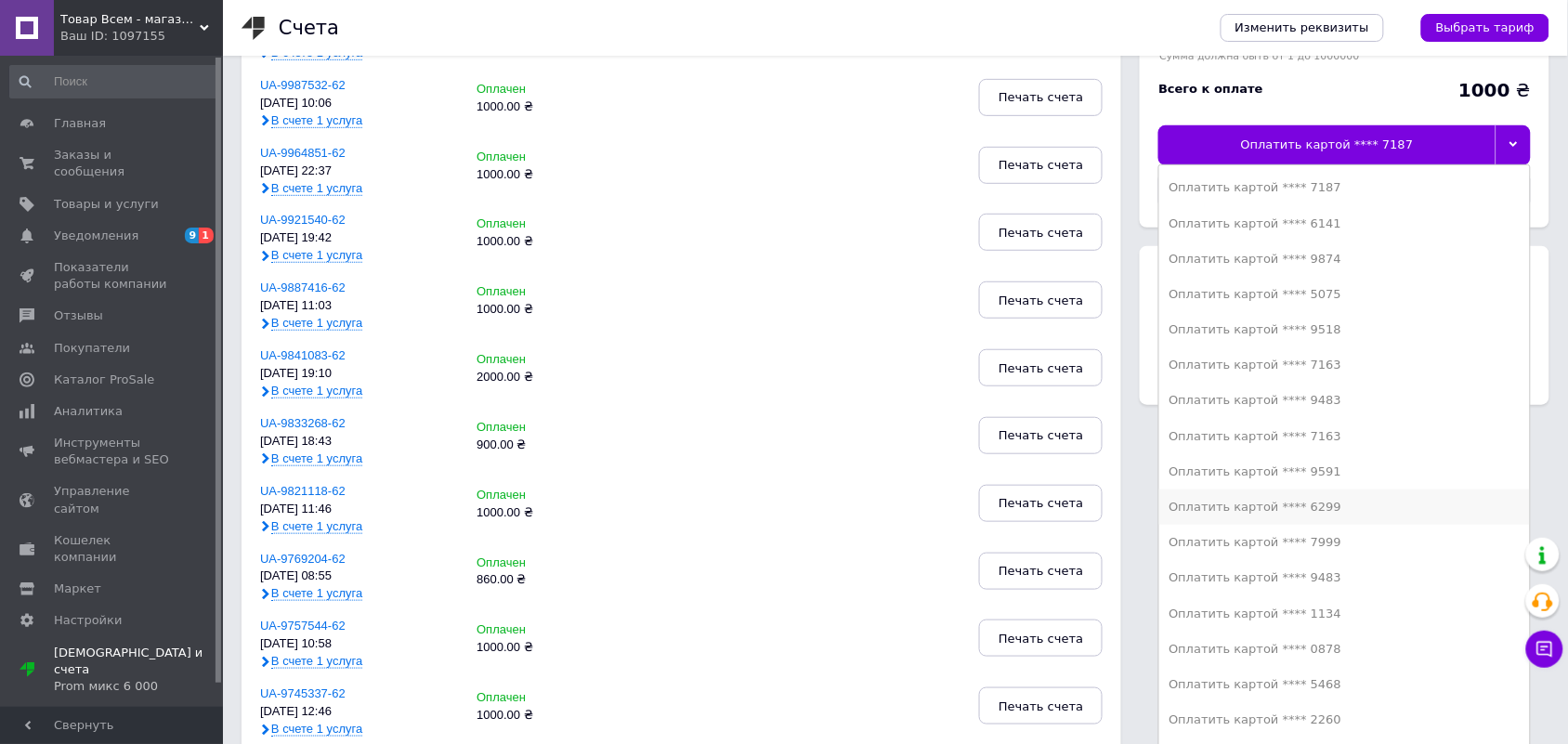
scroll to position [349, 0]
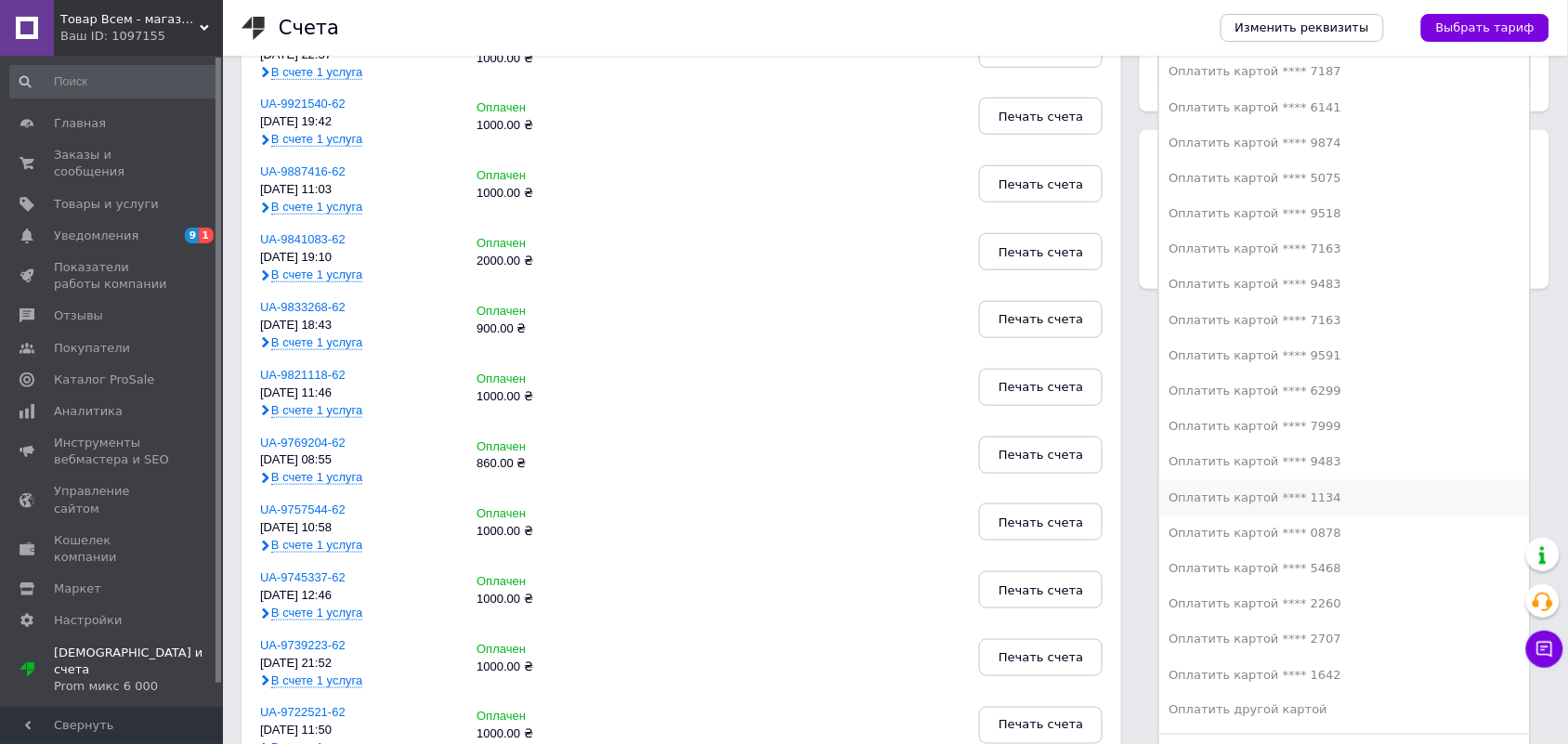
click at [1305, 498] on div "Оплатить картой **** 1134" at bounding box center [1344, 499] width 353 height 17
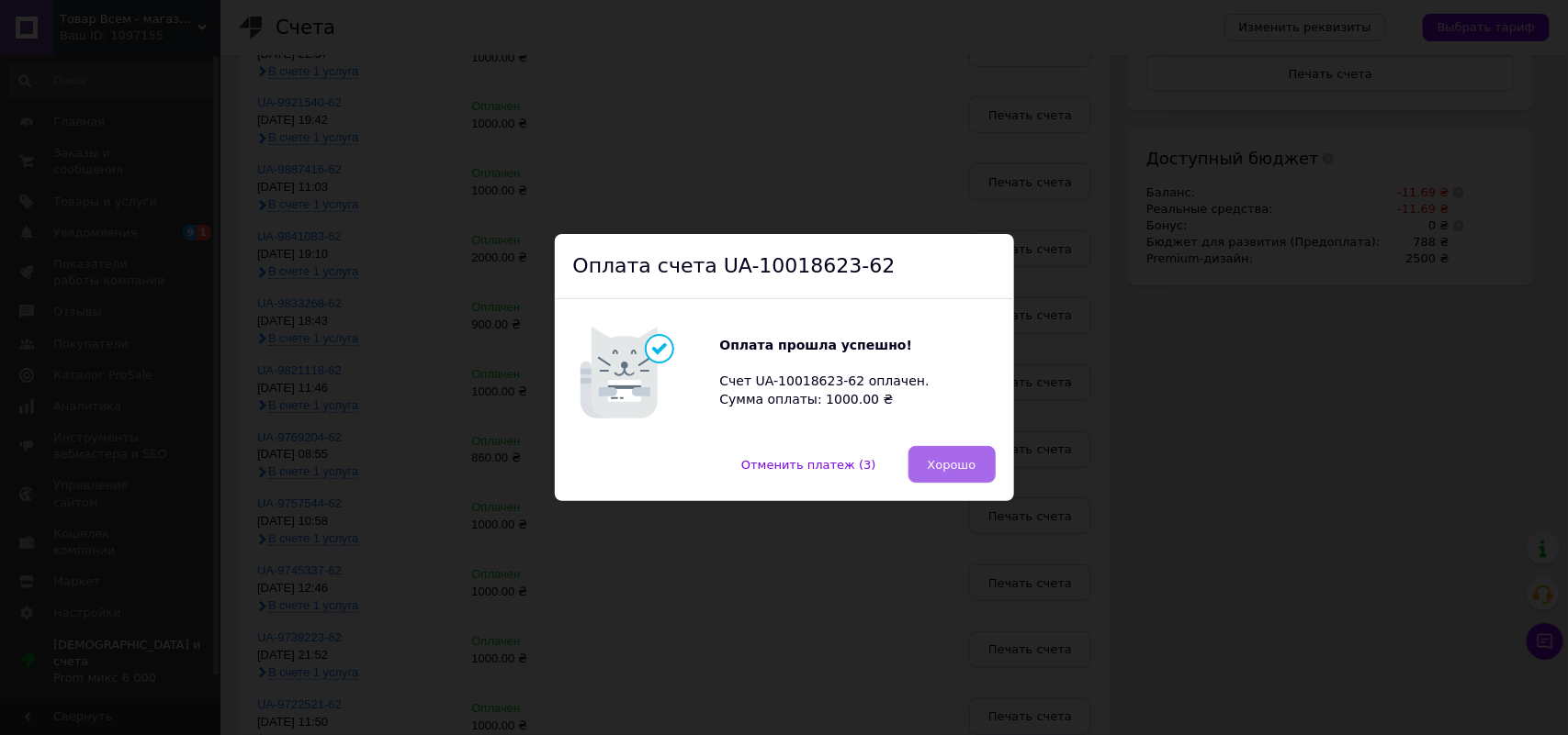
click at [946, 459] on span "Хорошо" at bounding box center [952, 465] width 48 height 14
